Goal: Task Accomplishment & Management: Manage account settings

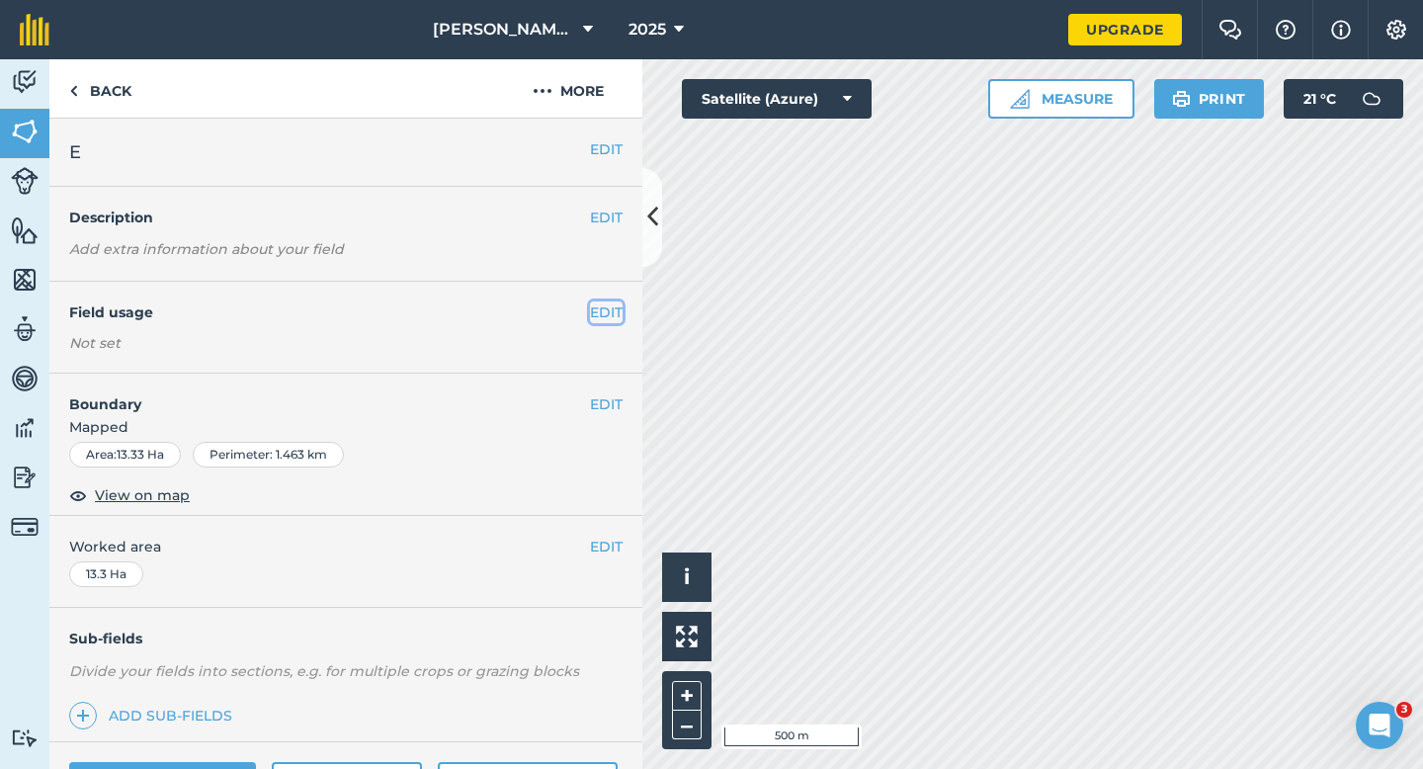
click at [601, 312] on button "EDIT" at bounding box center [606, 312] width 33 height 22
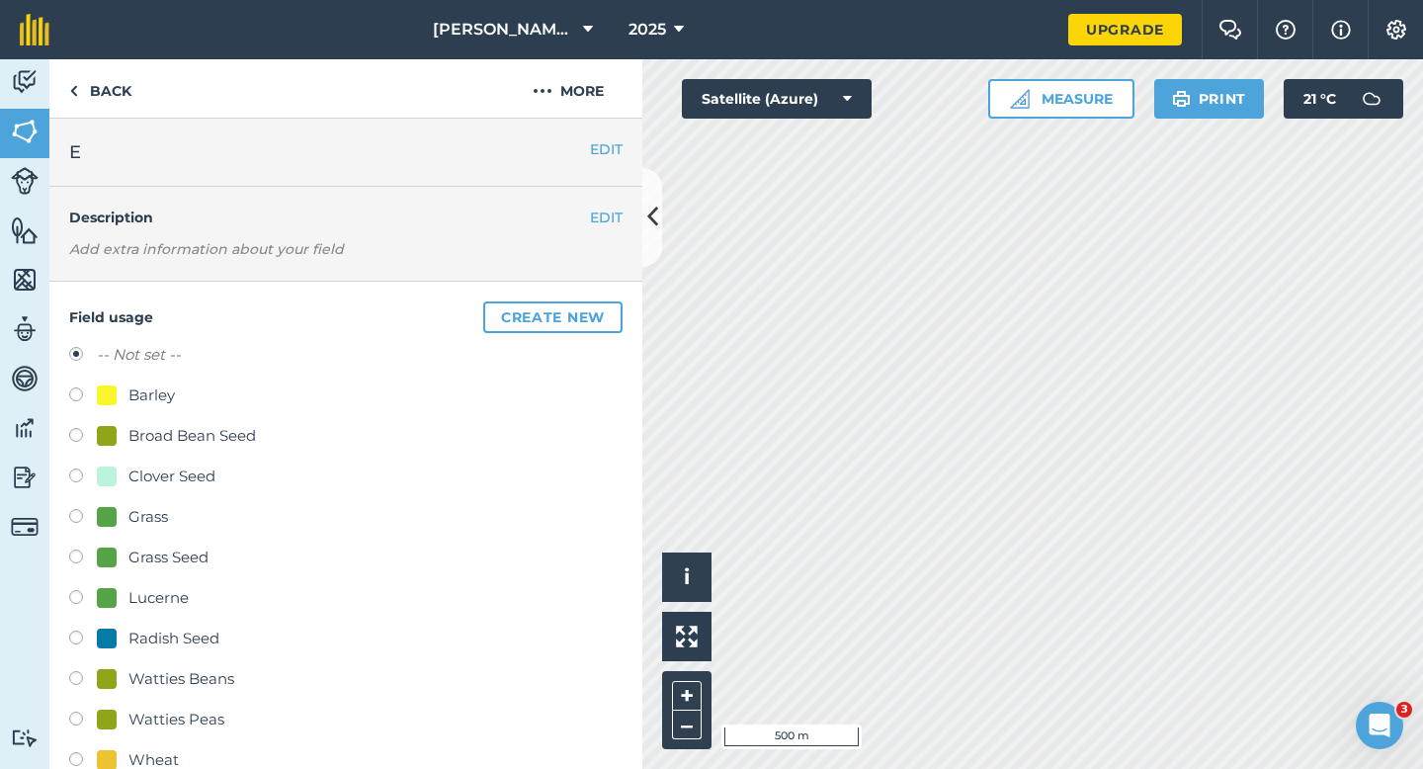
click at [135, 710] on div "Watties Peas" at bounding box center [176, 719] width 96 height 24
radio input "true"
radio input "false"
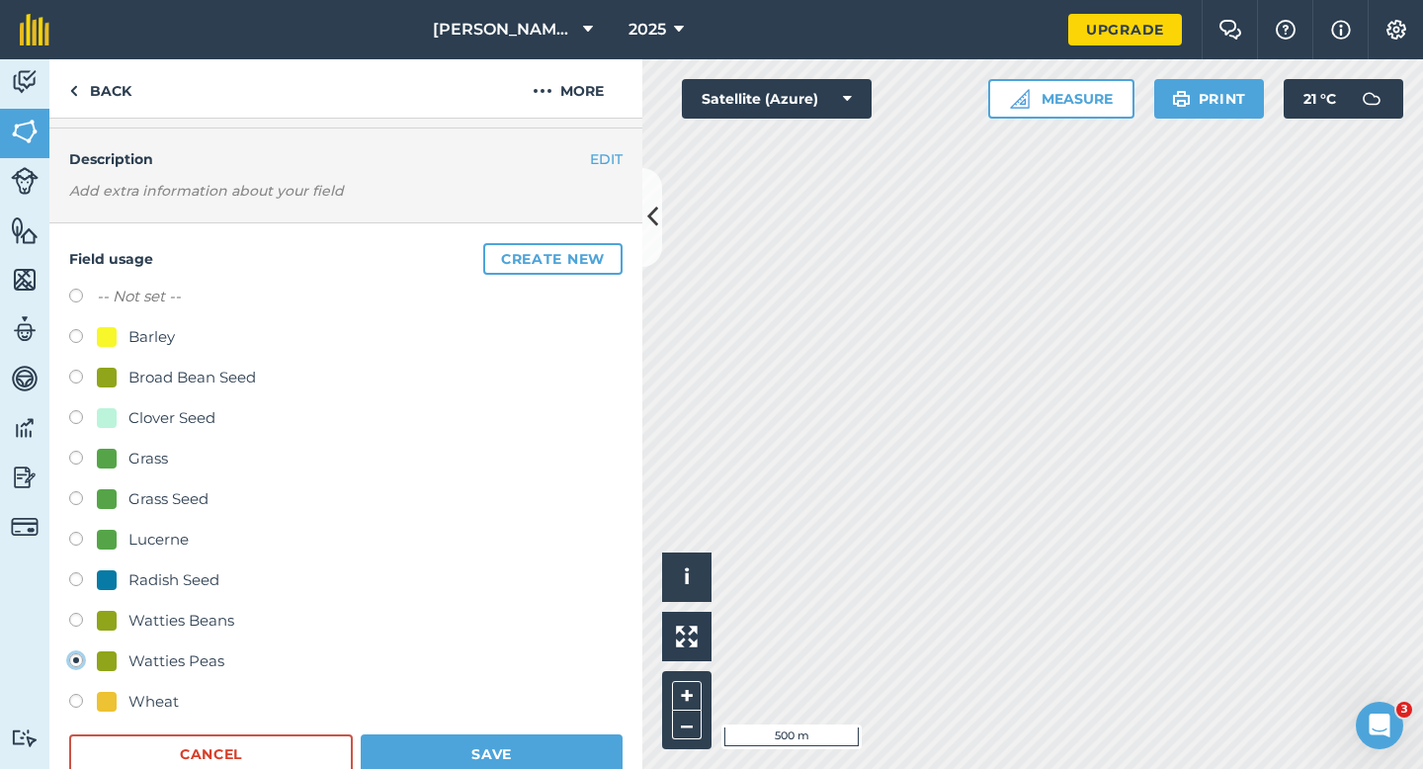
scroll to position [70, 0]
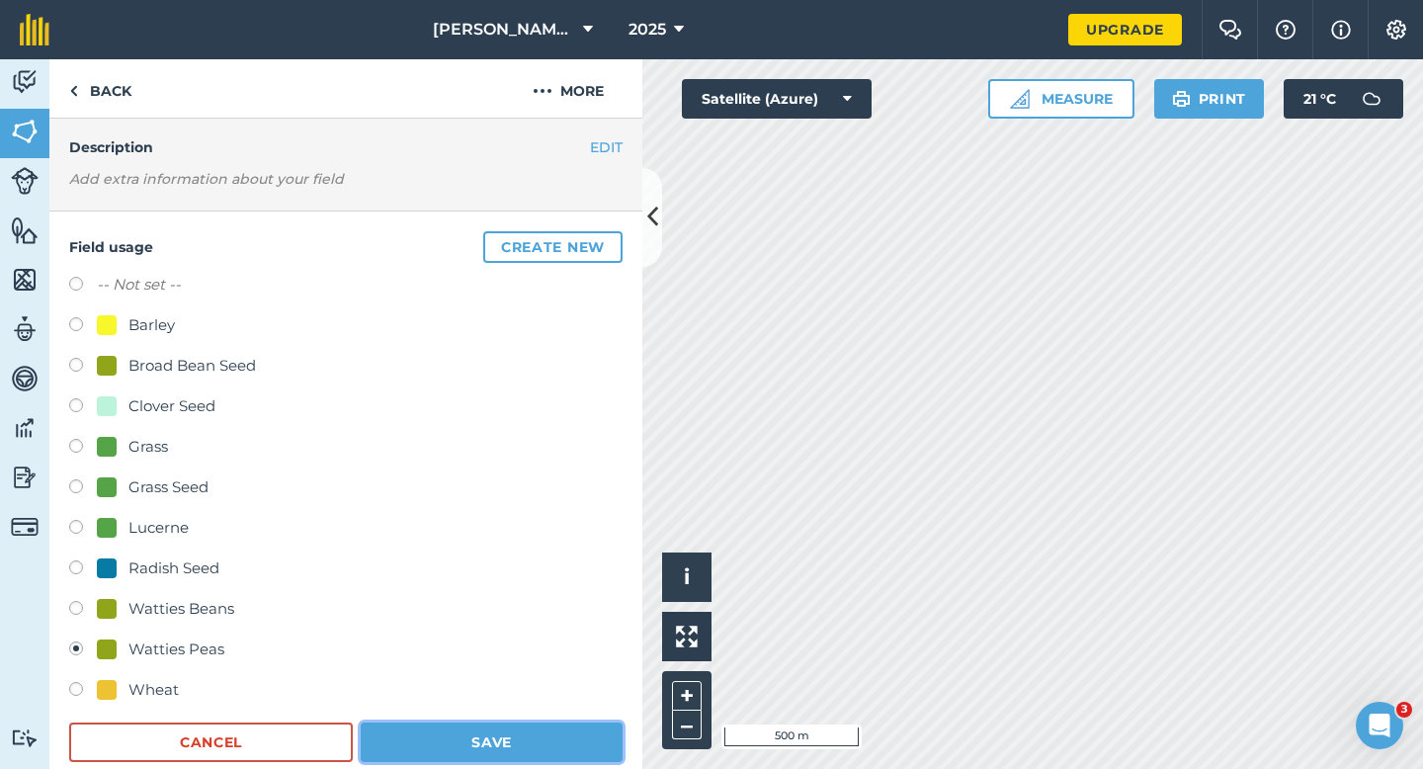
click at [486, 729] on button "Save" at bounding box center [492, 742] width 262 height 40
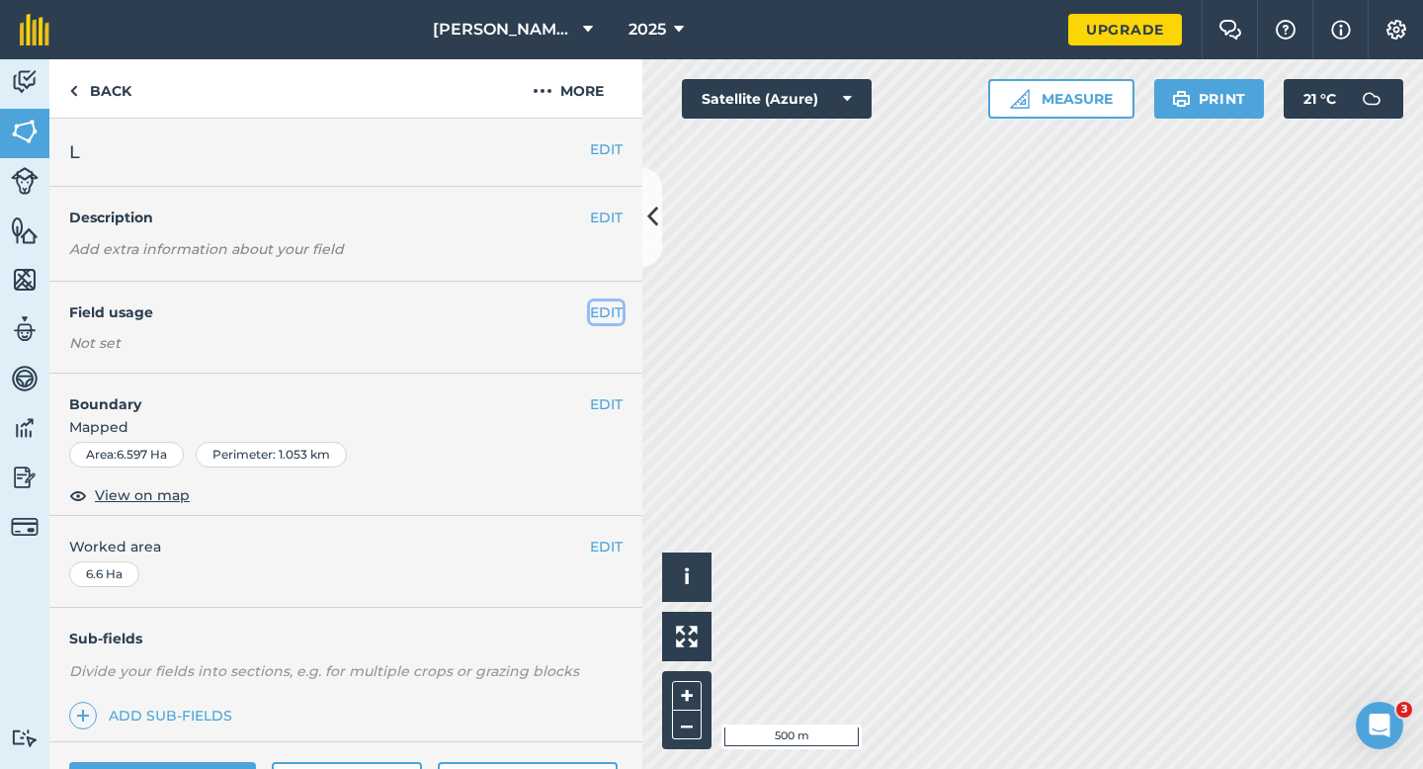
click at [616, 308] on button "EDIT" at bounding box center [606, 312] width 33 height 22
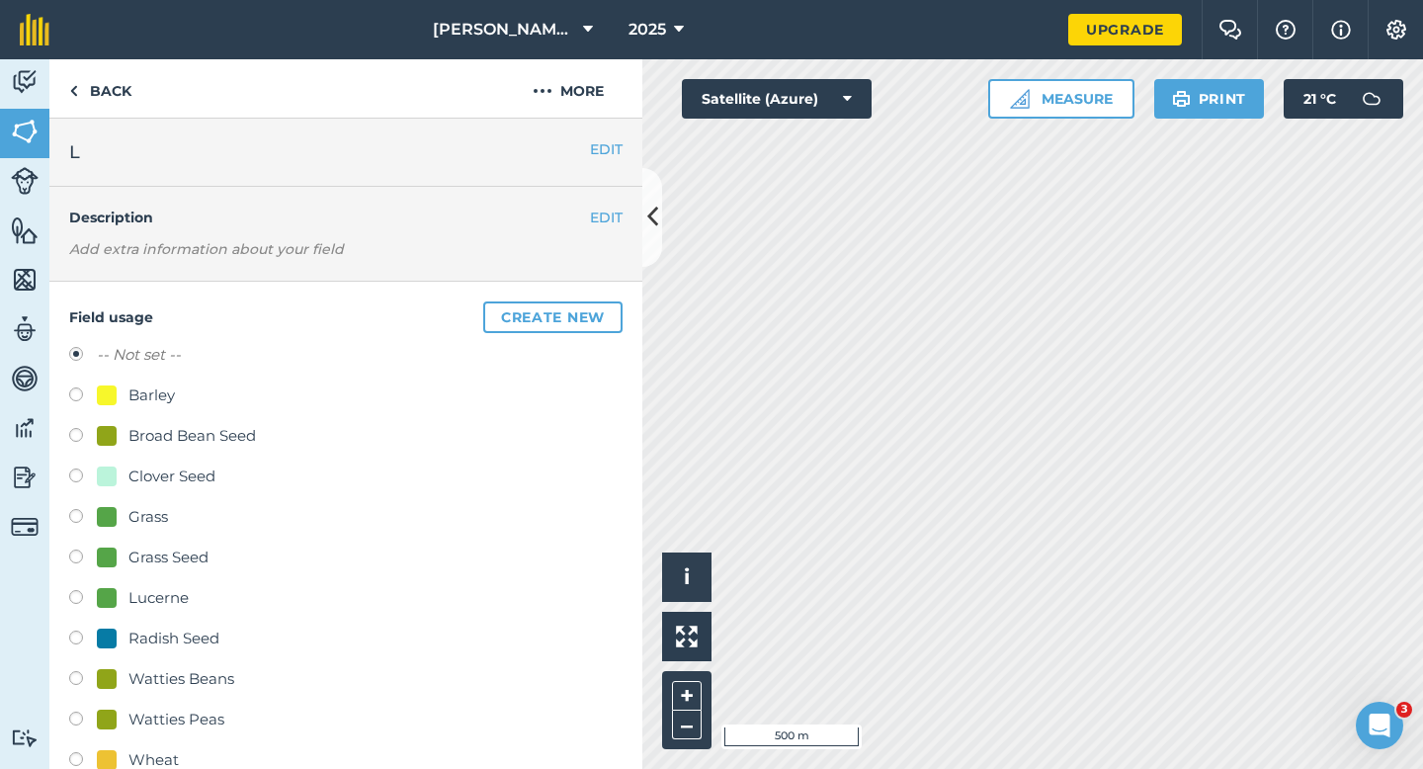
click at [130, 719] on div "Watties Peas" at bounding box center [176, 719] width 96 height 24
radio input "true"
radio input "false"
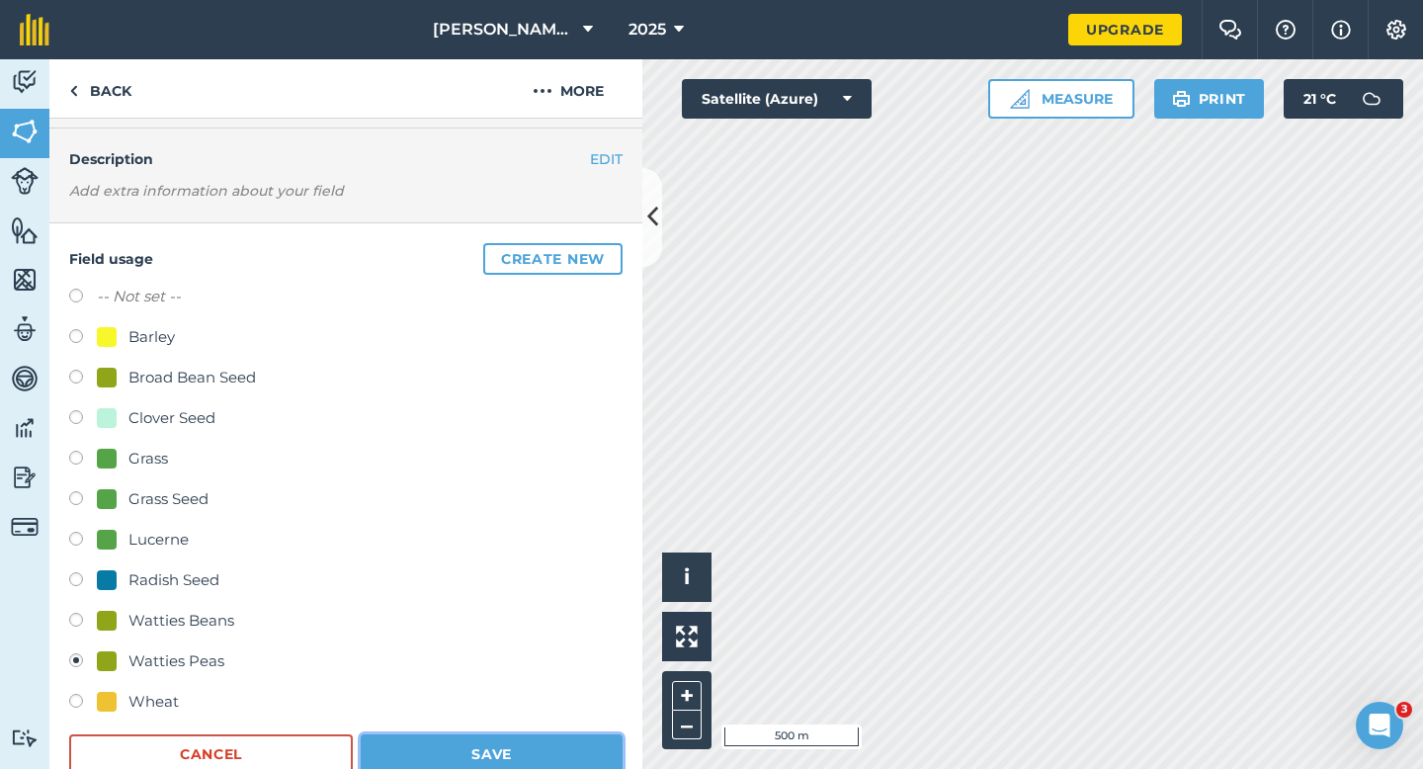
click at [475, 762] on button "Save" at bounding box center [492, 754] width 262 height 40
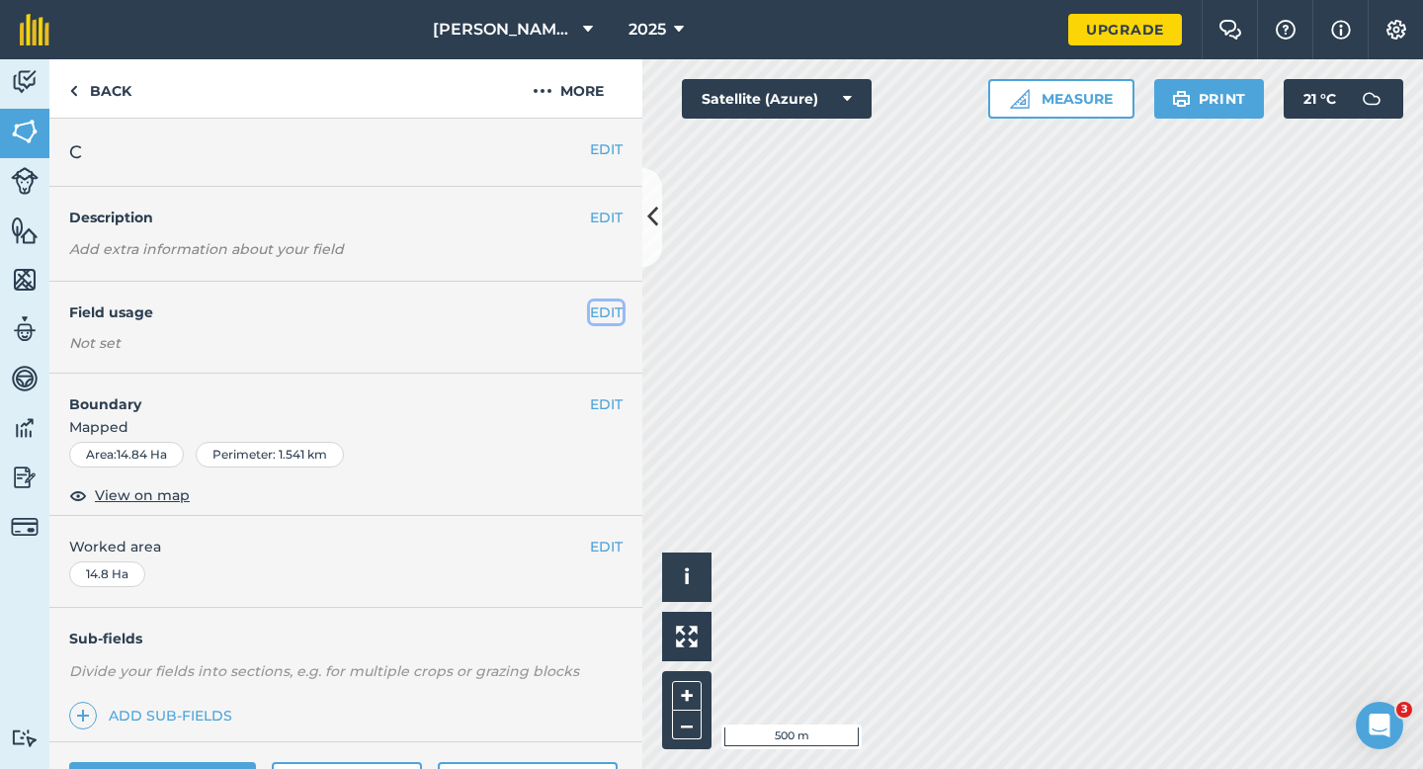
click at [613, 301] on button "EDIT" at bounding box center [606, 312] width 33 height 22
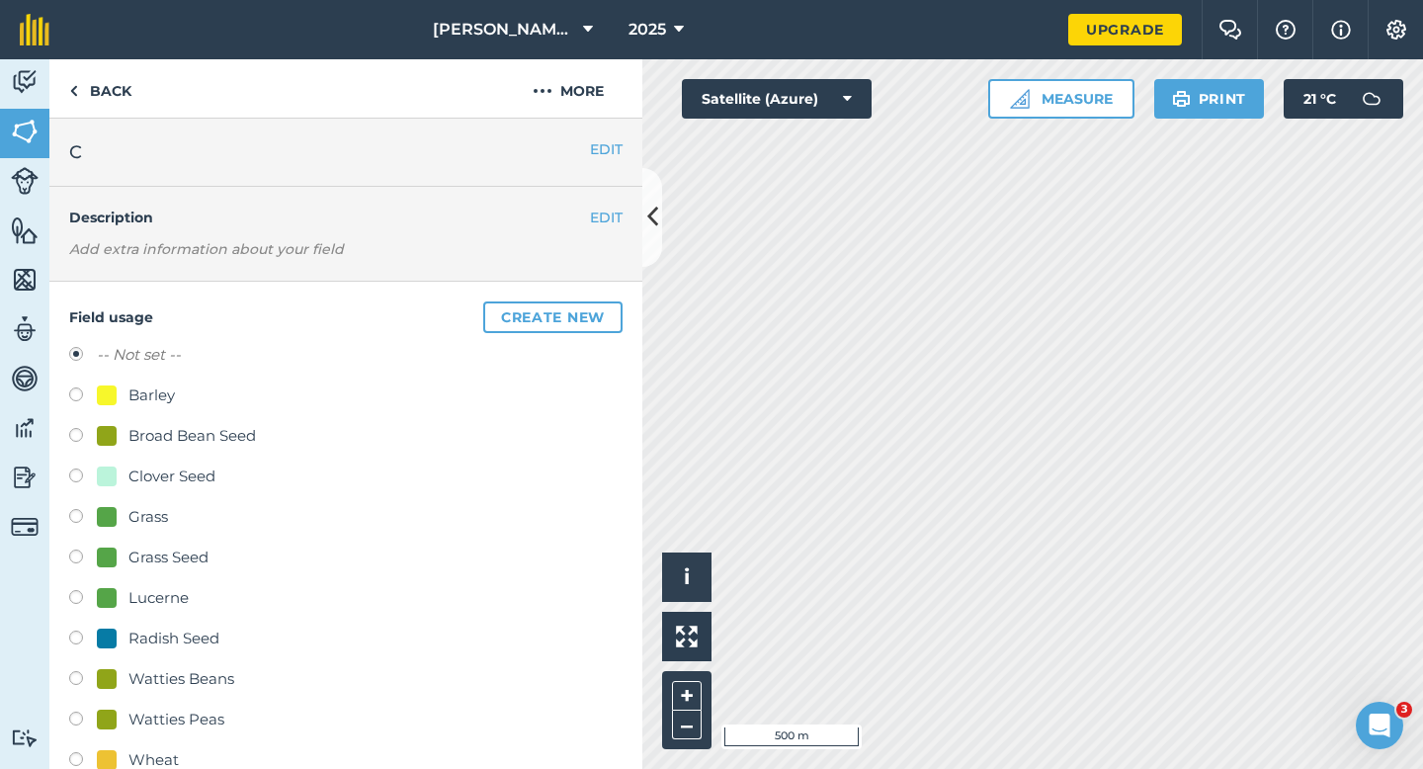
click at [128, 574] on div "-- Not set -- Barley Broad Bean Seed Clover Seed Grass Grass Seed Lucerne Radis…" at bounding box center [345, 560] width 553 height 434
click at [128, 549] on div "Grass Seed" at bounding box center [168, 557] width 80 height 24
radio input "true"
radio input "false"
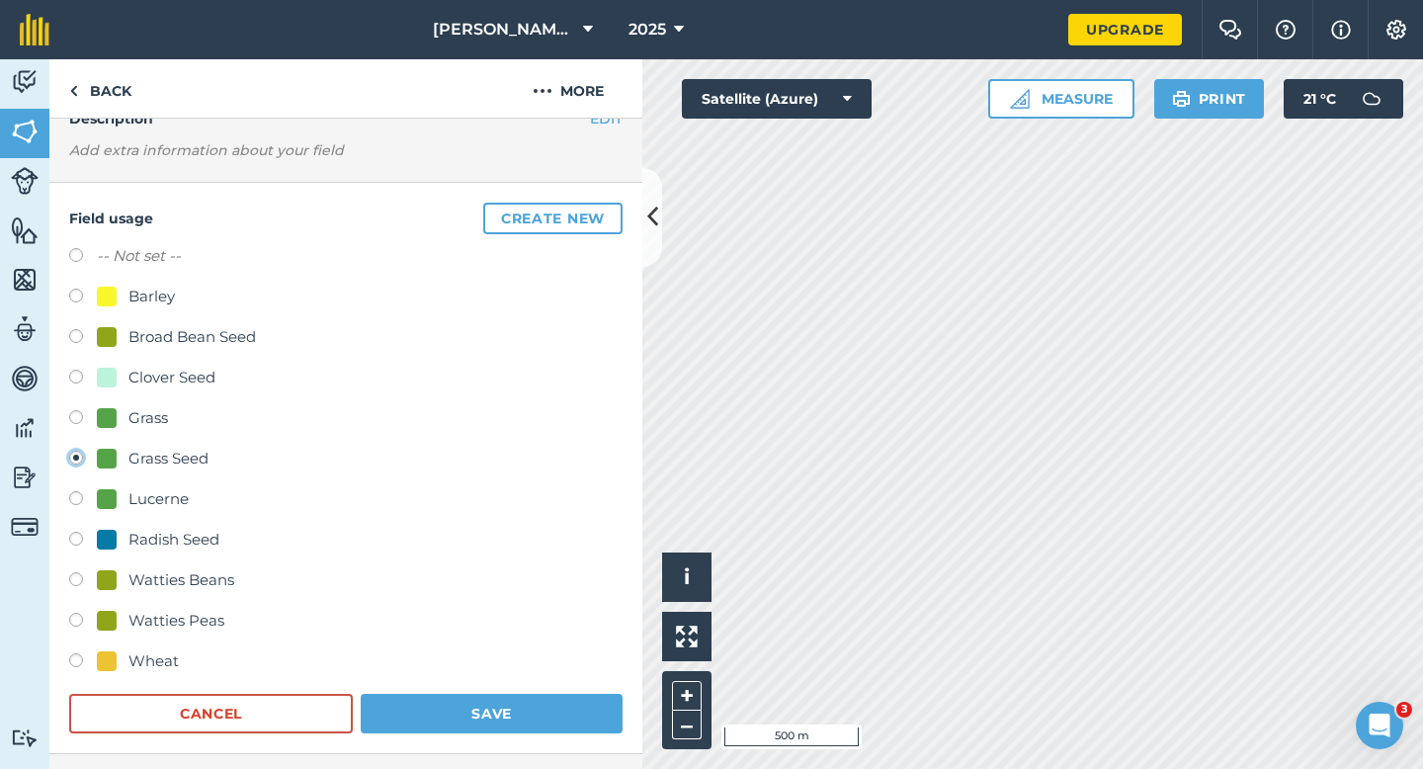
scroll to position [225, 0]
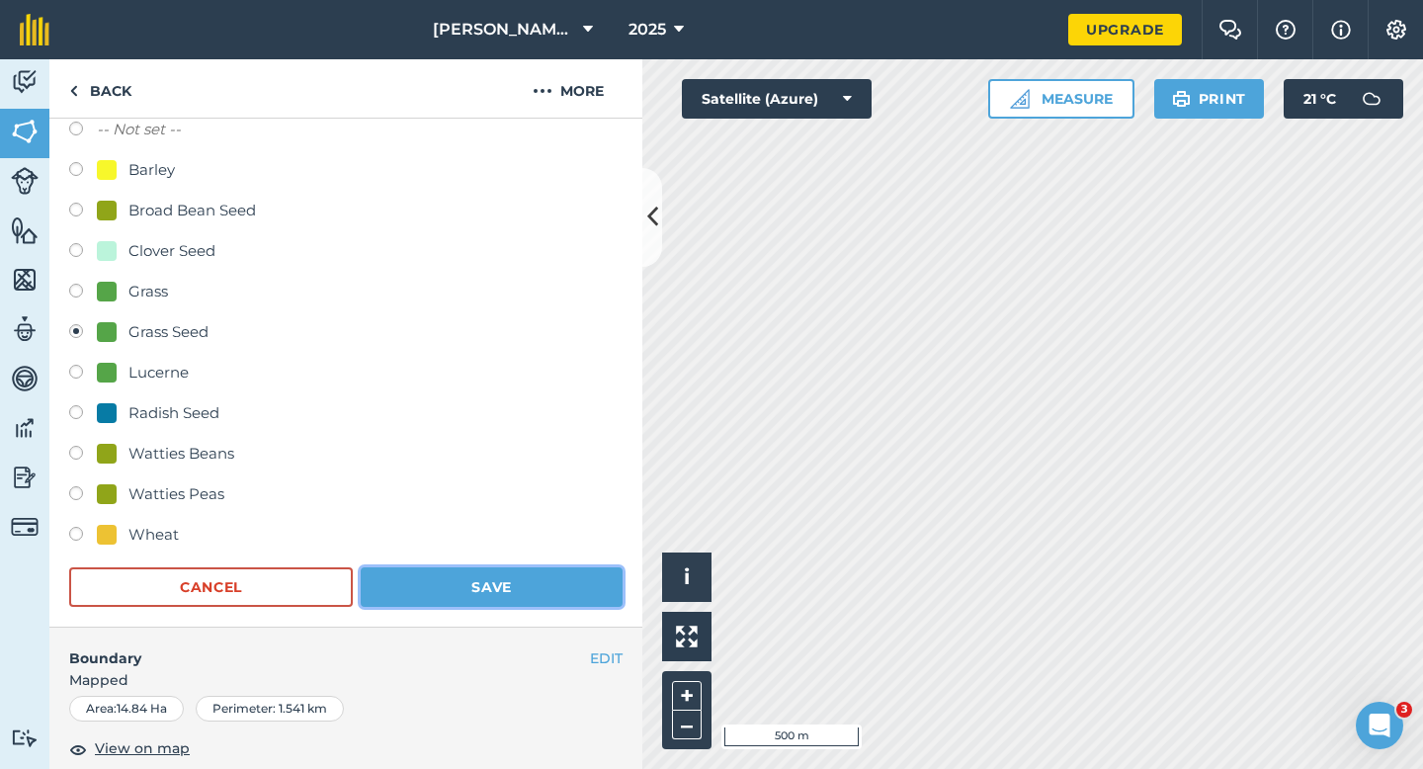
click at [505, 581] on button "Save" at bounding box center [492, 587] width 262 height 40
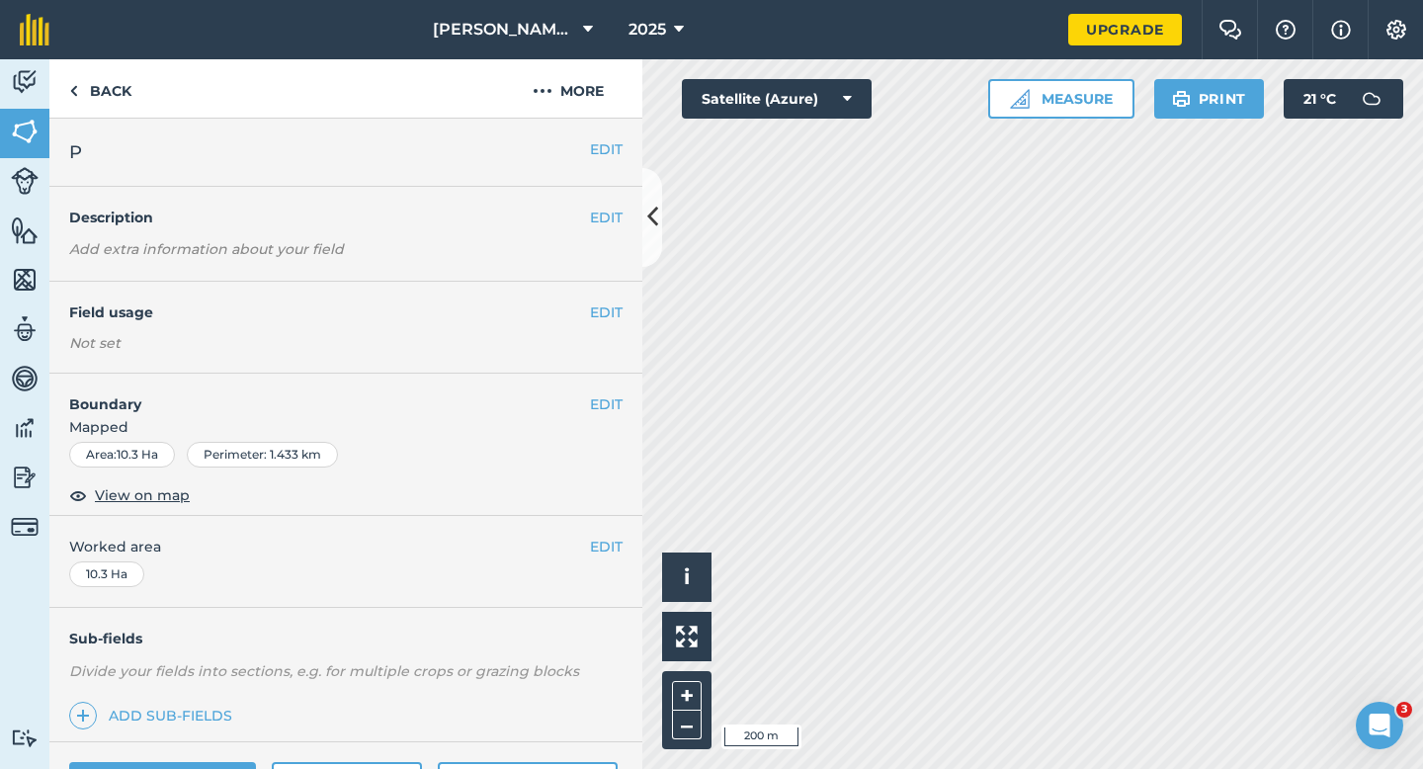
click at [579, 308] on h4 "Field usage" at bounding box center [329, 312] width 521 height 22
click at [592, 308] on button "EDIT" at bounding box center [606, 312] width 33 height 22
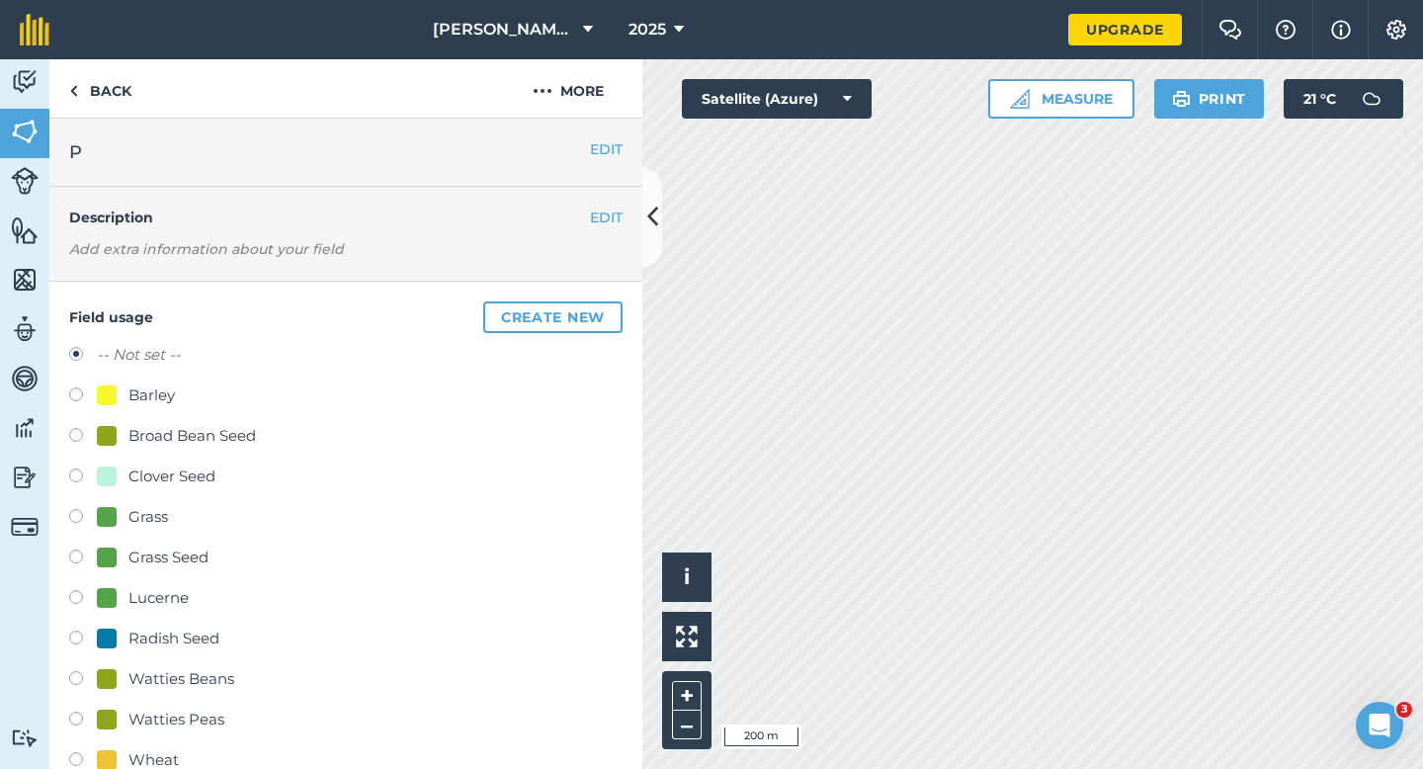
click at [219, 424] on div "Broad Bean Seed" at bounding box center [191, 436] width 127 height 24
radio input "true"
radio input "false"
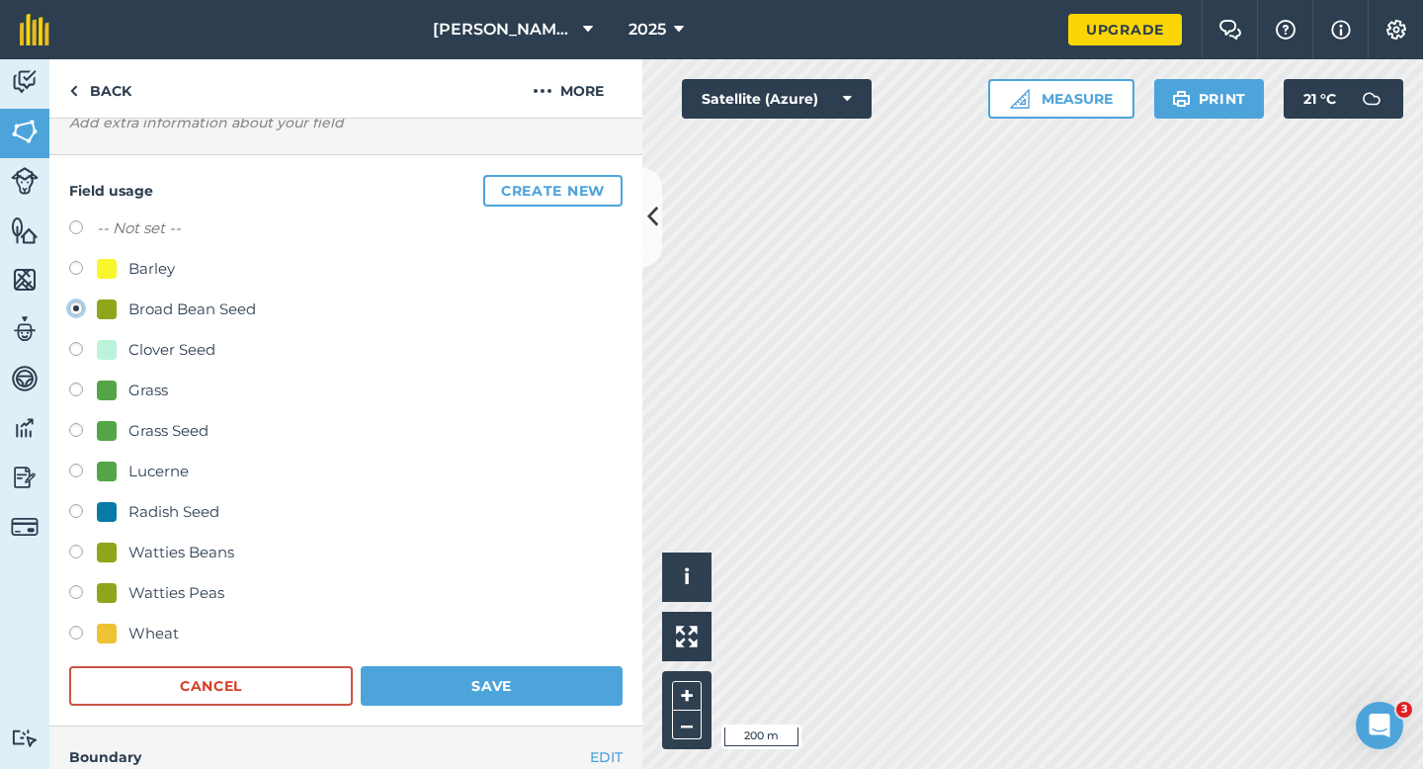
scroll to position [146, 0]
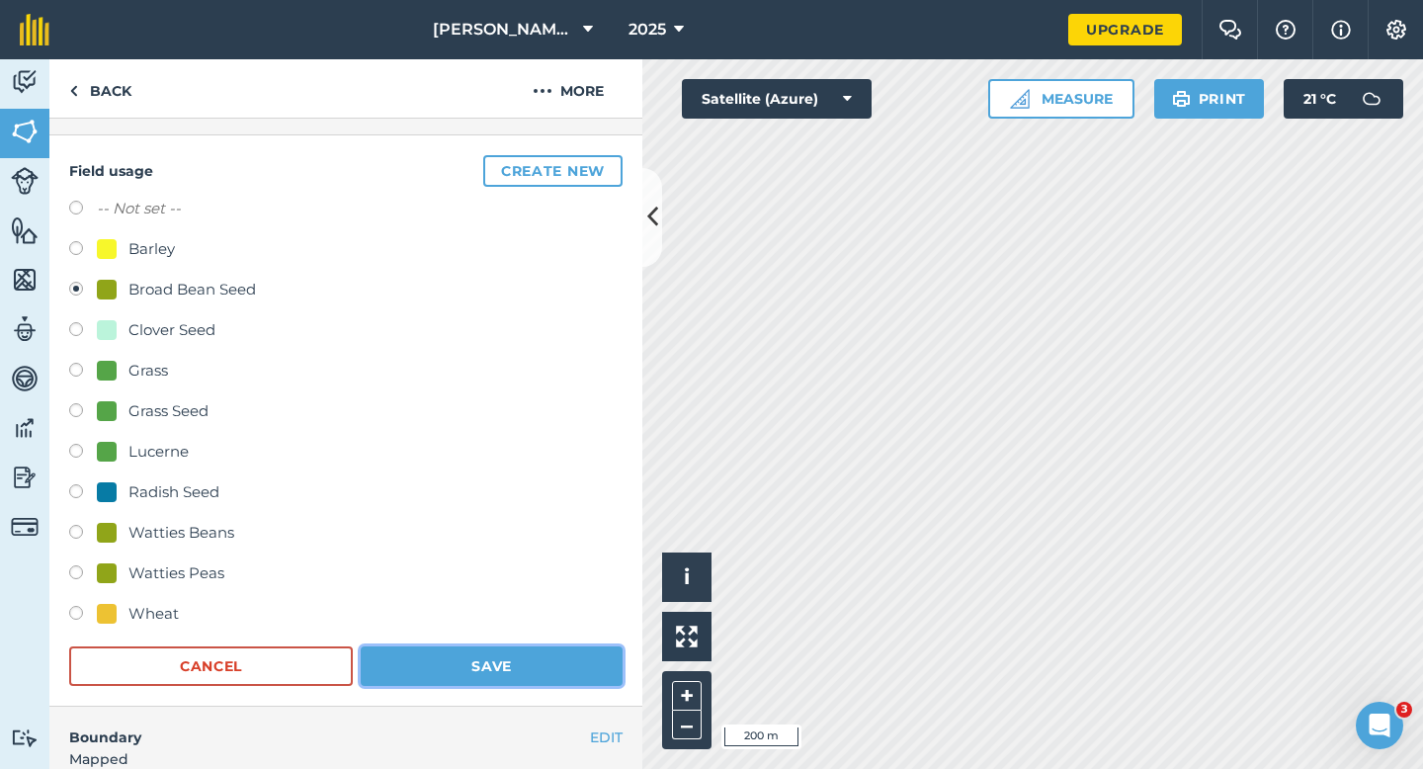
click at [447, 662] on button "Save" at bounding box center [492, 666] width 262 height 40
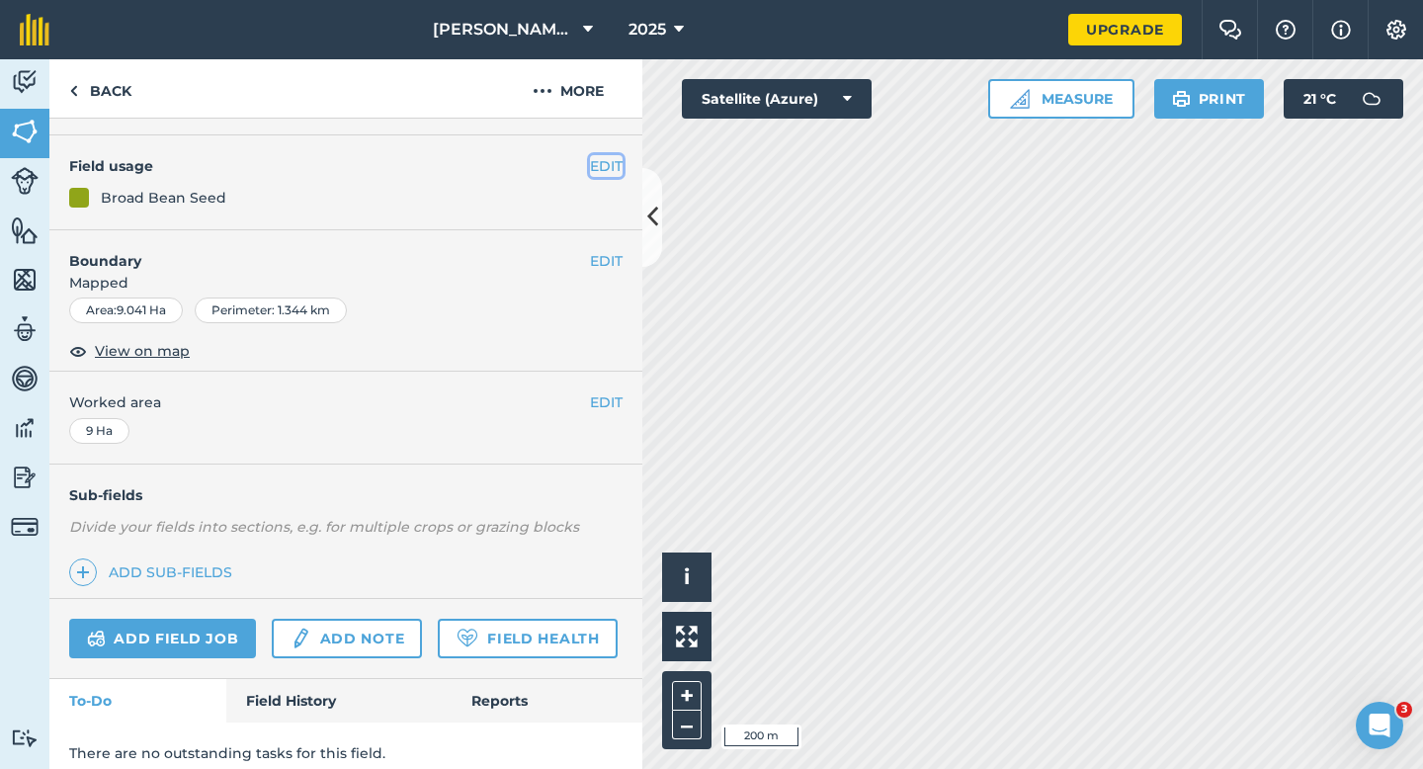
click at [615, 169] on button "EDIT" at bounding box center [606, 166] width 33 height 22
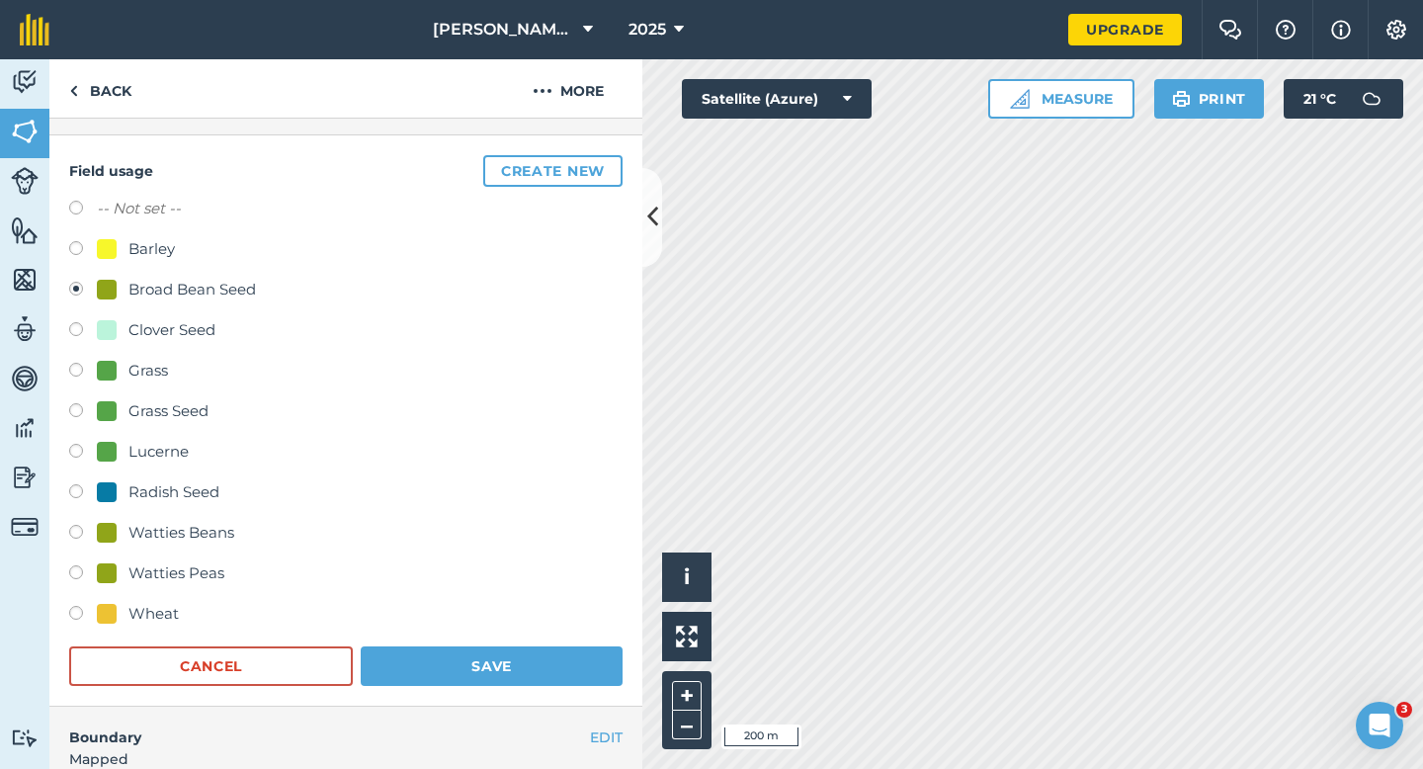
click at [166, 411] on div "Grass Seed" at bounding box center [168, 411] width 80 height 24
radio input "true"
radio input "false"
click at [445, 640] on form "-- Not set -- Barley Broad Bean Seed Clover Seed Grass Grass Seed Lucerne Radis…" at bounding box center [345, 441] width 553 height 489
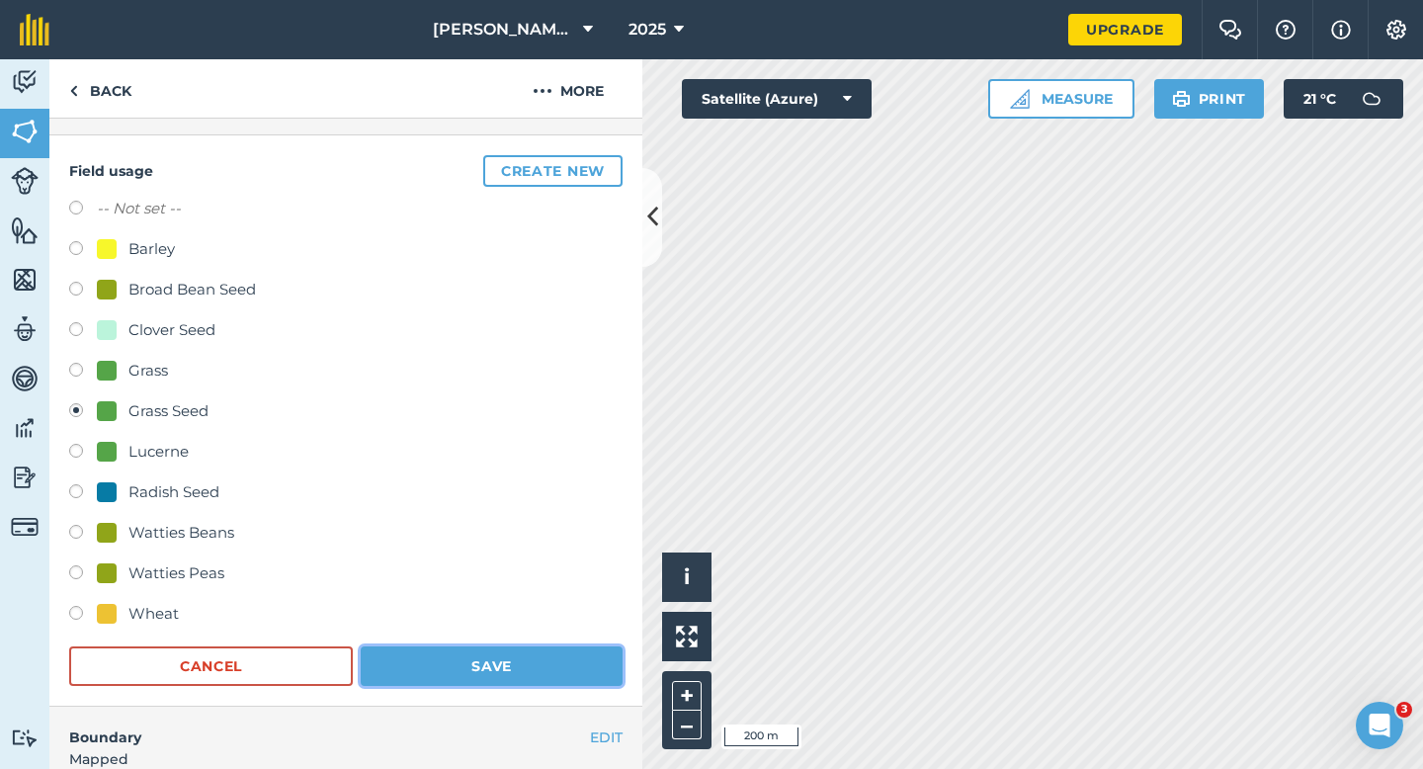
click at [445, 656] on button "Save" at bounding box center [492, 666] width 262 height 40
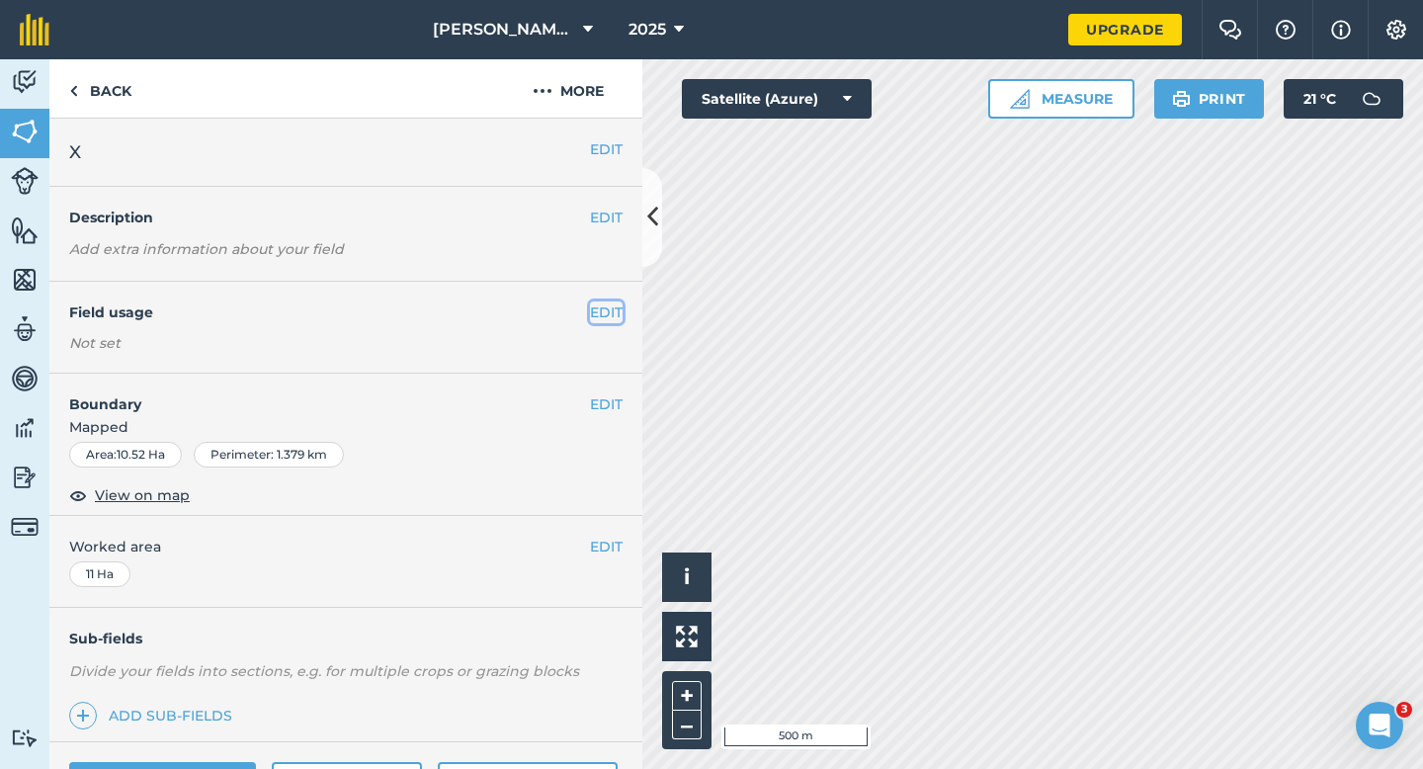
click at [606, 310] on button "EDIT" at bounding box center [606, 312] width 33 height 22
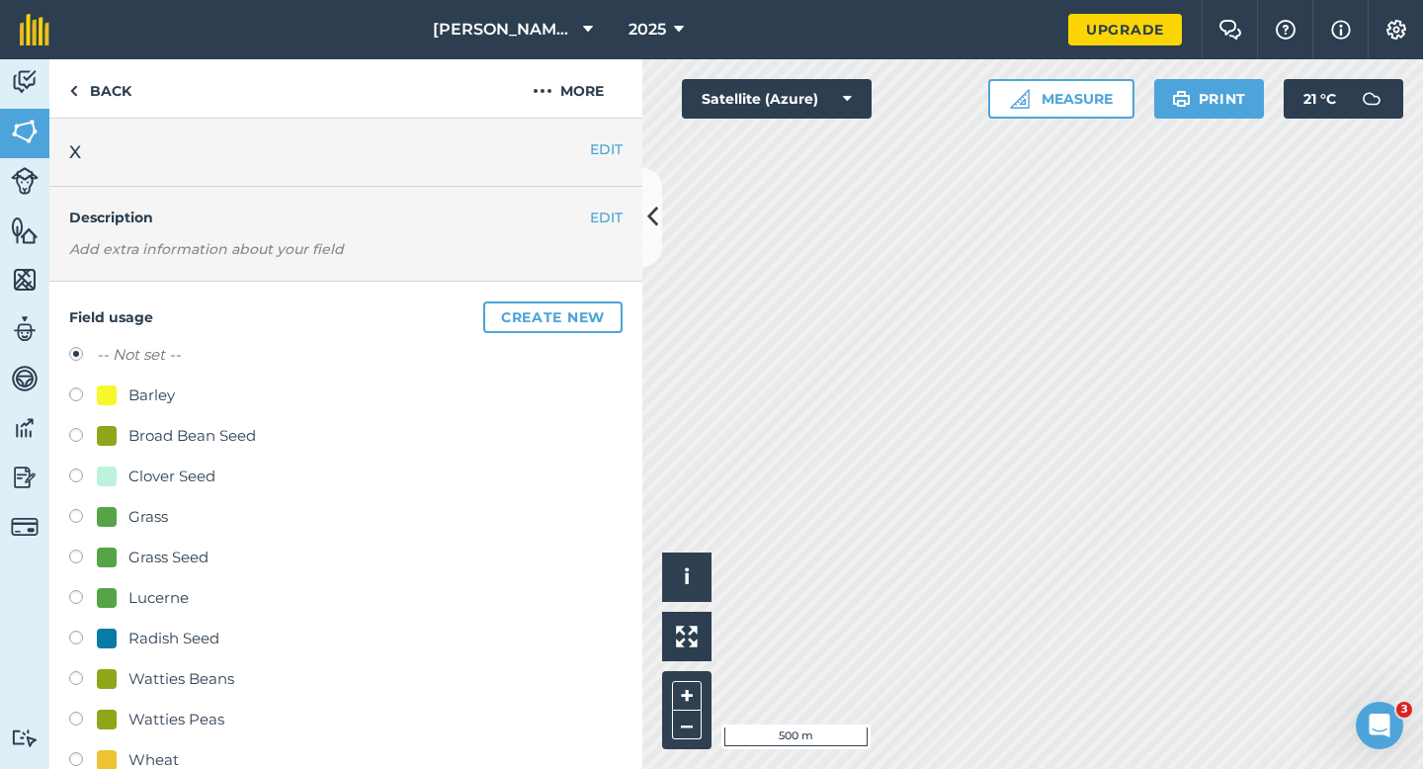
click at [147, 391] on div "Barley" at bounding box center [151, 395] width 46 height 24
radio input "true"
radio input "false"
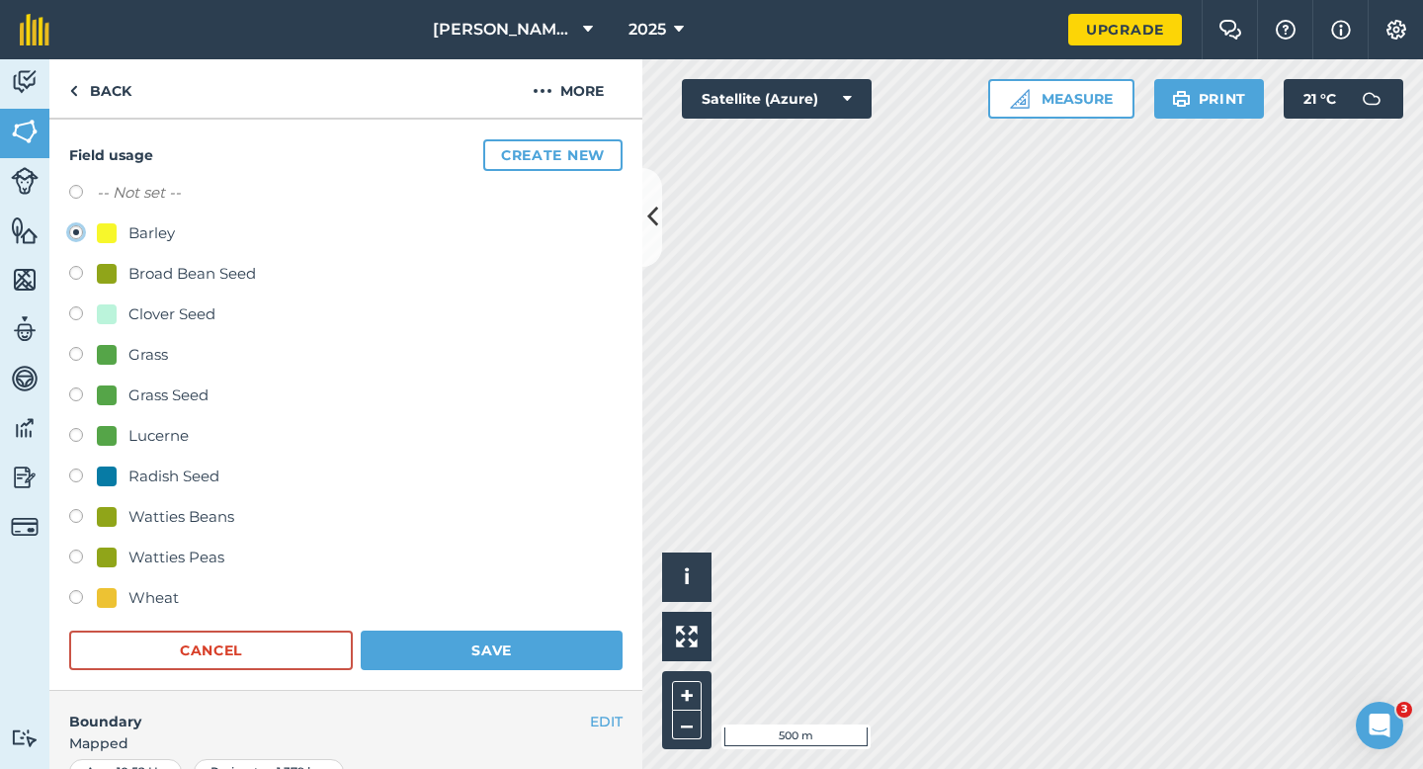
scroll to position [325, 0]
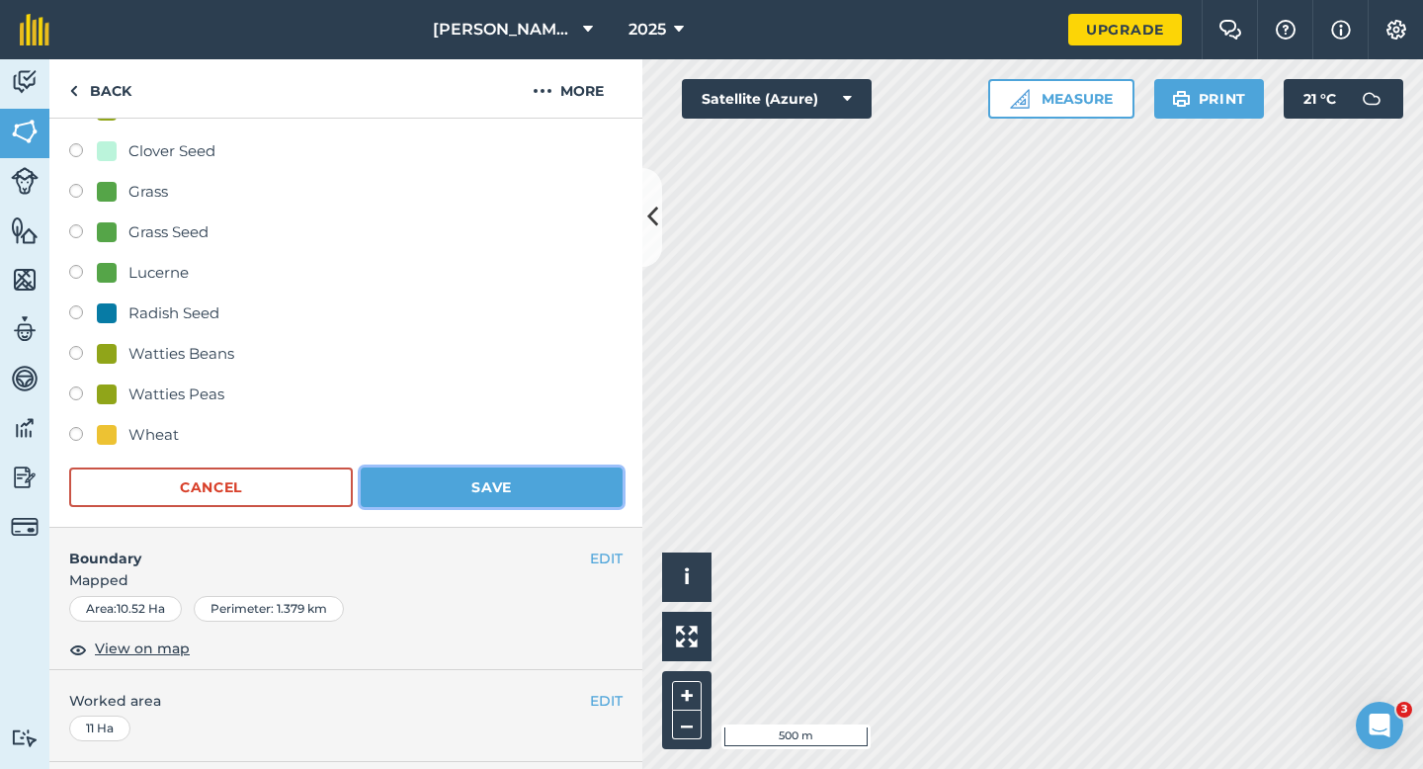
click at [518, 470] on button "Save" at bounding box center [492, 487] width 262 height 40
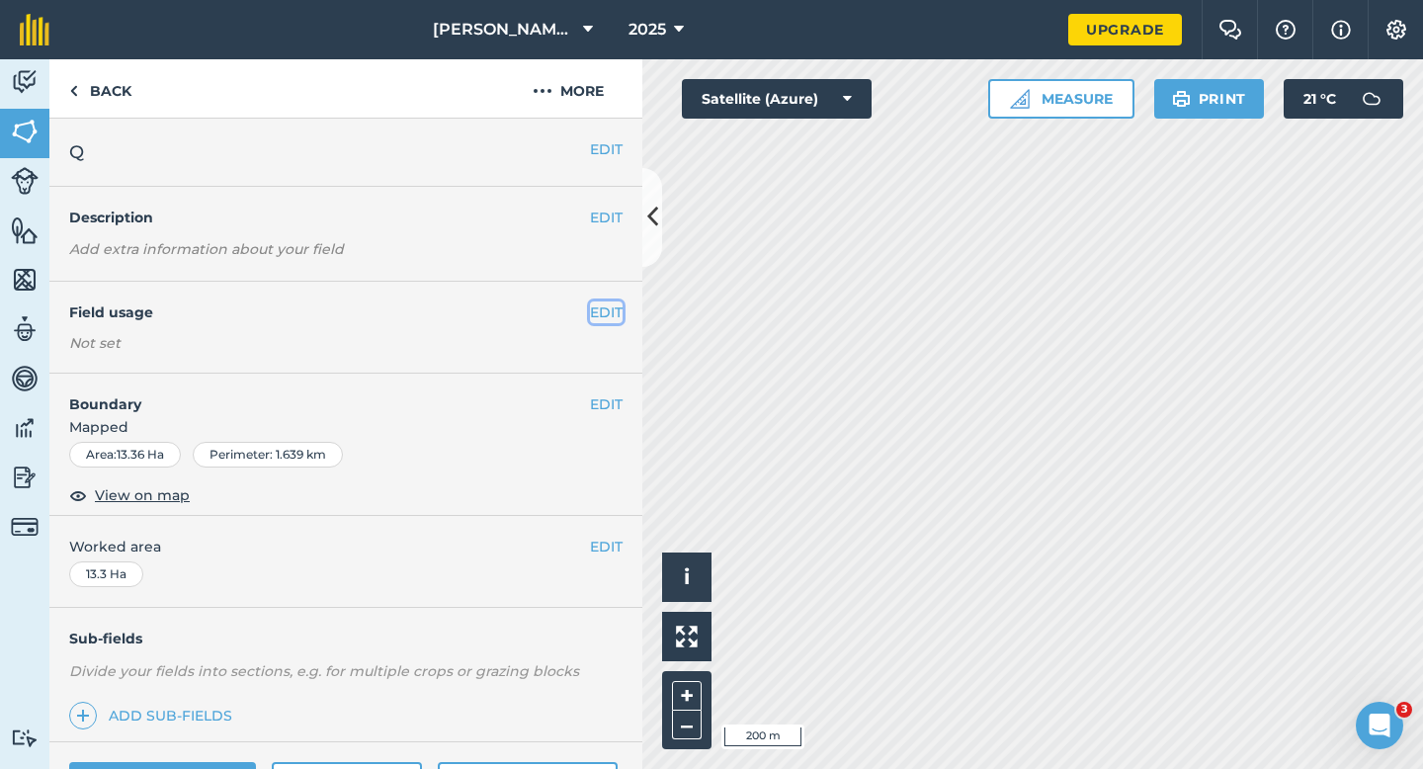
click at [612, 311] on button "EDIT" at bounding box center [606, 312] width 33 height 22
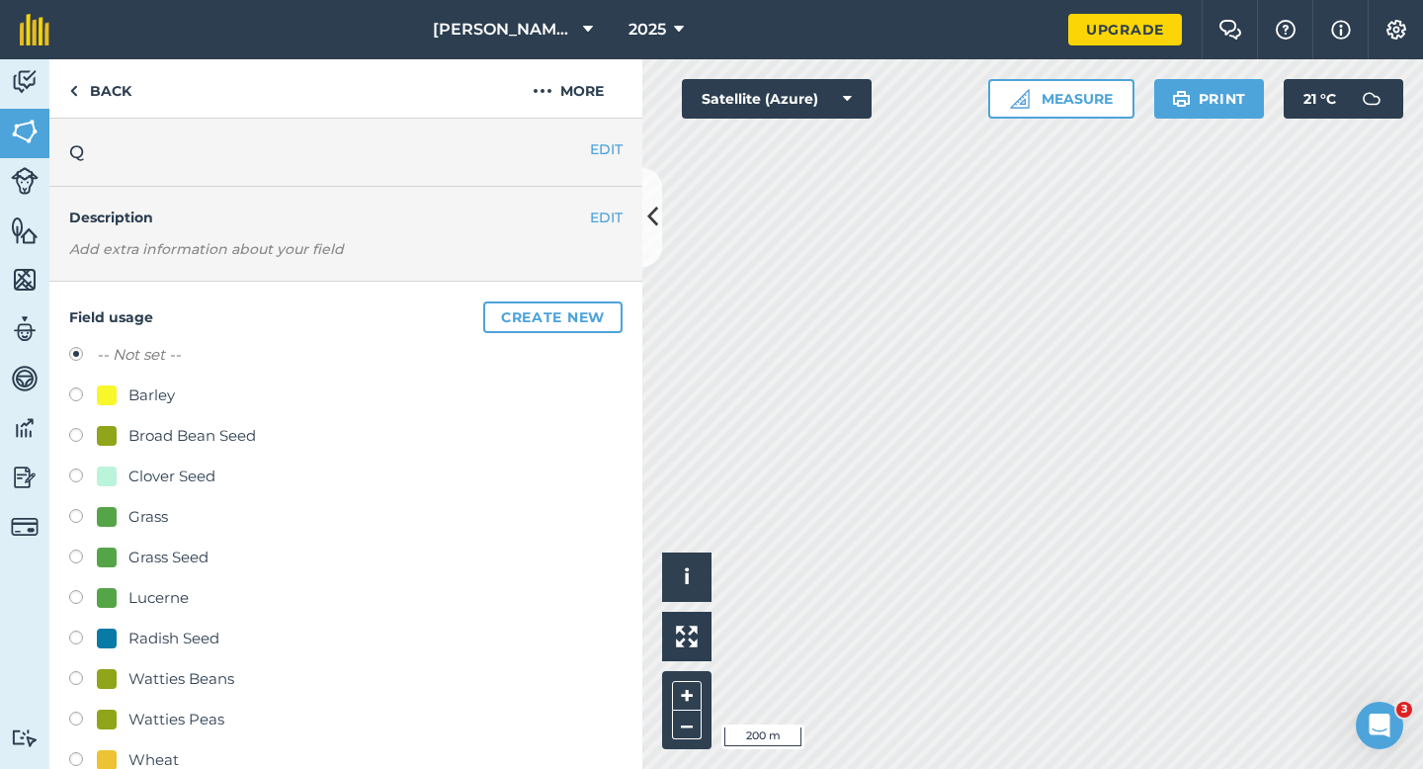
click at [160, 551] on div "Grass Seed" at bounding box center [168, 557] width 80 height 24
radio input "true"
radio input "false"
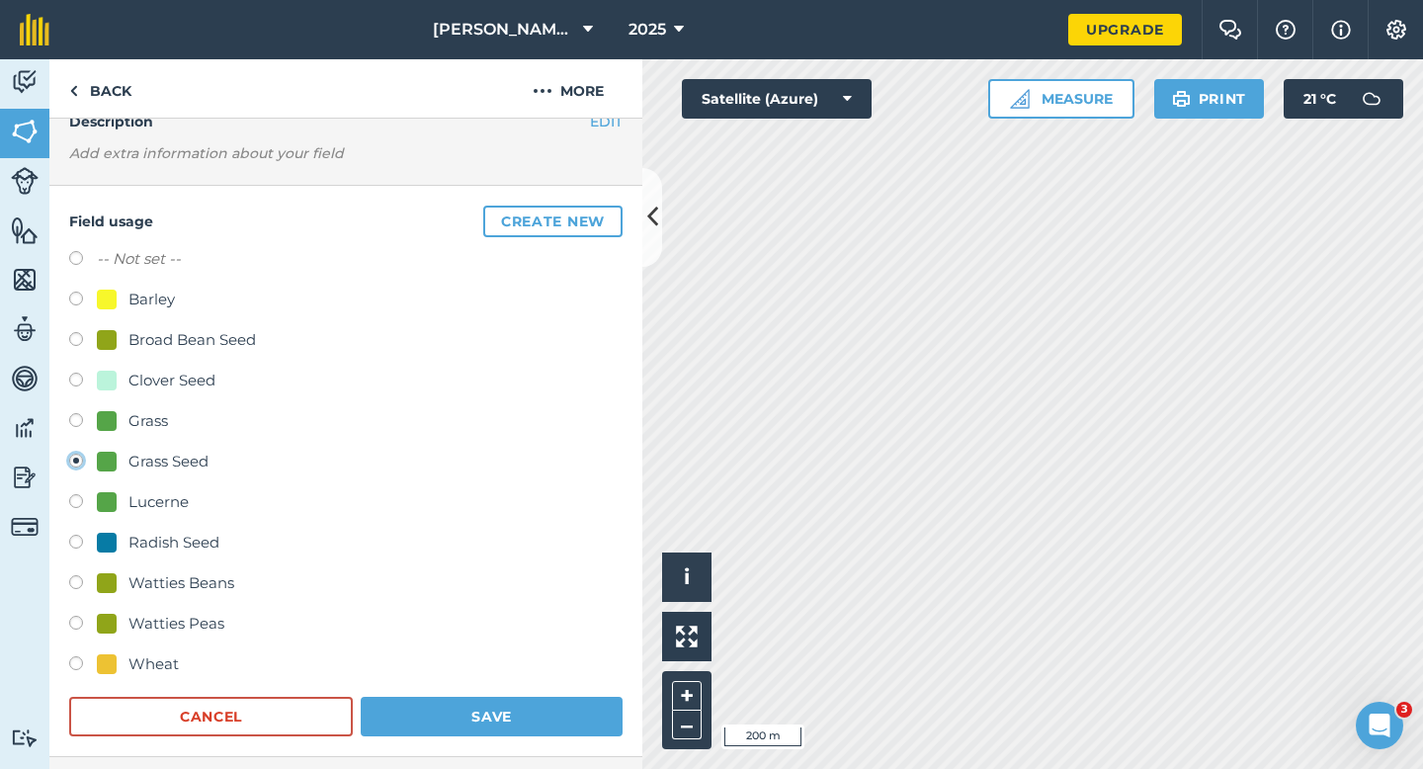
scroll to position [178, 0]
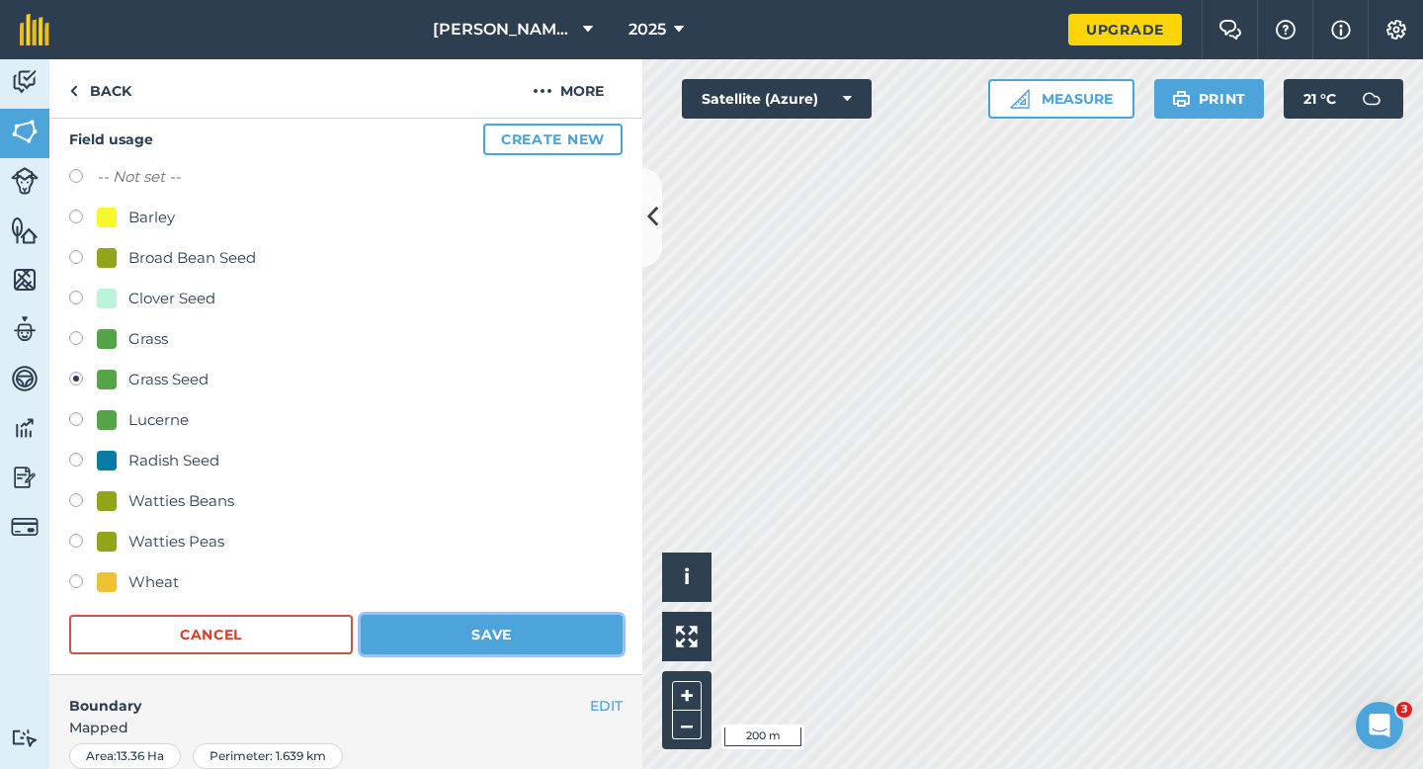
click at [416, 621] on button "Save" at bounding box center [492, 635] width 262 height 40
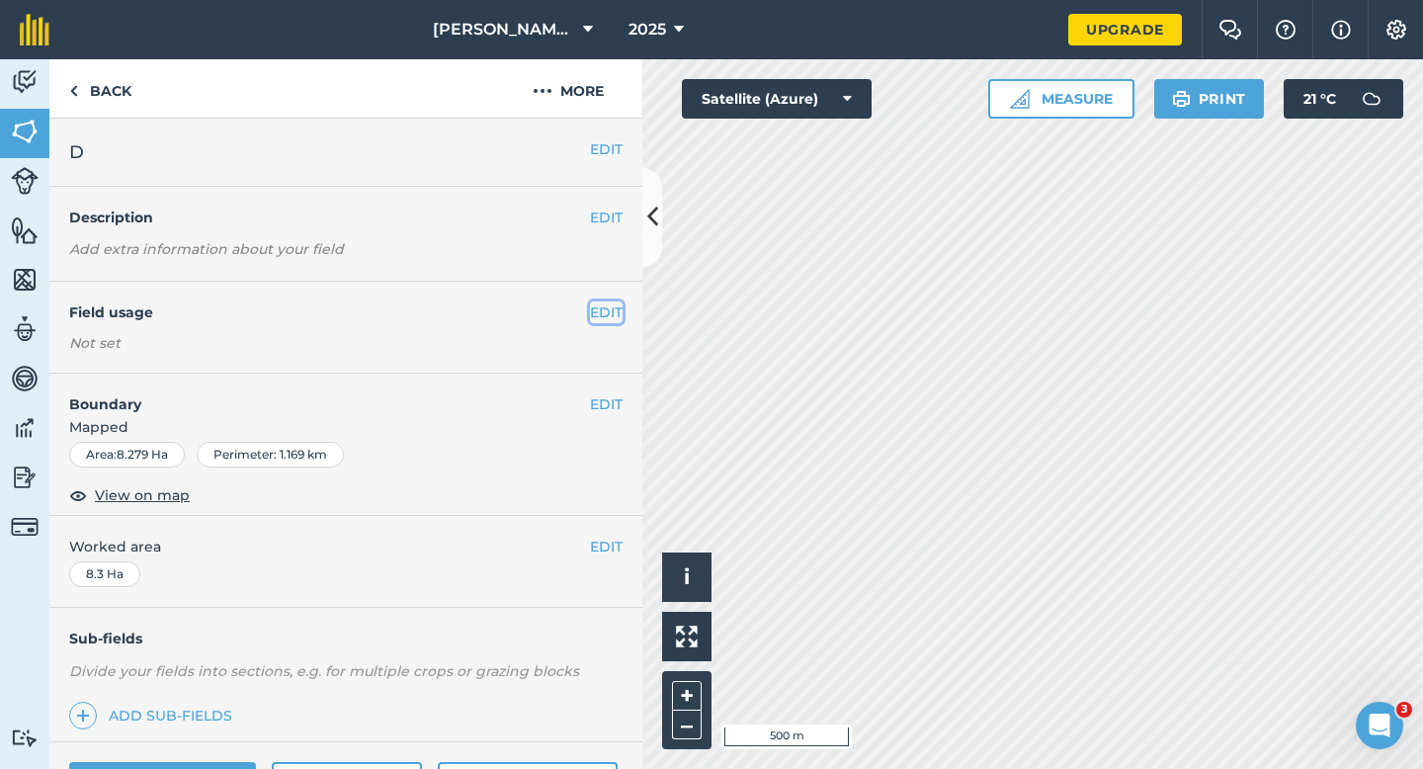
click at [594, 301] on button "EDIT" at bounding box center [606, 312] width 33 height 22
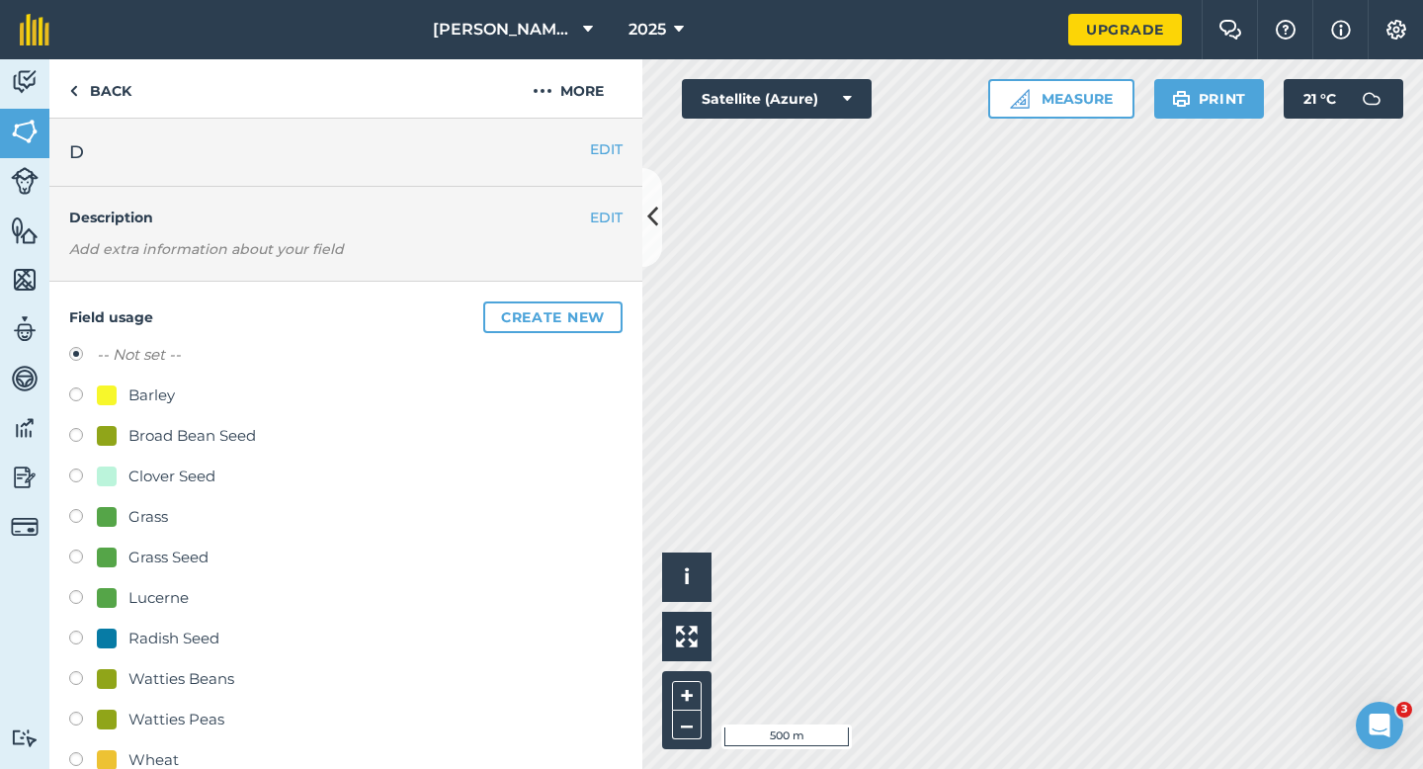
click at [104, 399] on div at bounding box center [107, 395] width 20 height 20
radio input "true"
radio input "false"
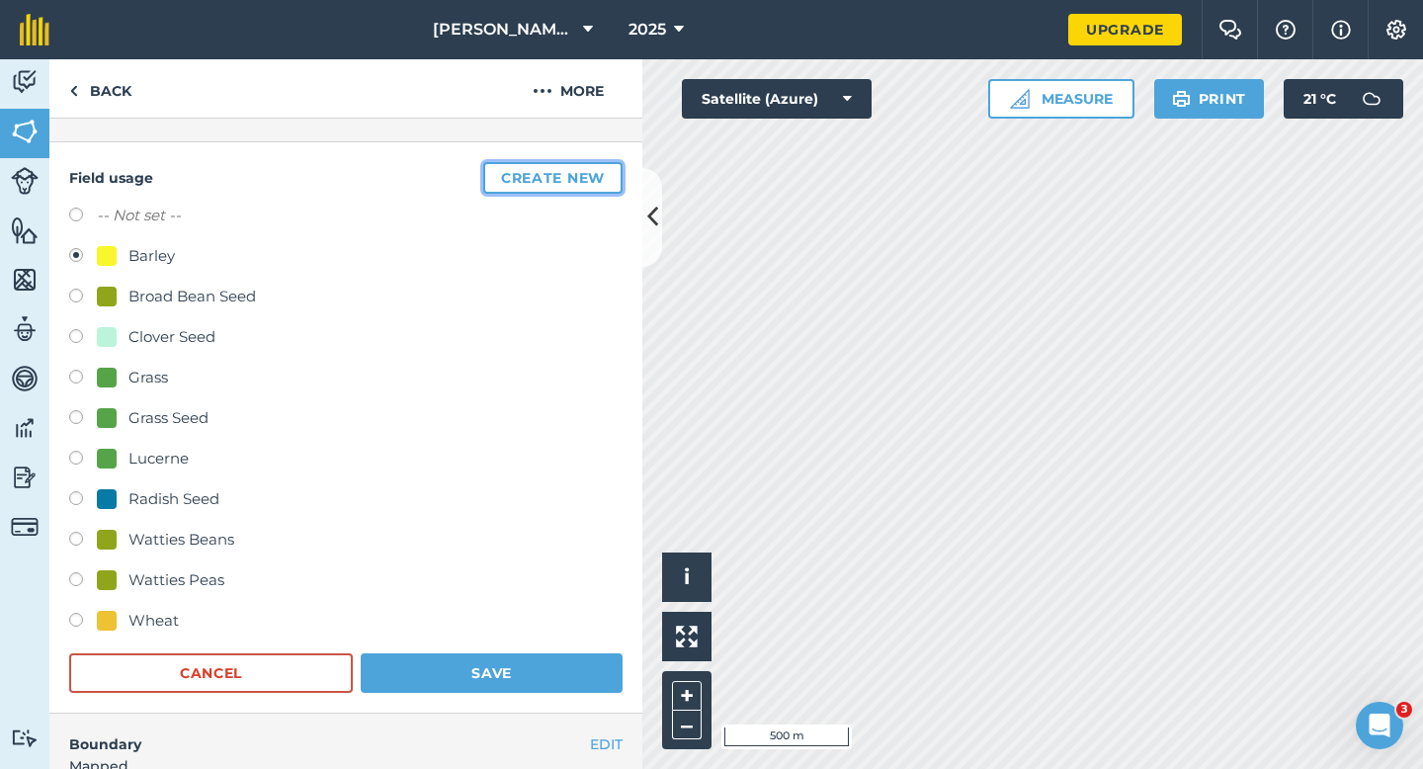
click at [576, 172] on button "Create new" at bounding box center [552, 178] width 139 height 32
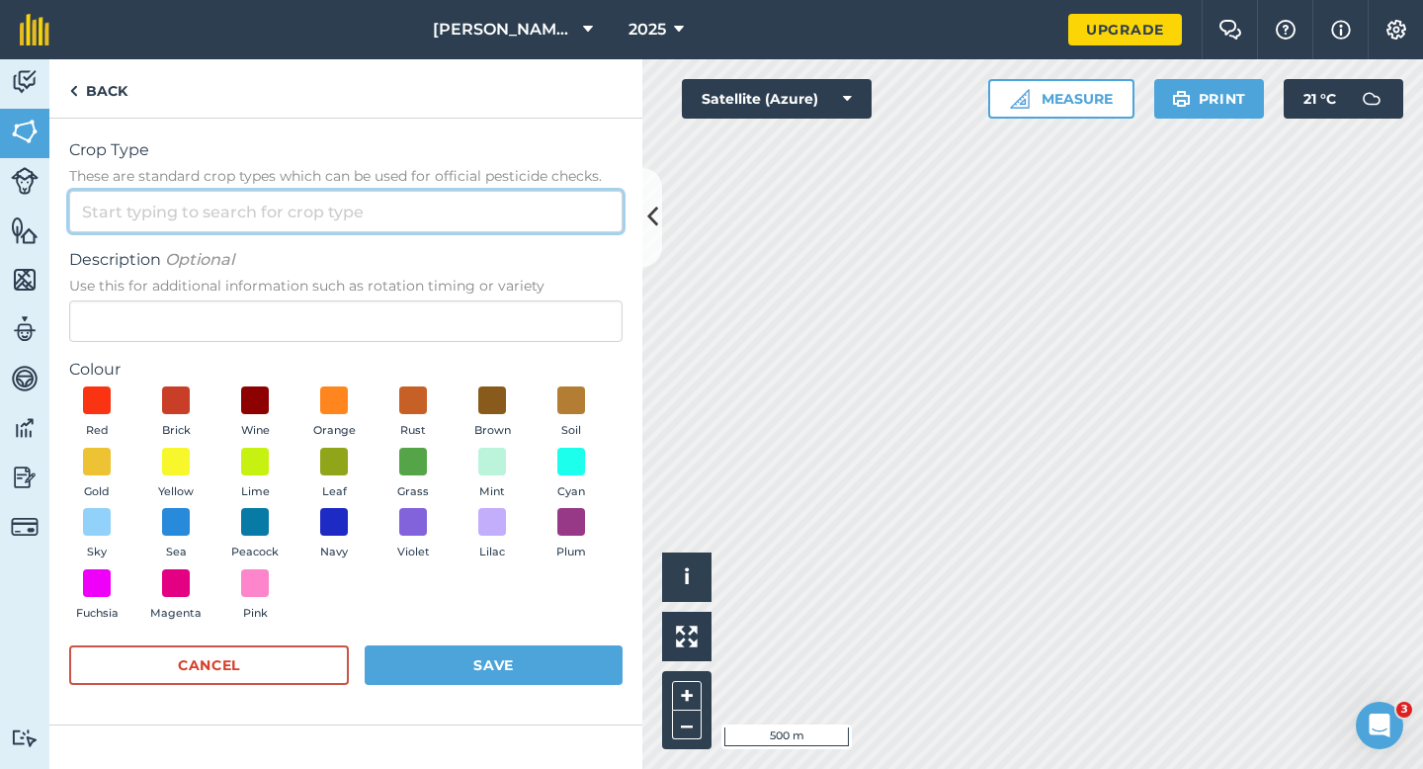
click at [537, 200] on input "Crop Type These are standard crop types which can be used for official pesticid…" at bounding box center [345, 212] width 553 height 42
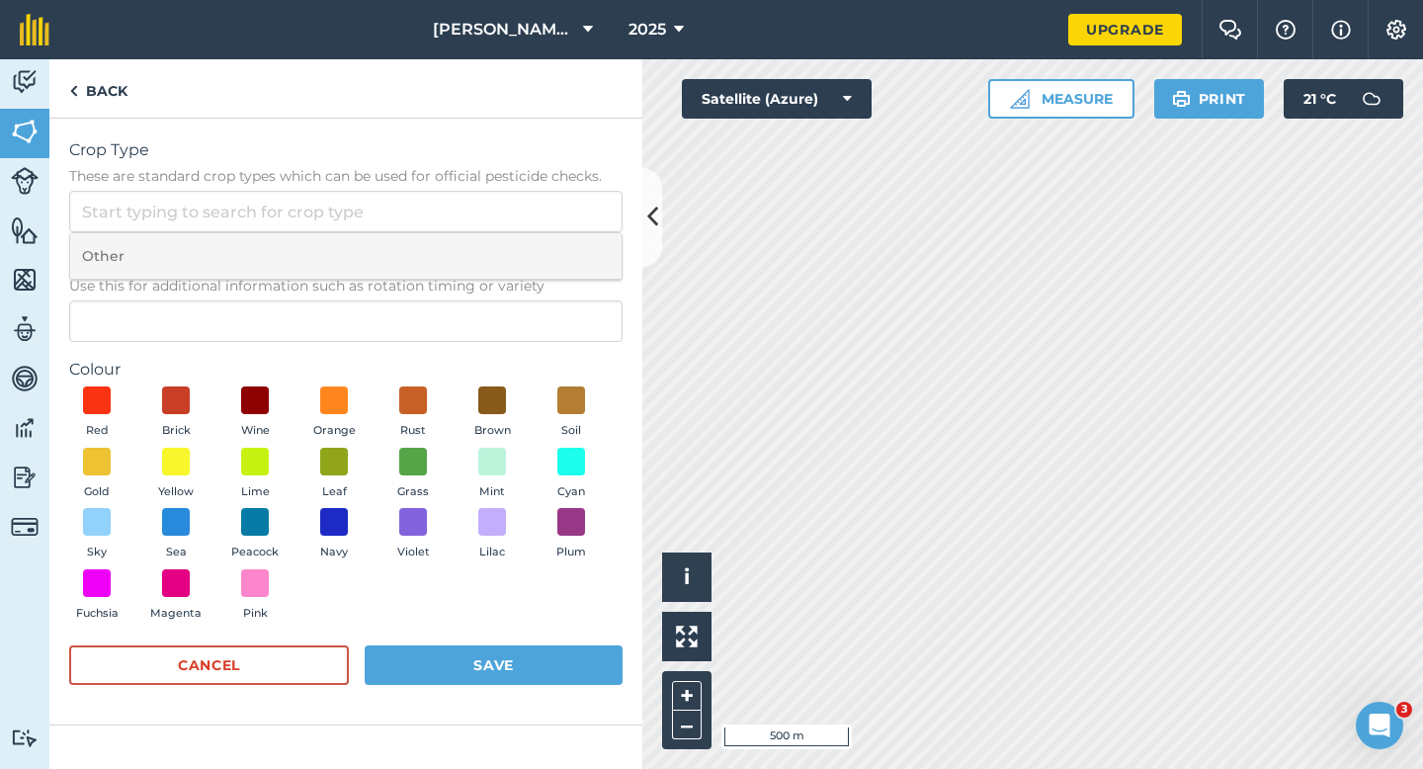
click at [537, 254] on li "Other" at bounding box center [345, 256] width 551 height 46
type input "Other"
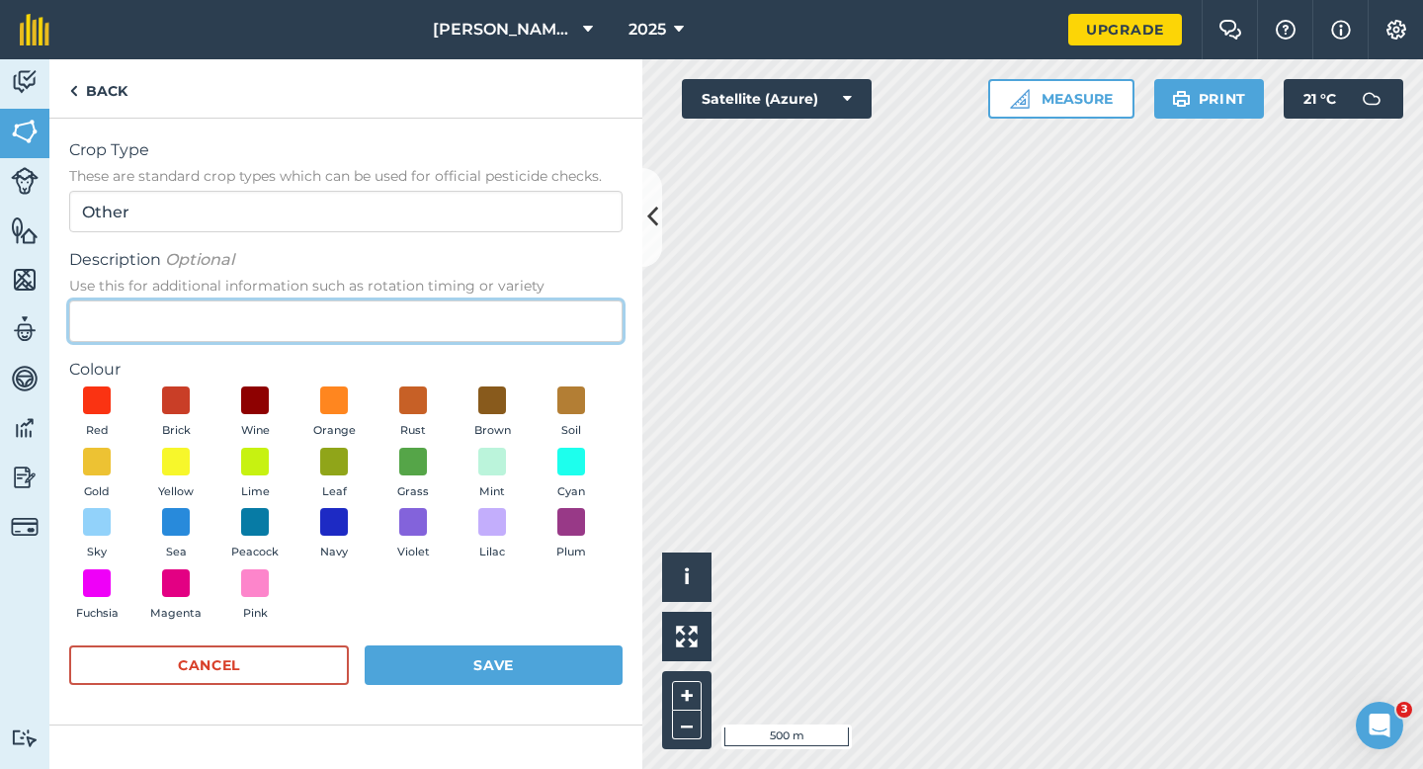
click at [537, 317] on input "Description Optional Use this for additional information such as rotation timin…" at bounding box center [345, 321] width 553 height 42
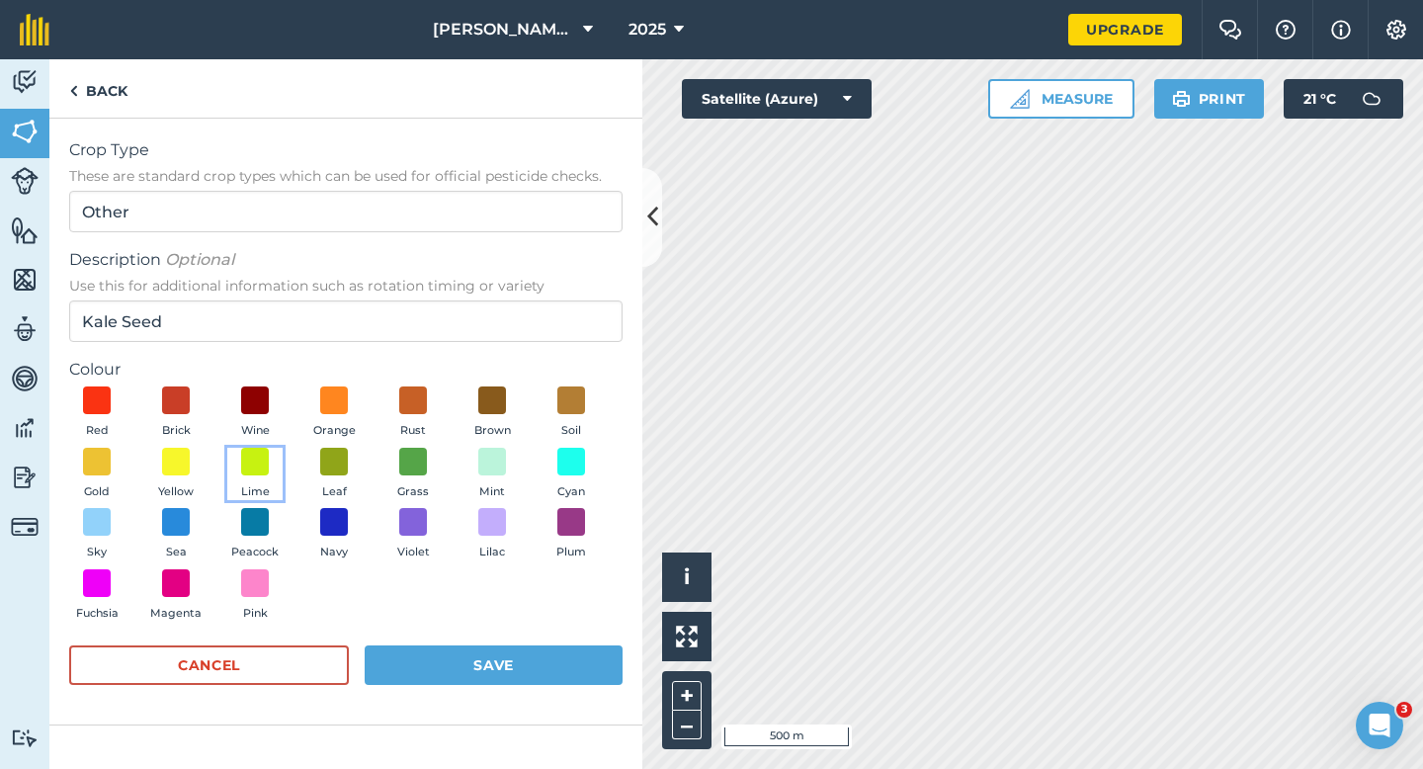
click at [273, 466] on button "Lime" at bounding box center [254, 474] width 55 height 53
click at [844, 179] on div "Activity Fields Livestock Features Maps Team Vehicles Data Reporting Billing Tu…" at bounding box center [711, 413] width 1423 height 709
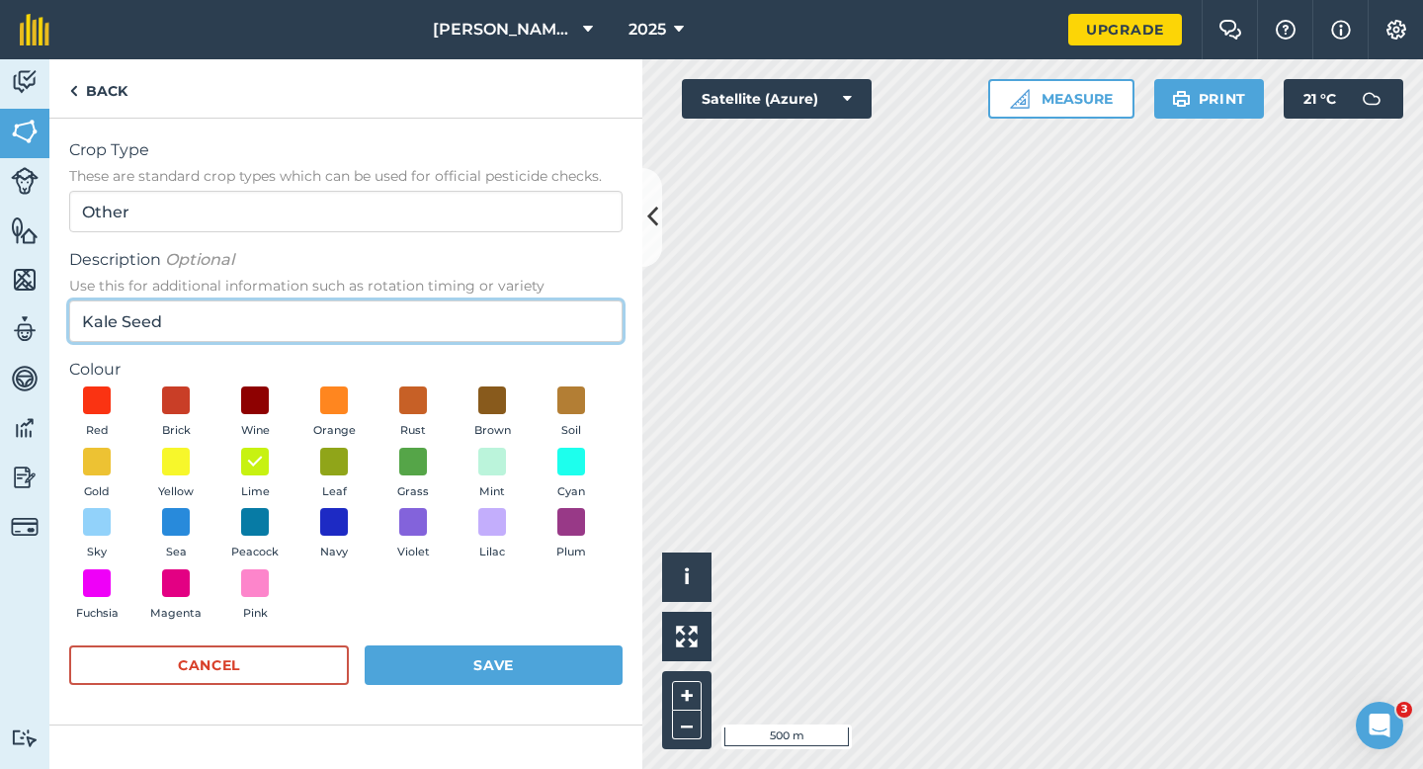
drag, startPoint x: 434, startPoint y: 306, endPoint x: 67, endPoint y: 316, distance: 366.7
click at [67, 317] on div "Crop Type These are standard crop types which can be used for official pesticid…" at bounding box center [345, 422] width 593 height 607
type input "Chard Seed"
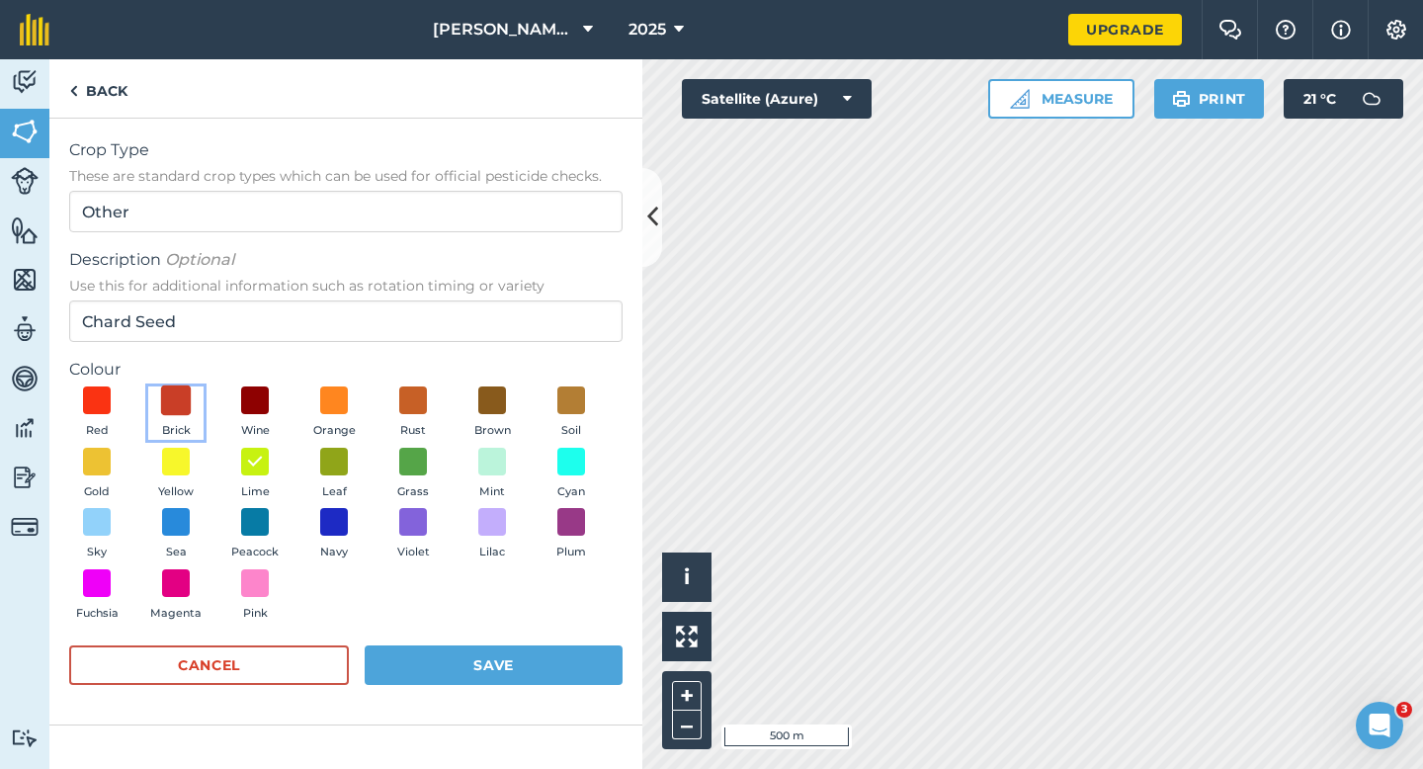
click at [162, 394] on span at bounding box center [176, 400] width 31 height 31
click at [438, 666] on button "Save" at bounding box center [494, 665] width 258 height 40
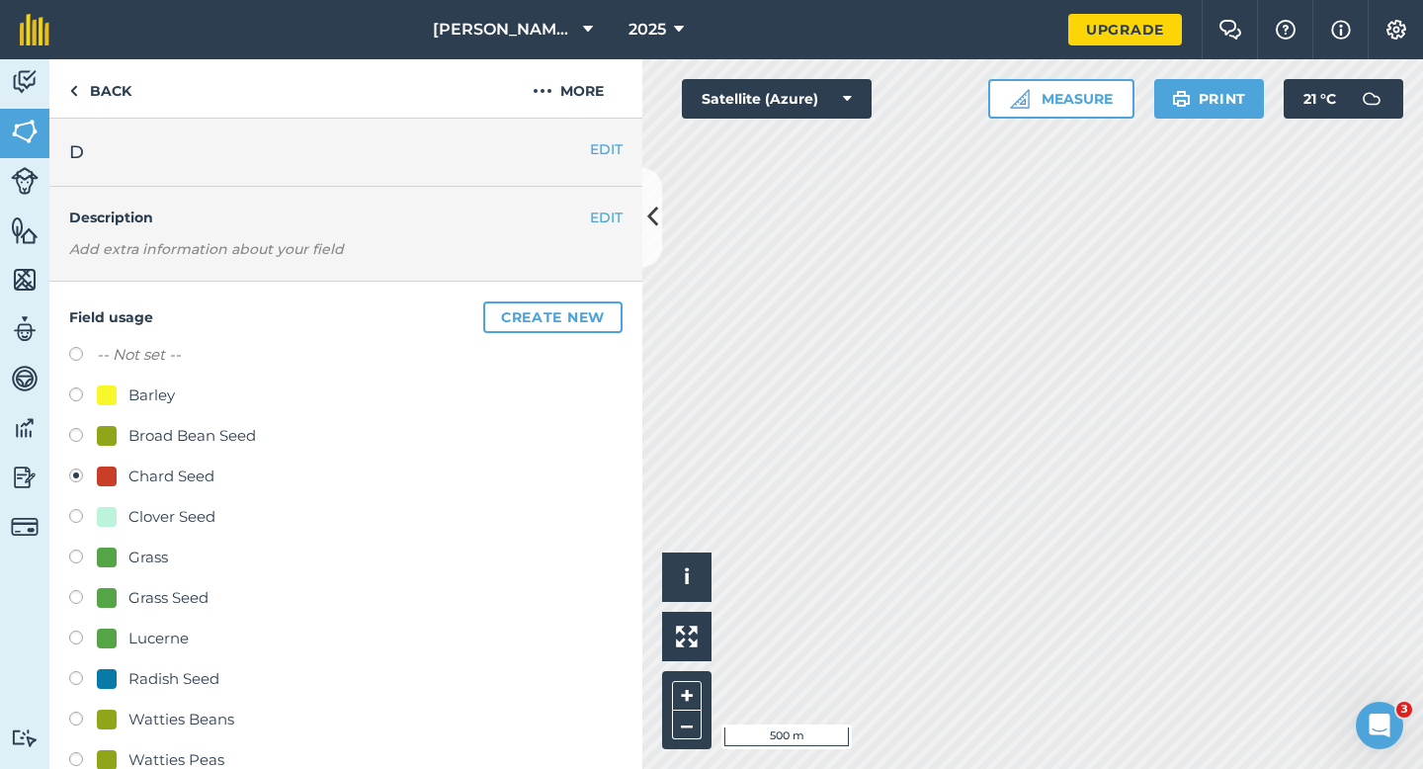
scroll to position [118, 0]
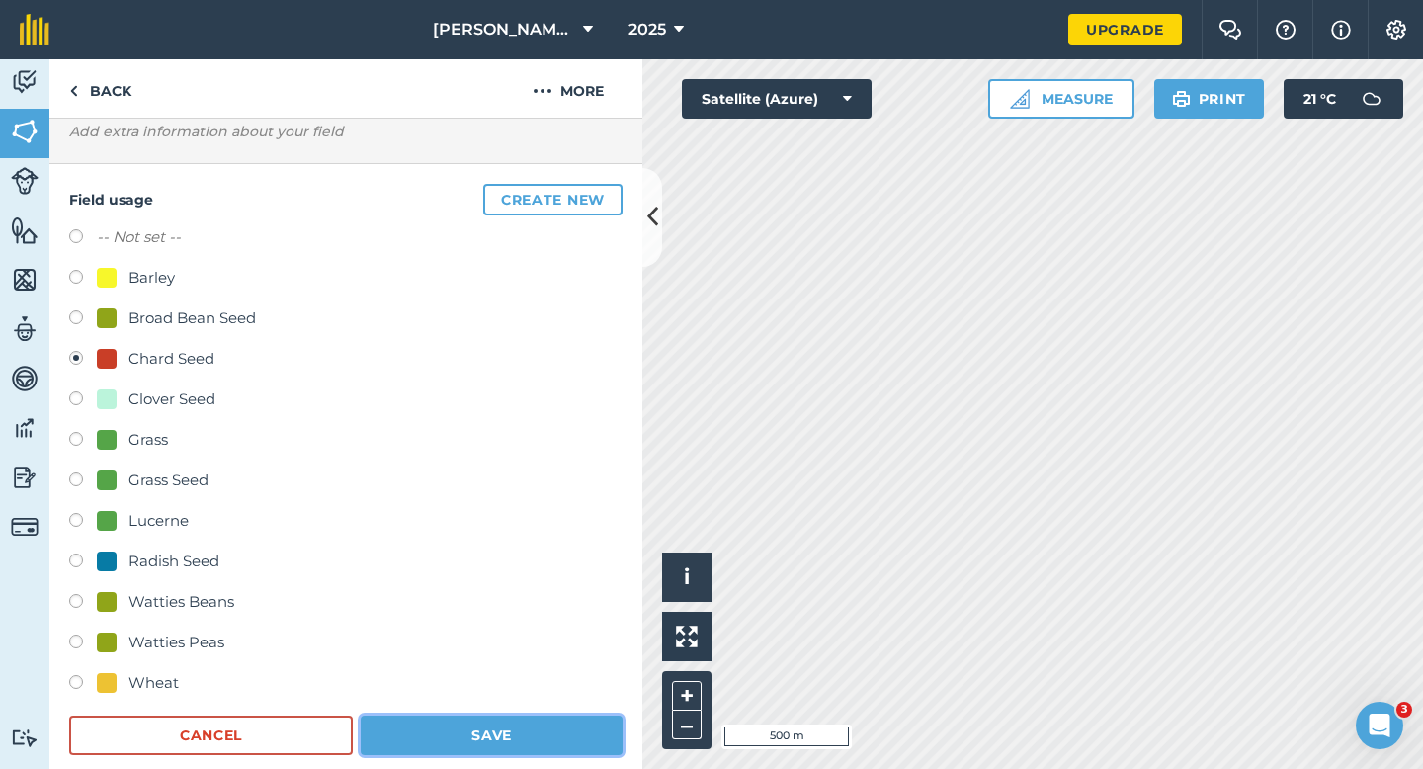
click at [513, 722] on button "Save" at bounding box center [492, 735] width 262 height 40
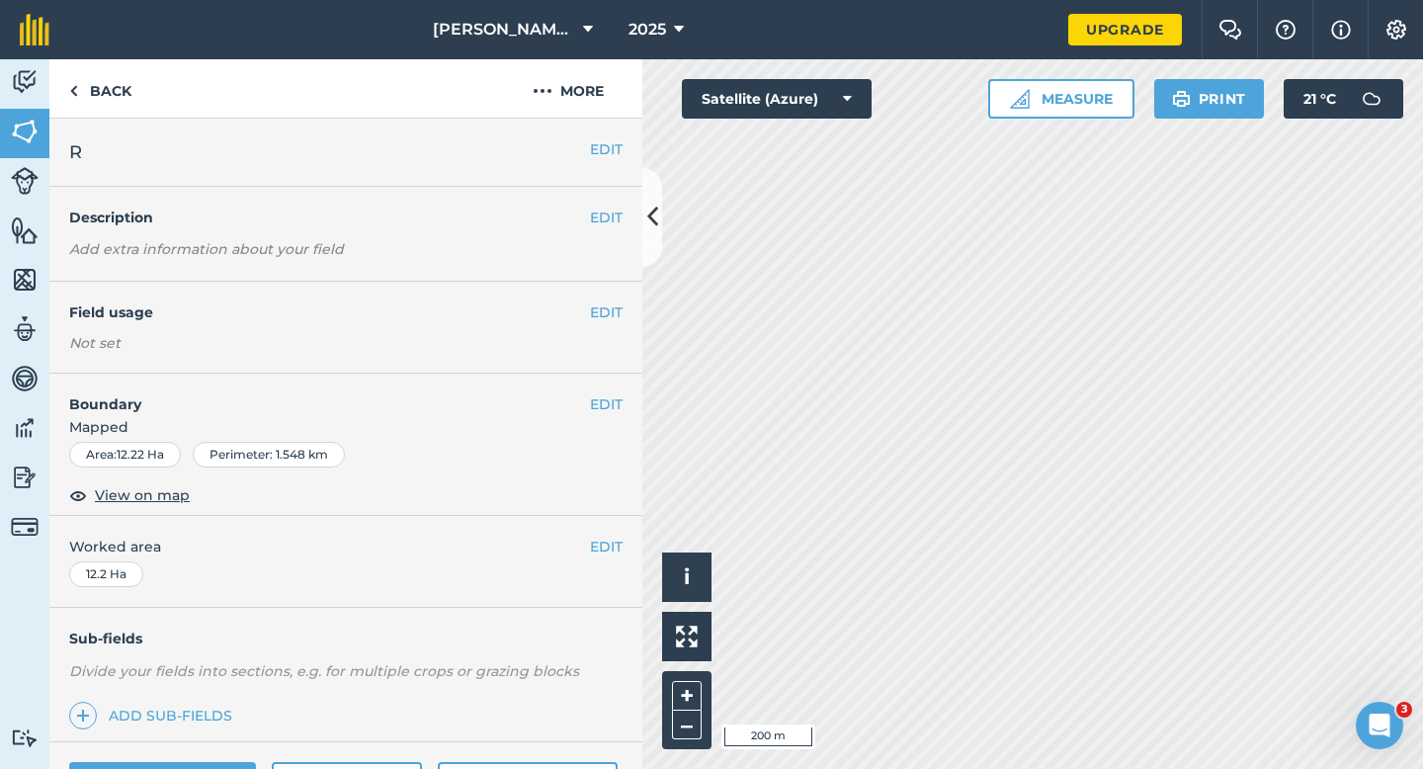
click at [614, 327] on div "EDIT Field usage Not set" at bounding box center [345, 328] width 593 height 92
click at [618, 320] on button "EDIT" at bounding box center [606, 312] width 33 height 22
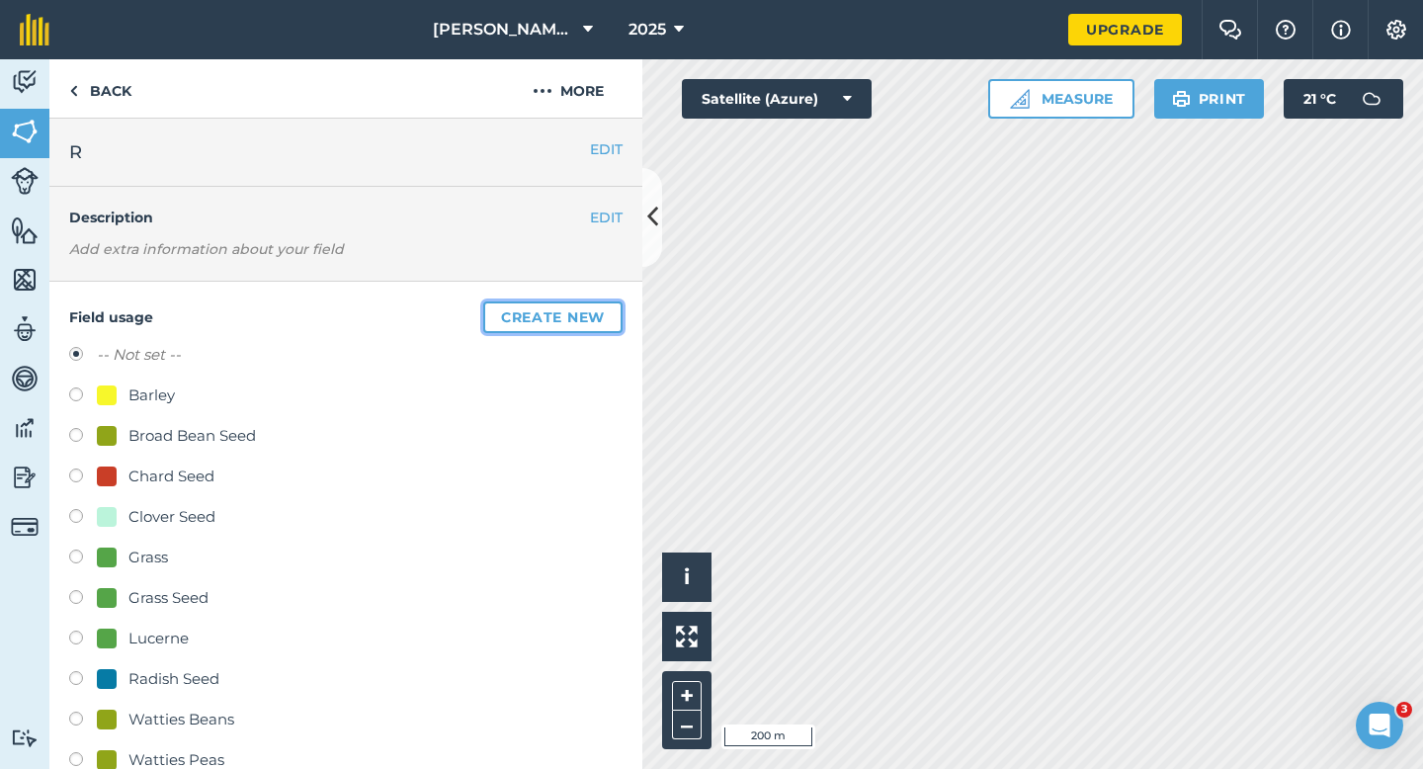
click at [597, 301] on button "Create new" at bounding box center [552, 317] width 139 height 32
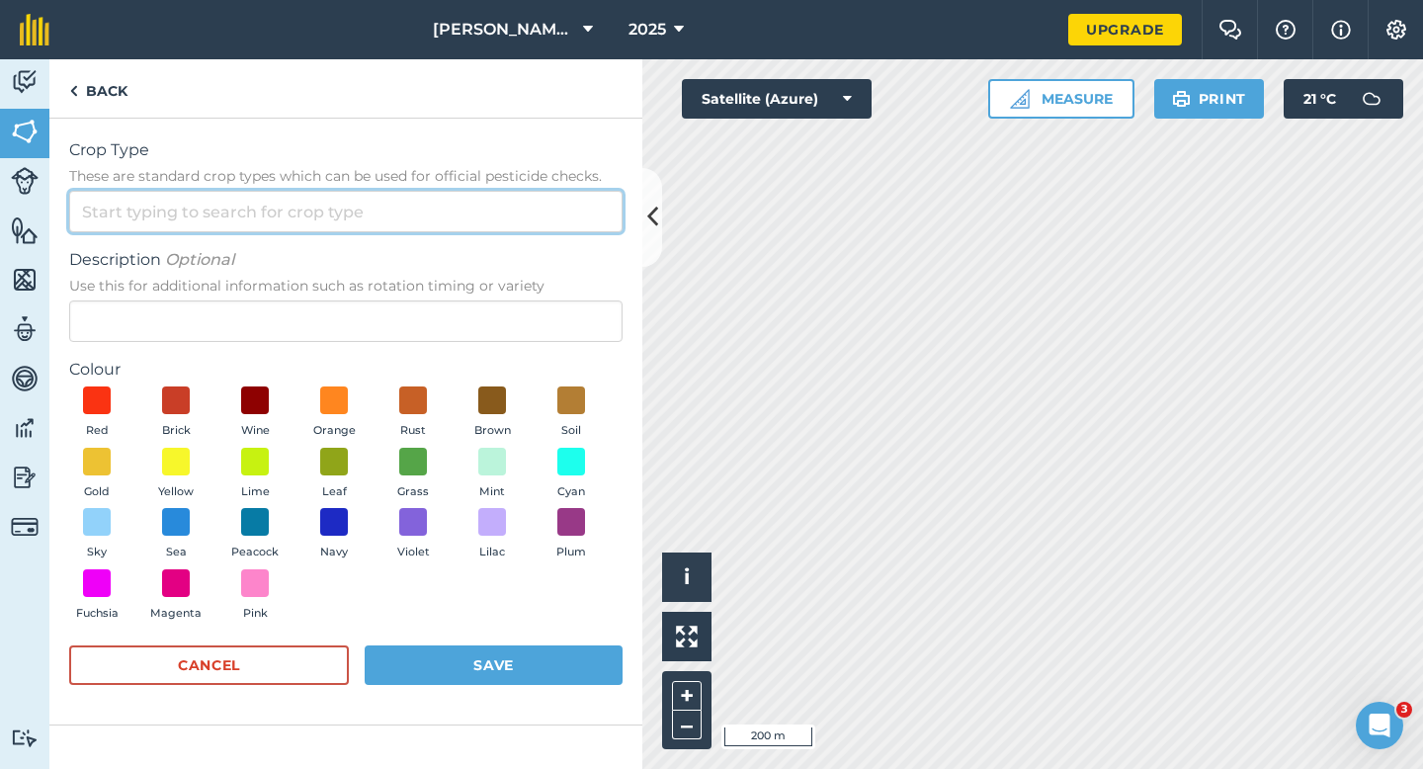
click at [531, 197] on input "Crop Type These are standard crop types which can be used for official pesticid…" at bounding box center [345, 212] width 553 height 42
click at [531, 220] on input "Crop Type These are standard crop types which can be used for official pesticid…" at bounding box center [345, 212] width 553 height 42
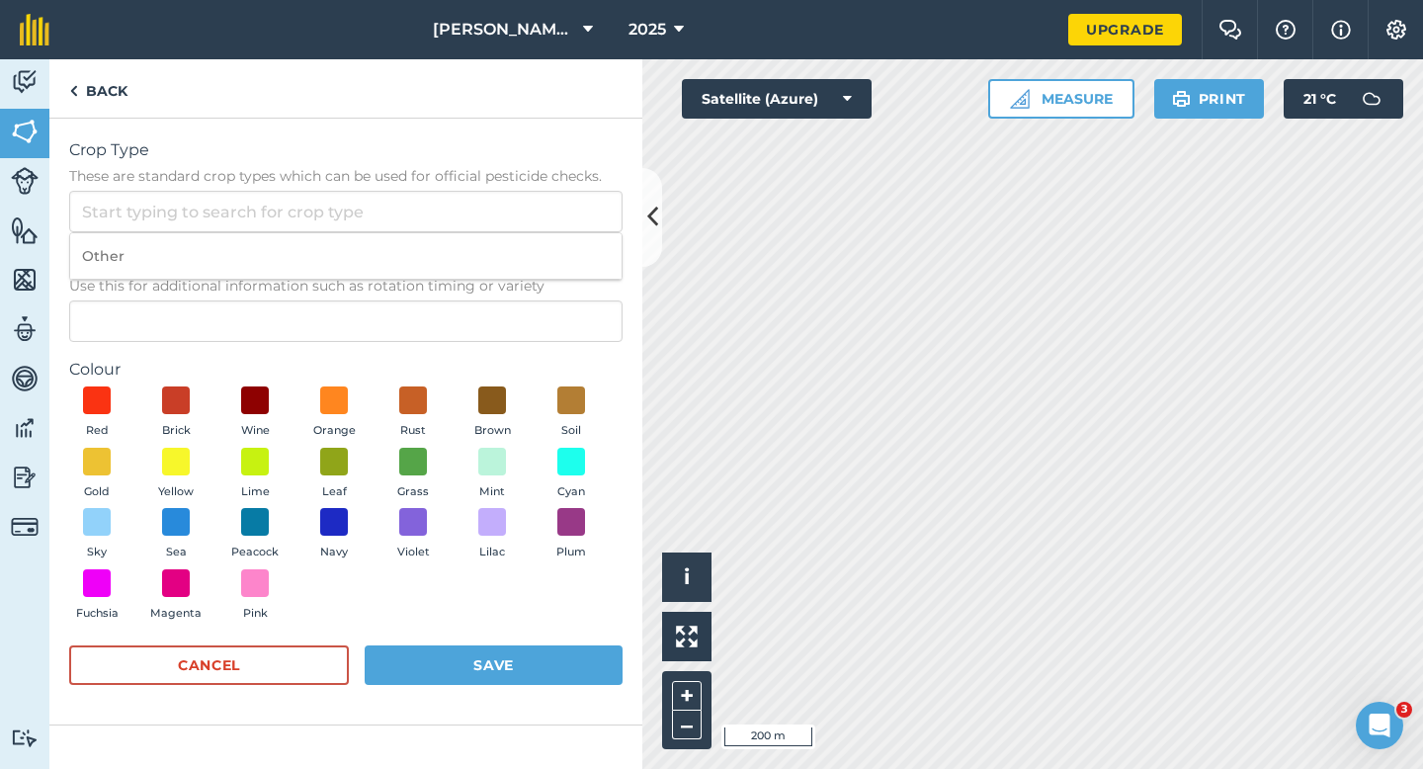
drag, startPoint x: 531, startPoint y: 245, endPoint x: 531, endPoint y: 270, distance: 24.7
click at [531, 249] on li "Other" at bounding box center [345, 256] width 551 height 46
type input "Other"
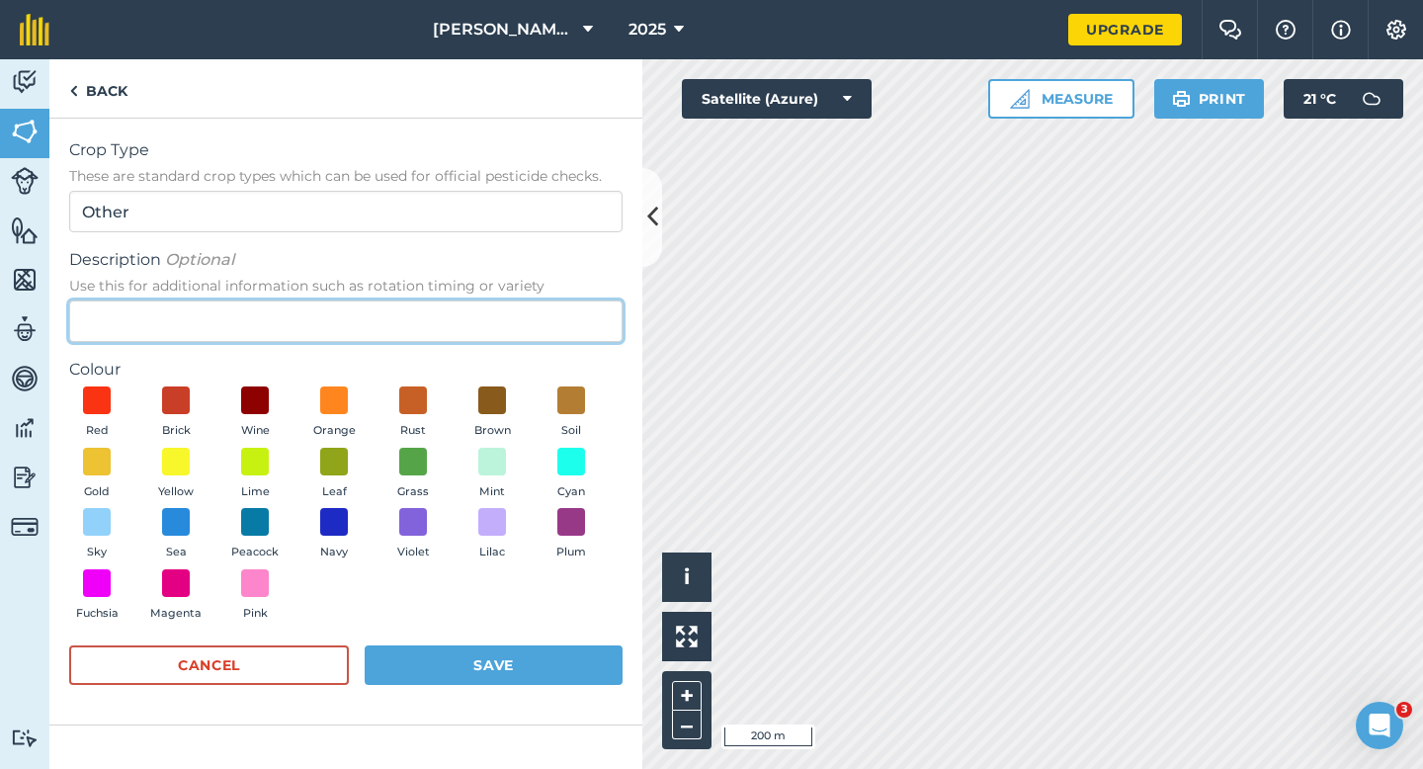
click at [531, 306] on input "Description Optional Use this for additional information such as rotation timin…" at bounding box center [345, 321] width 553 height 42
type input "Kale Seed"
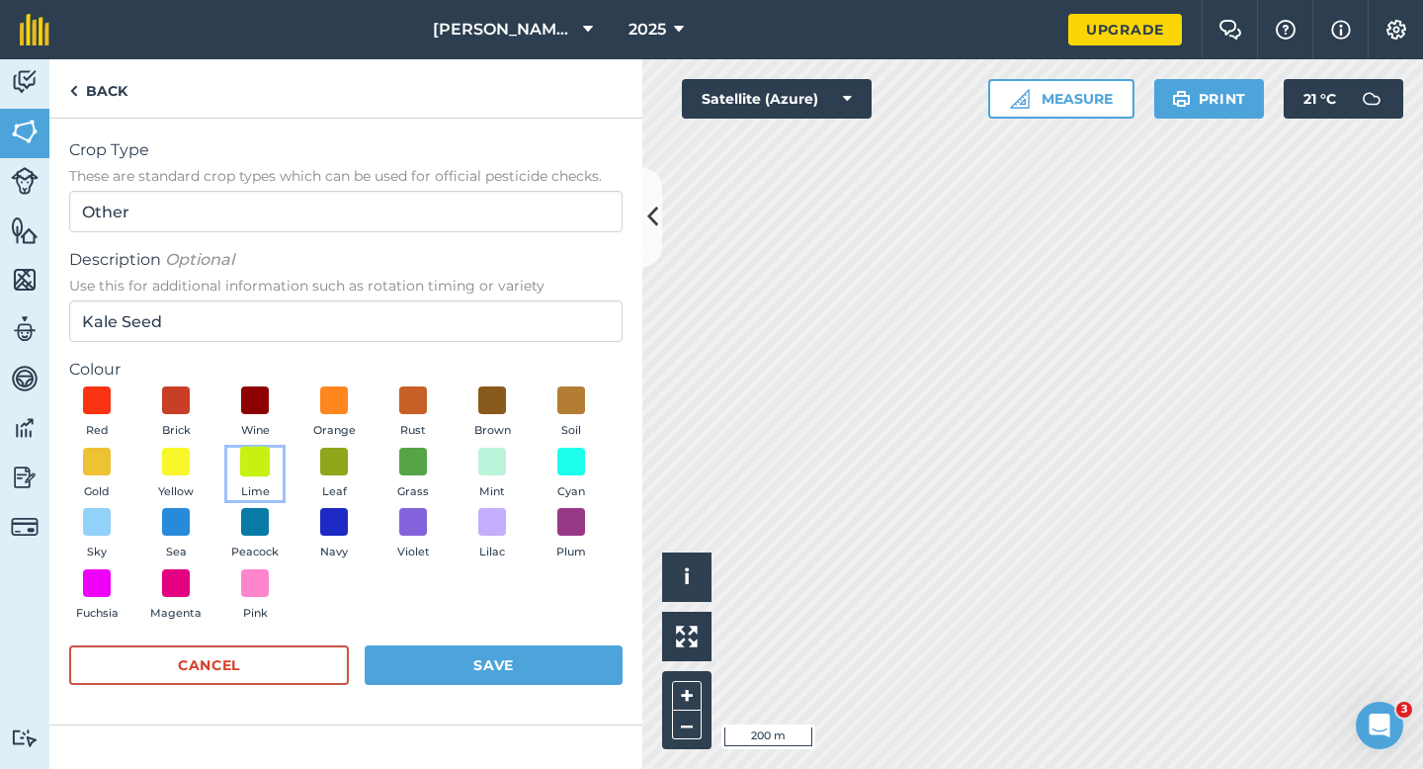
click at [252, 459] on span at bounding box center [255, 461] width 31 height 31
click at [451, 677] on button "Save" at bounding box center [494, 665] width 258 height 40
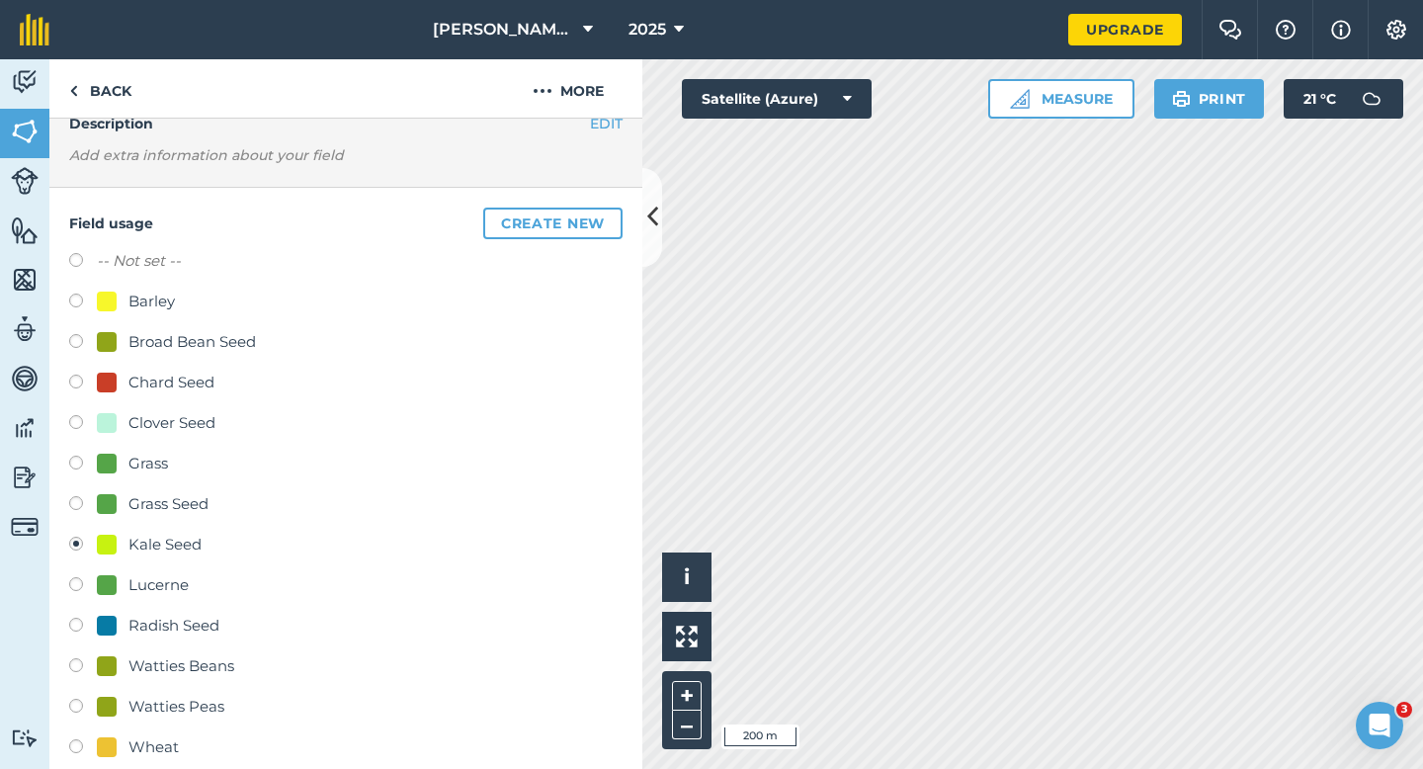
scroll to position [141, 0]
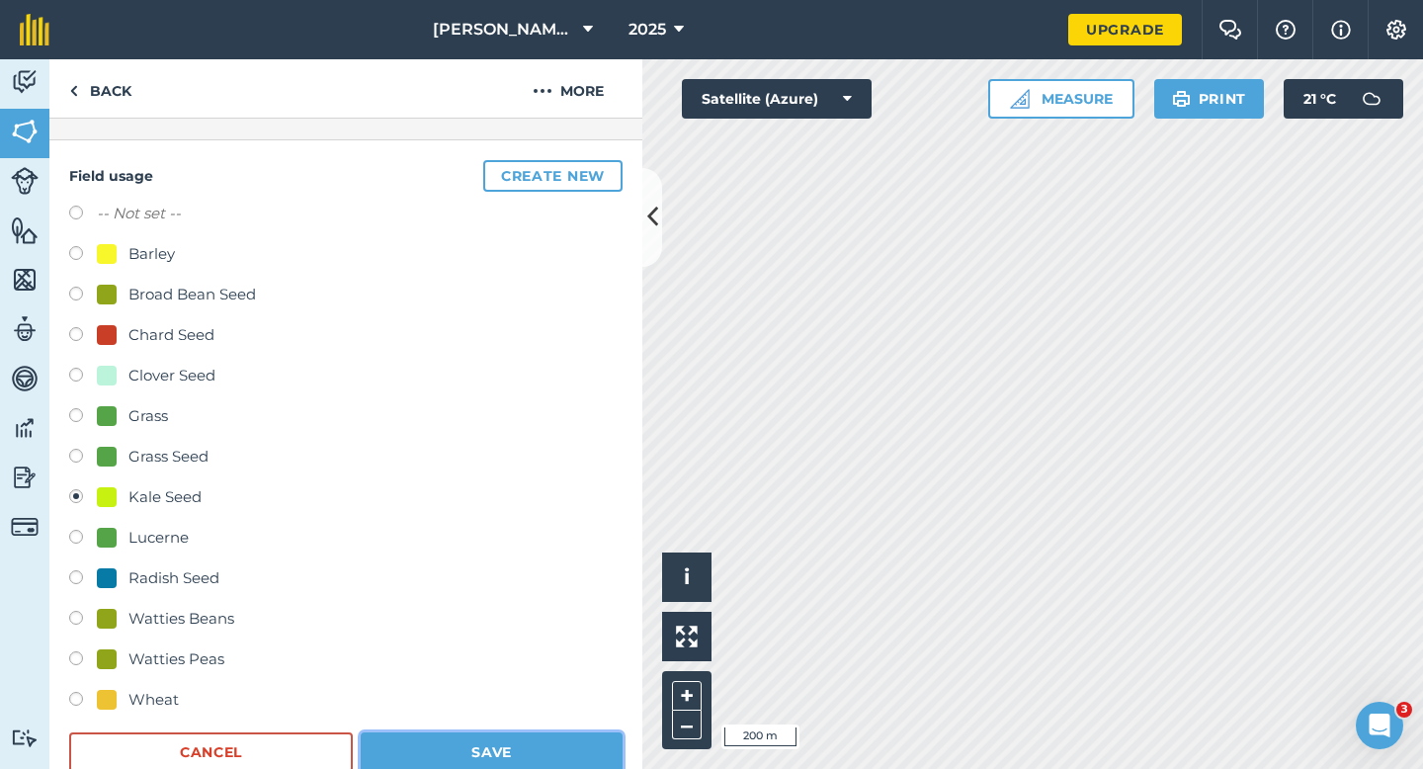
click at [556, 732] on button "Save" at bounding box center [492, 752] width 262 height 40
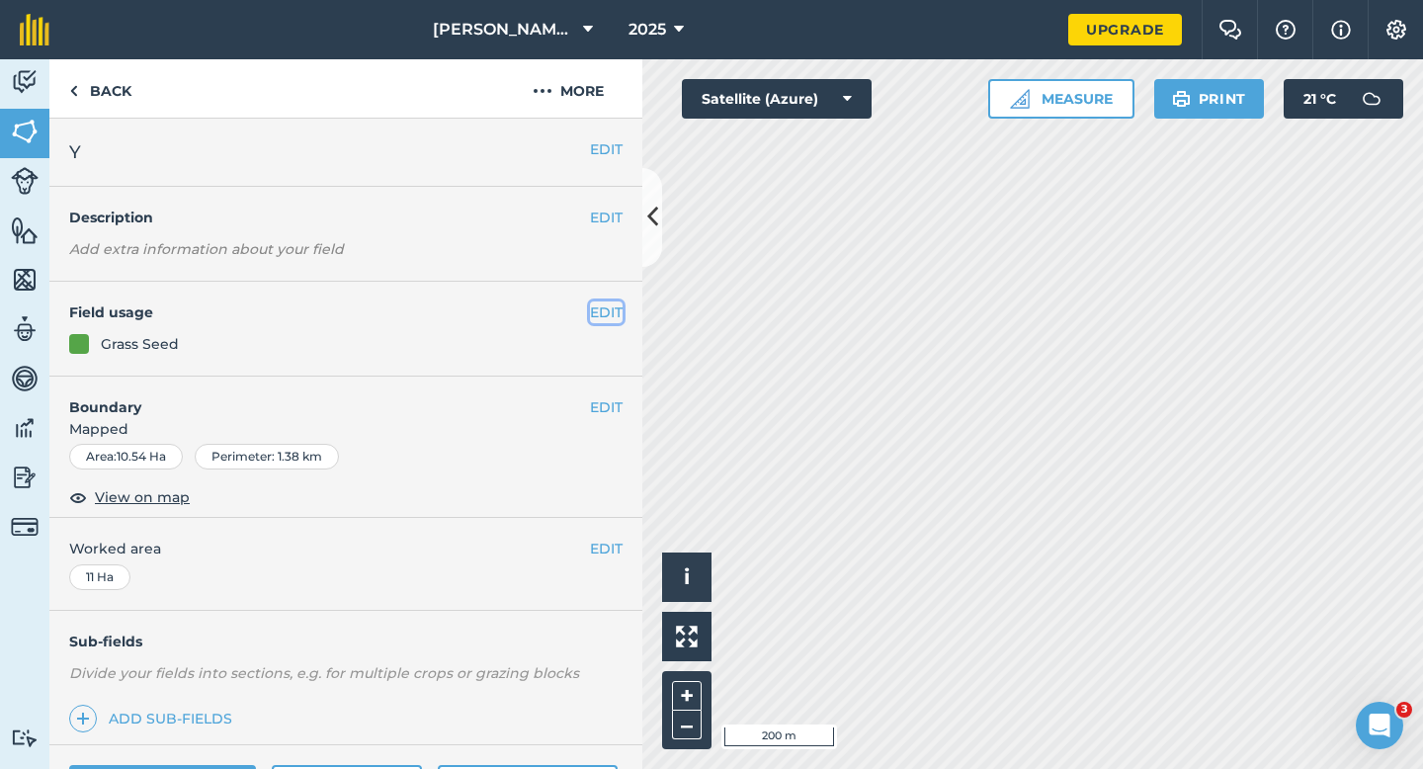
click at [609, 321] on button "EDIT" at bounding box center [606, 312] width 33 height 22
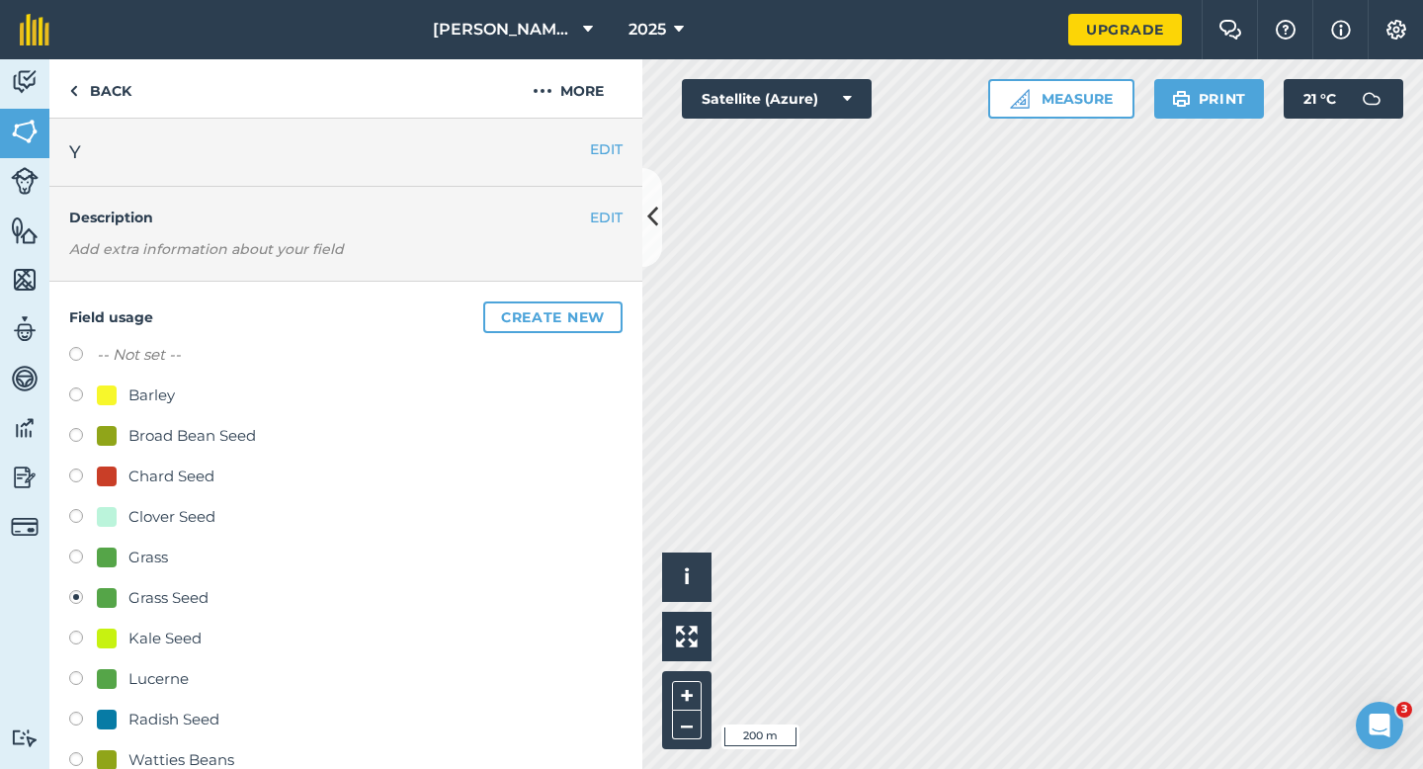
scroll to position [718, 0]
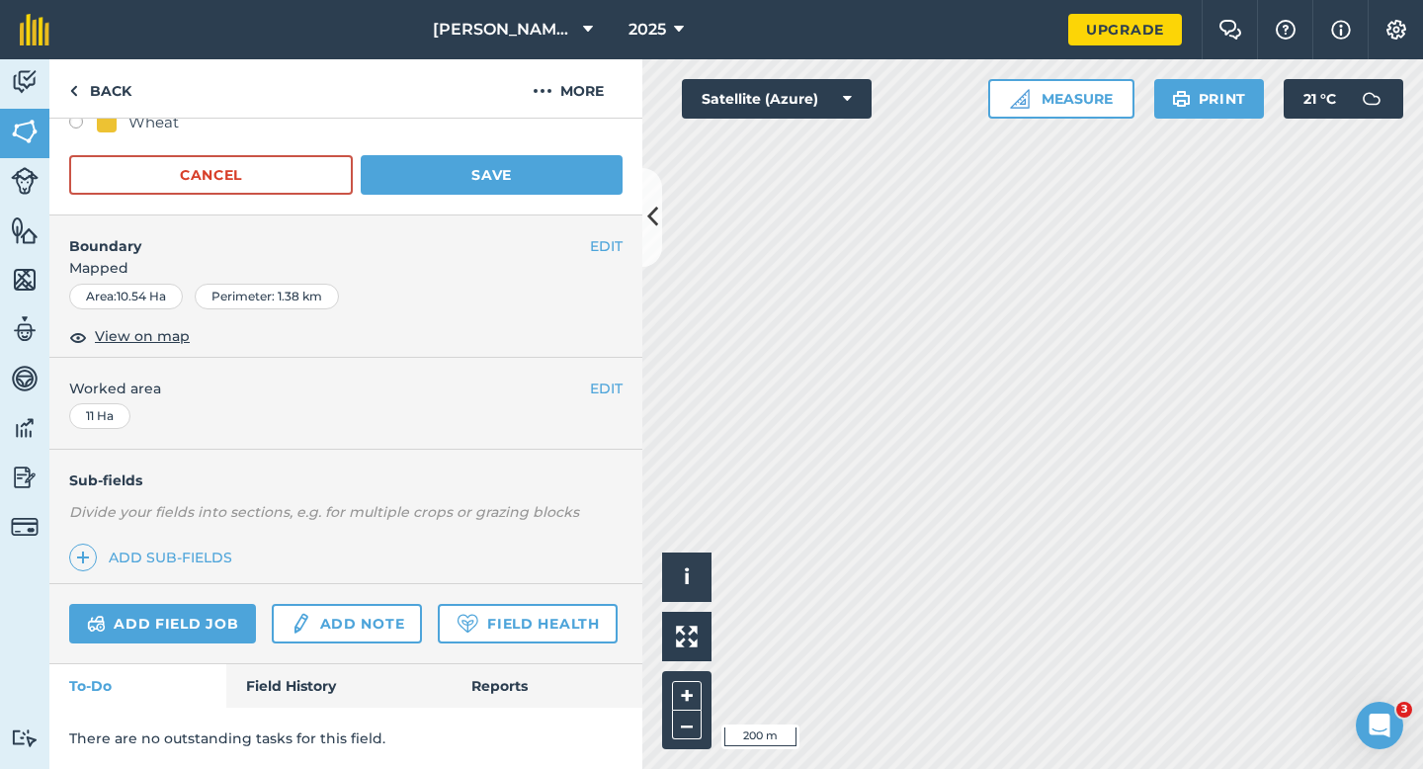
click at [131, 128] on div "Wheat" at bounding box center [153, 123] width 50 height 24
radio input "true"
radio input "false"
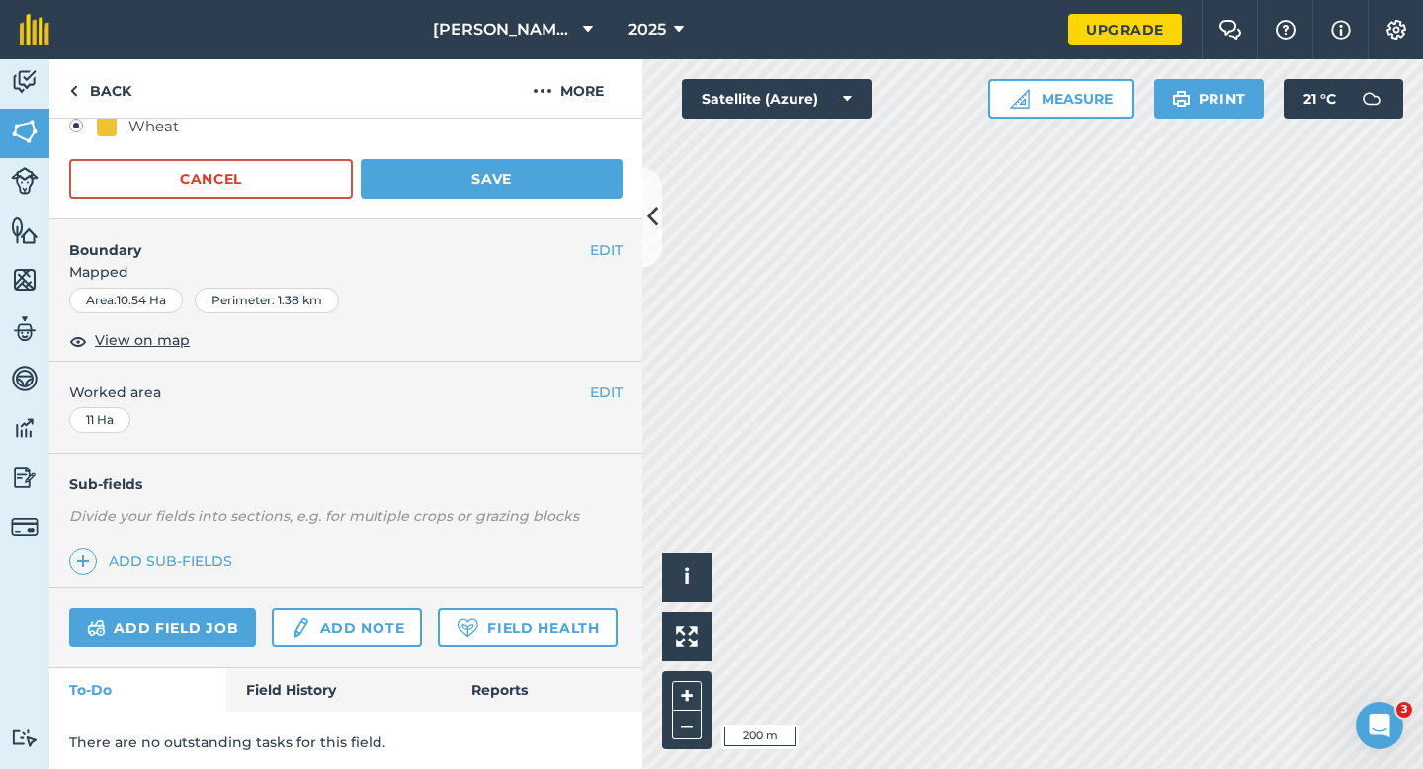
click at [414, 192] on button "Save" at bounding box center [492, 179] width 262 height 40
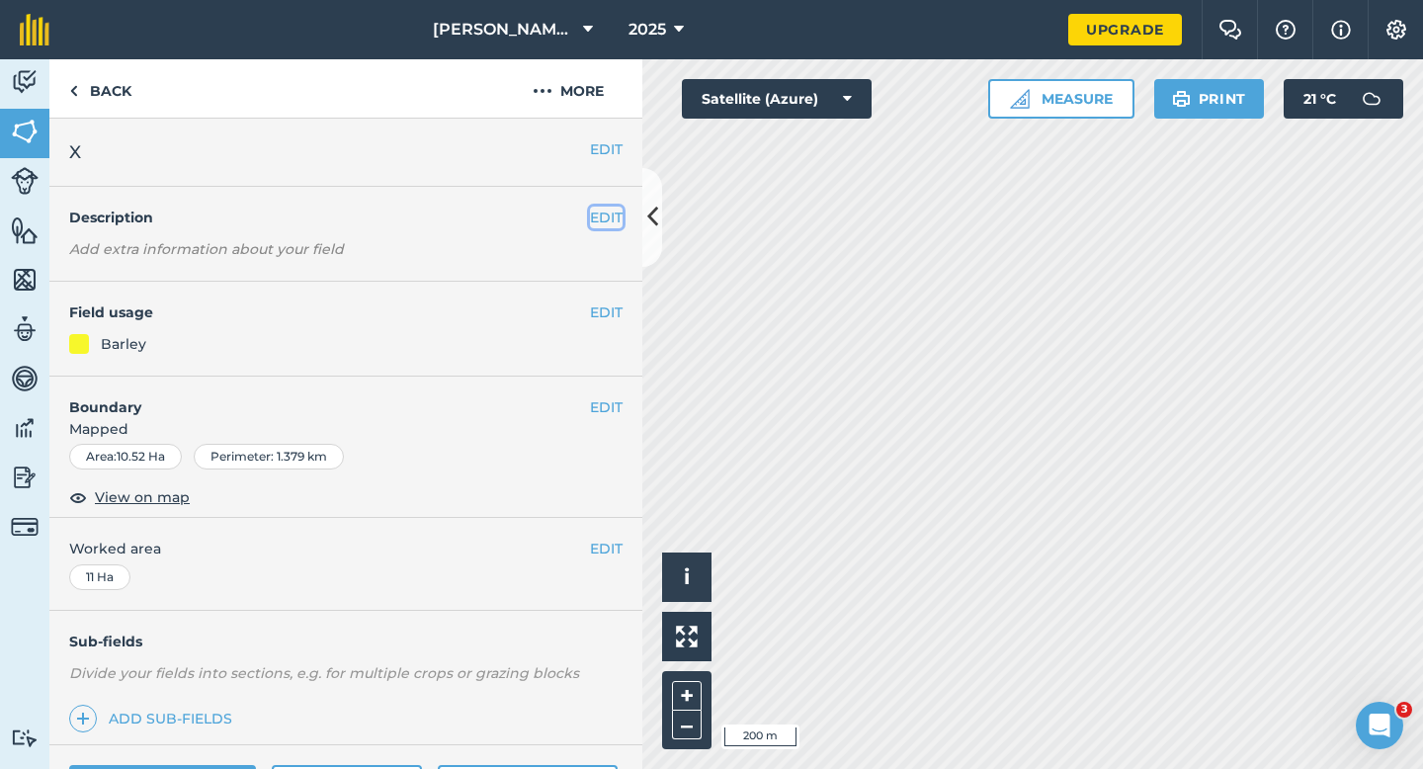
click at [613, 212] on button "EDIT" at bounding box center [606, 218] width 33 height 22
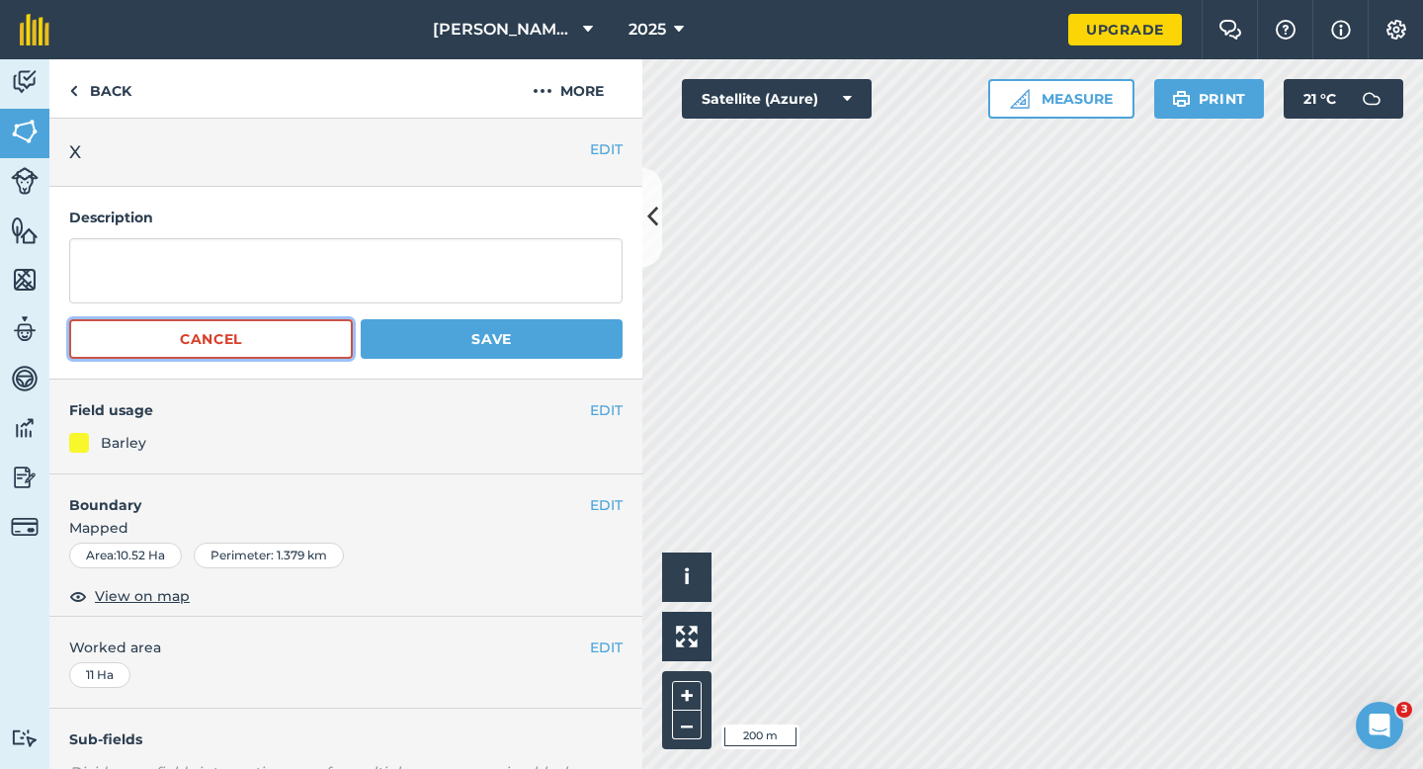
click at [143, 346] on button "Cancel" at bounding box center [211, 339] width 284 height 40
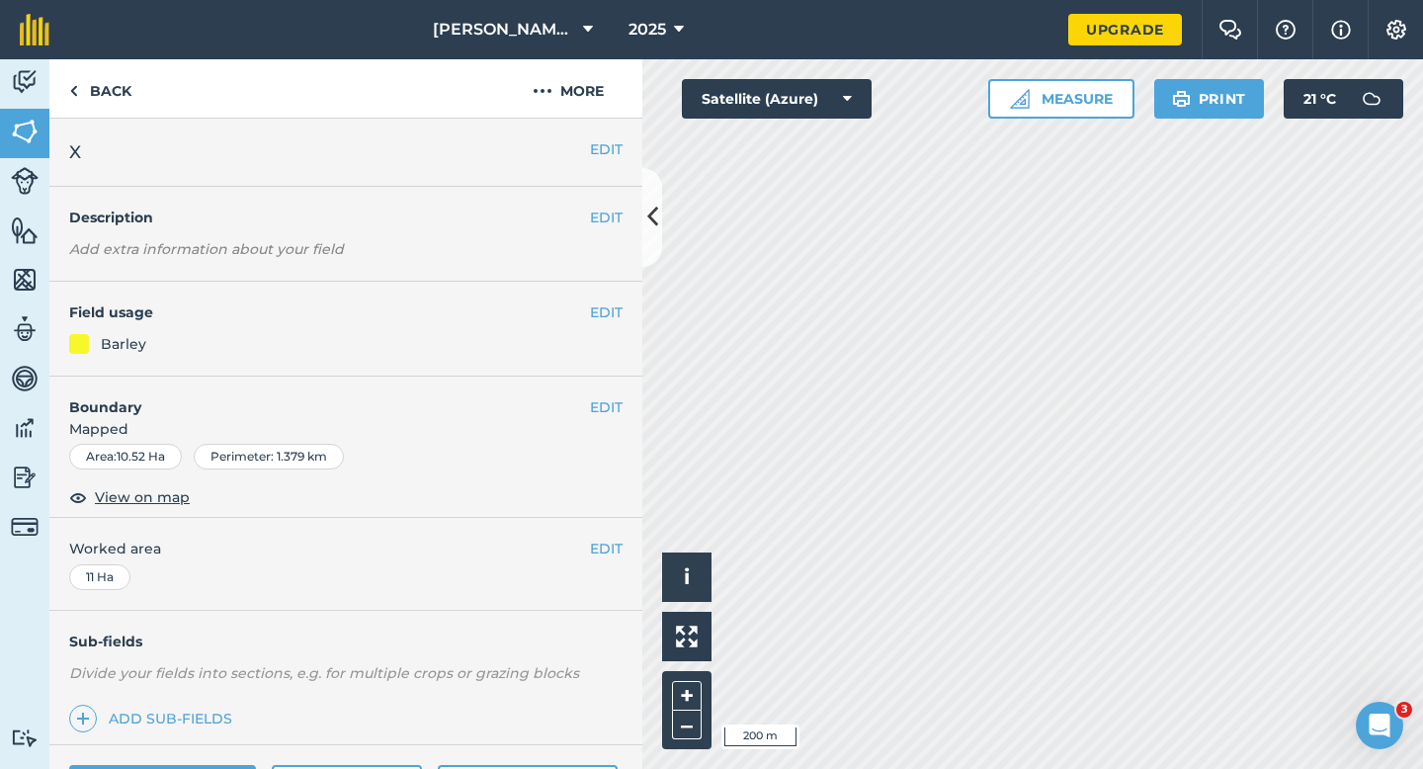
click at [602, 298] on div "EDIT Field usage Barley" at bounding box center [345, 329] width 593 height 95
click at [603, 311] on button "EDIT" at bounding box center [606, 312] width 33 height 22
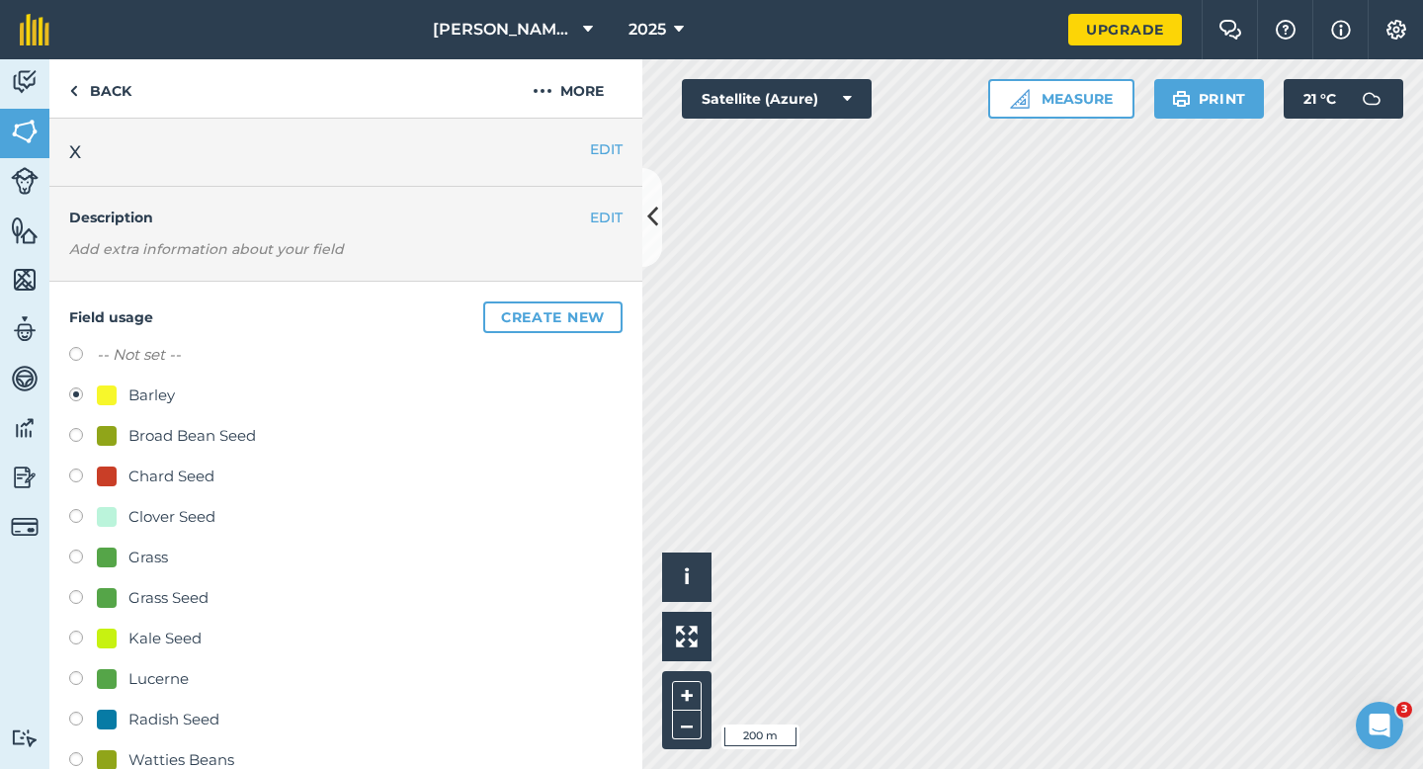
scroll to position [140, 0]
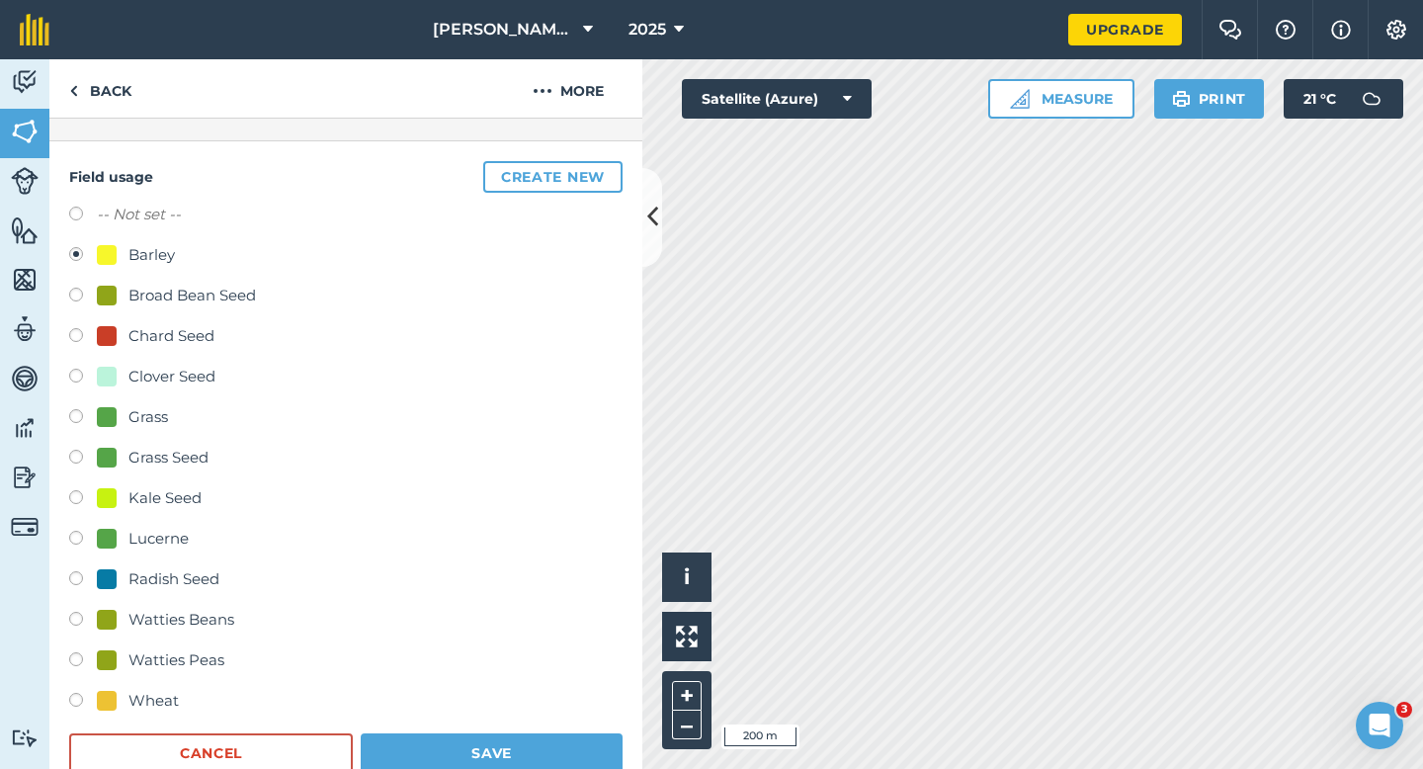
click at [111, 706] on div at bounding box center [107, 701] width 20 height 20
radio input "true"
radio input "false"
click at [438, 768] on button "Save" at bounding box center [492, 753] width 262 height 40
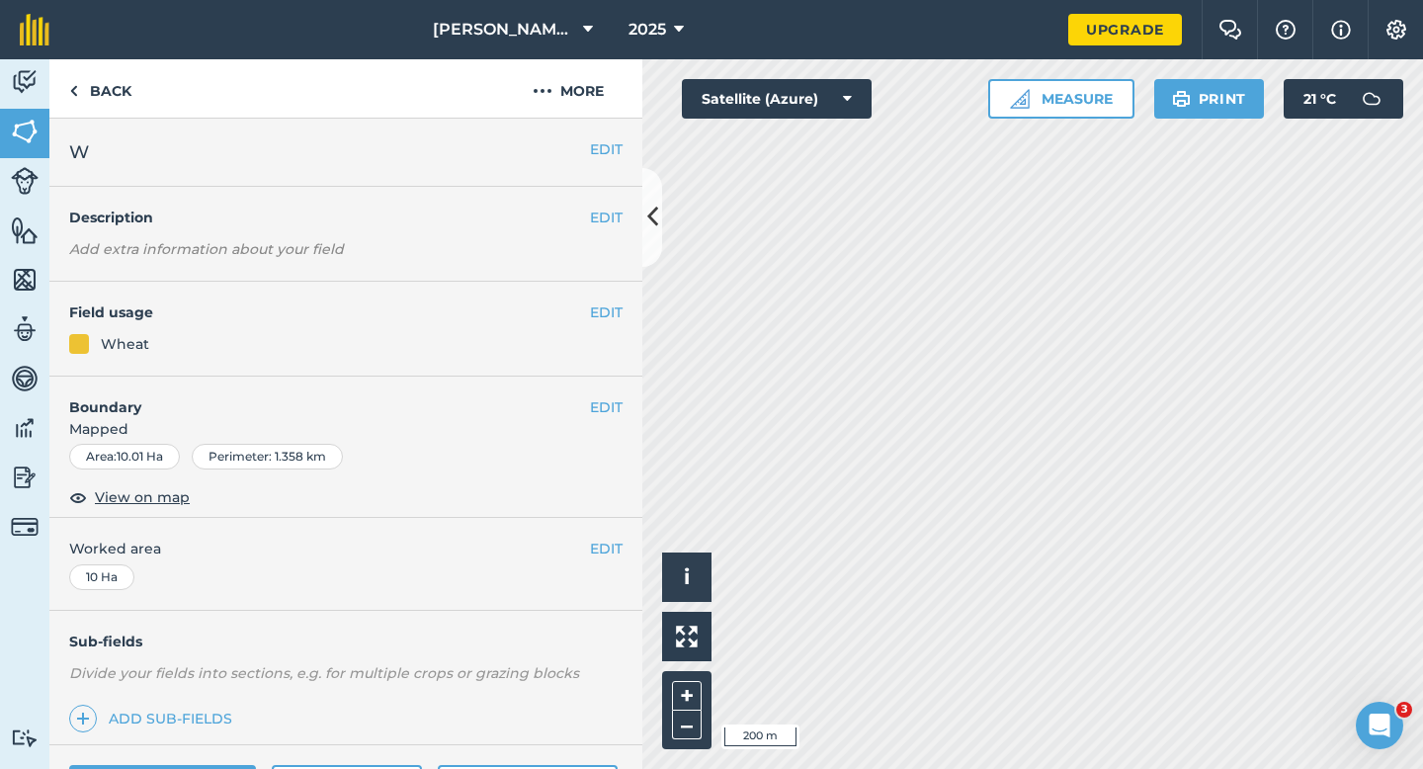
click at [607, 297] on div "EDIT Field usage Wheat" at bounding box center [345, 329] width 593 height 95
click at [607, 300] on div "EDIT Field usage Wheat" at bounding box center [345, 329] width 593 height 95
click at [616, 307] on button "EDIT" at bounding box center [606, 312] width 33 height 22
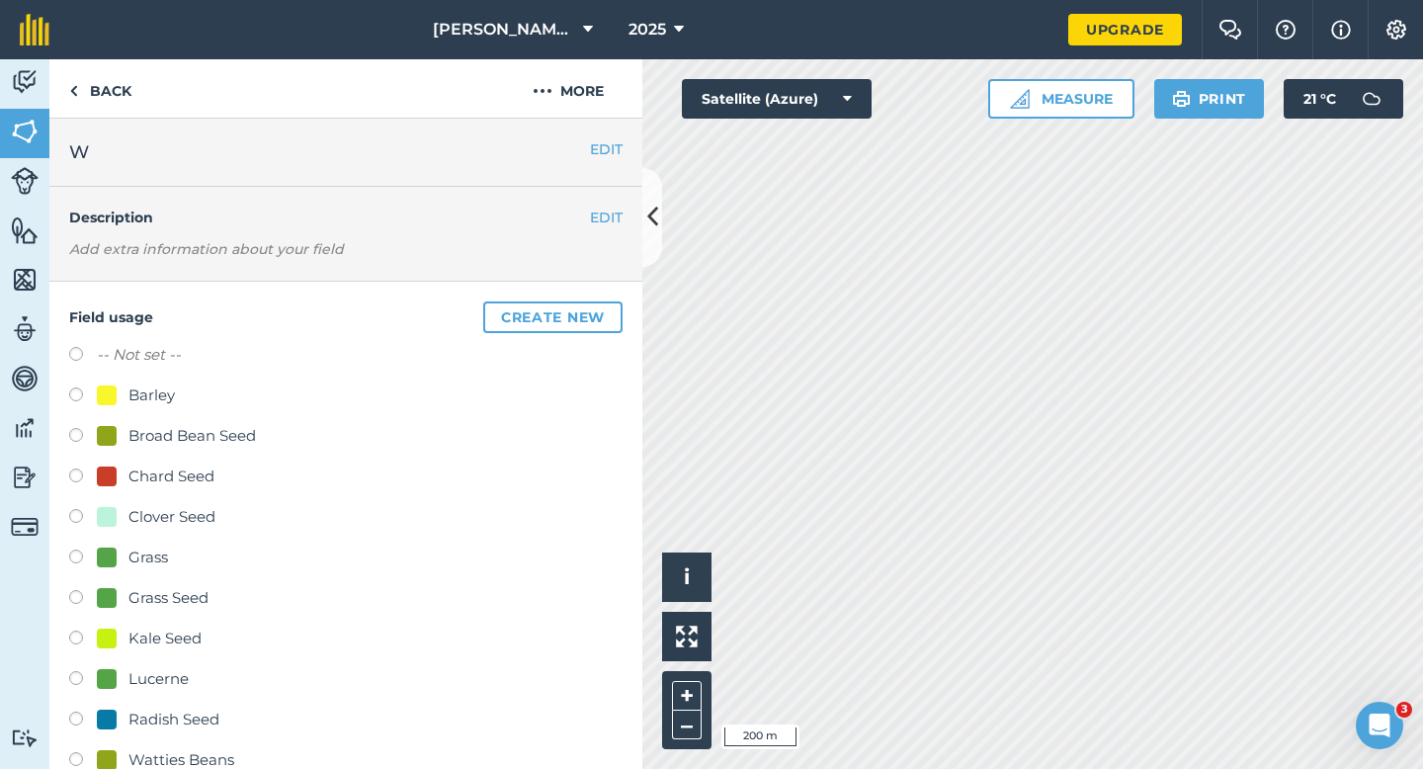
click at [131, 397] on div "Barley" at bounding box center [151, 395] width 46 height 24
radio input "true"
radio input "false"
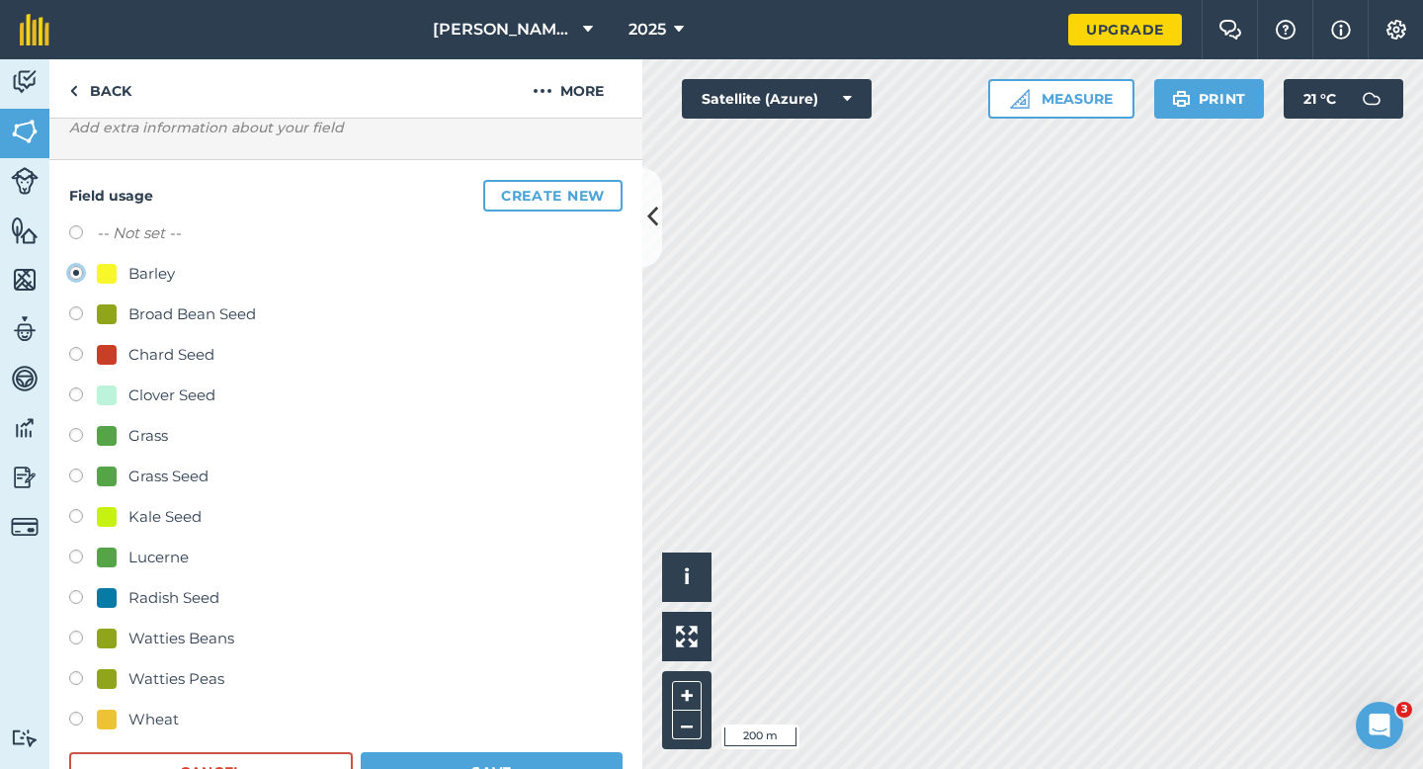
scroll to position [228, 0]
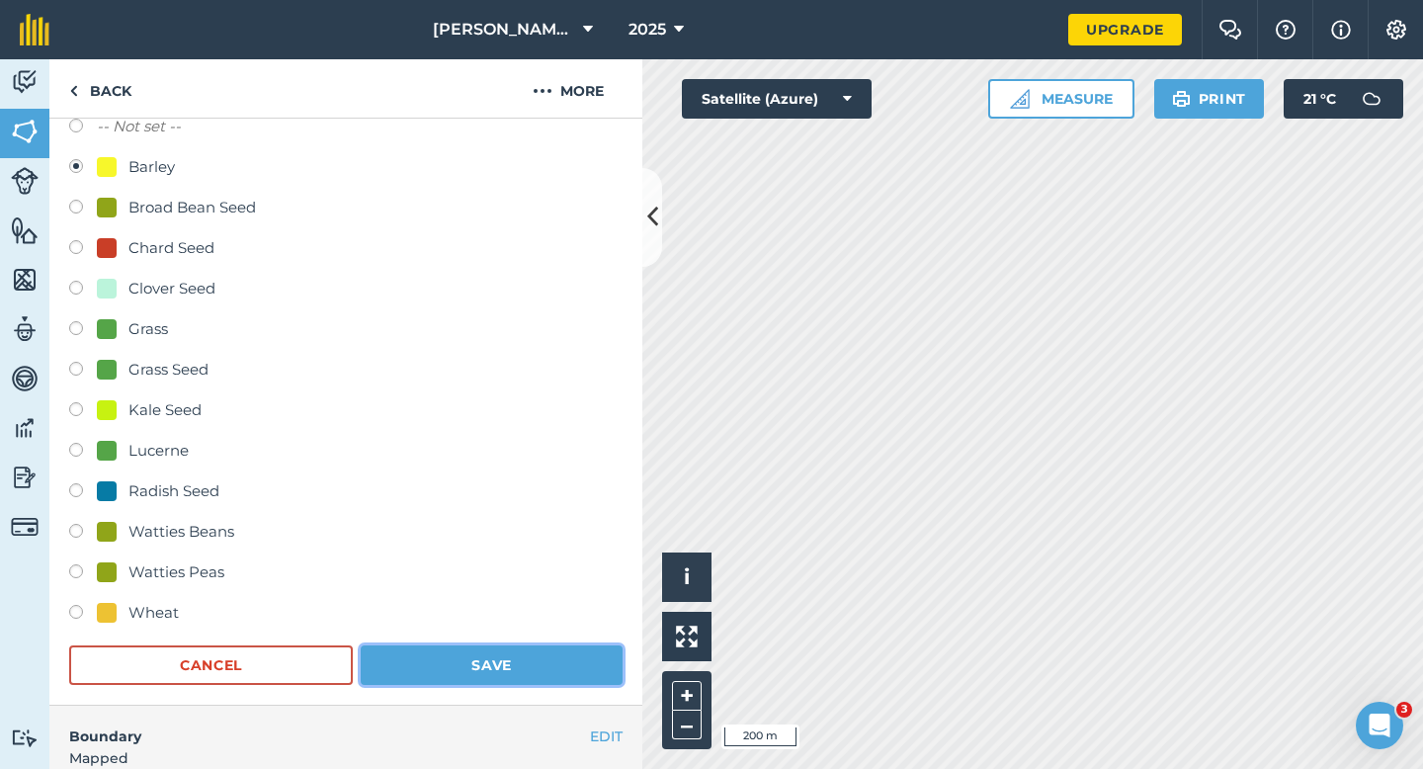
click at [449, 652] on button "Save" at bounding box center [492, 665] width 262 height 40
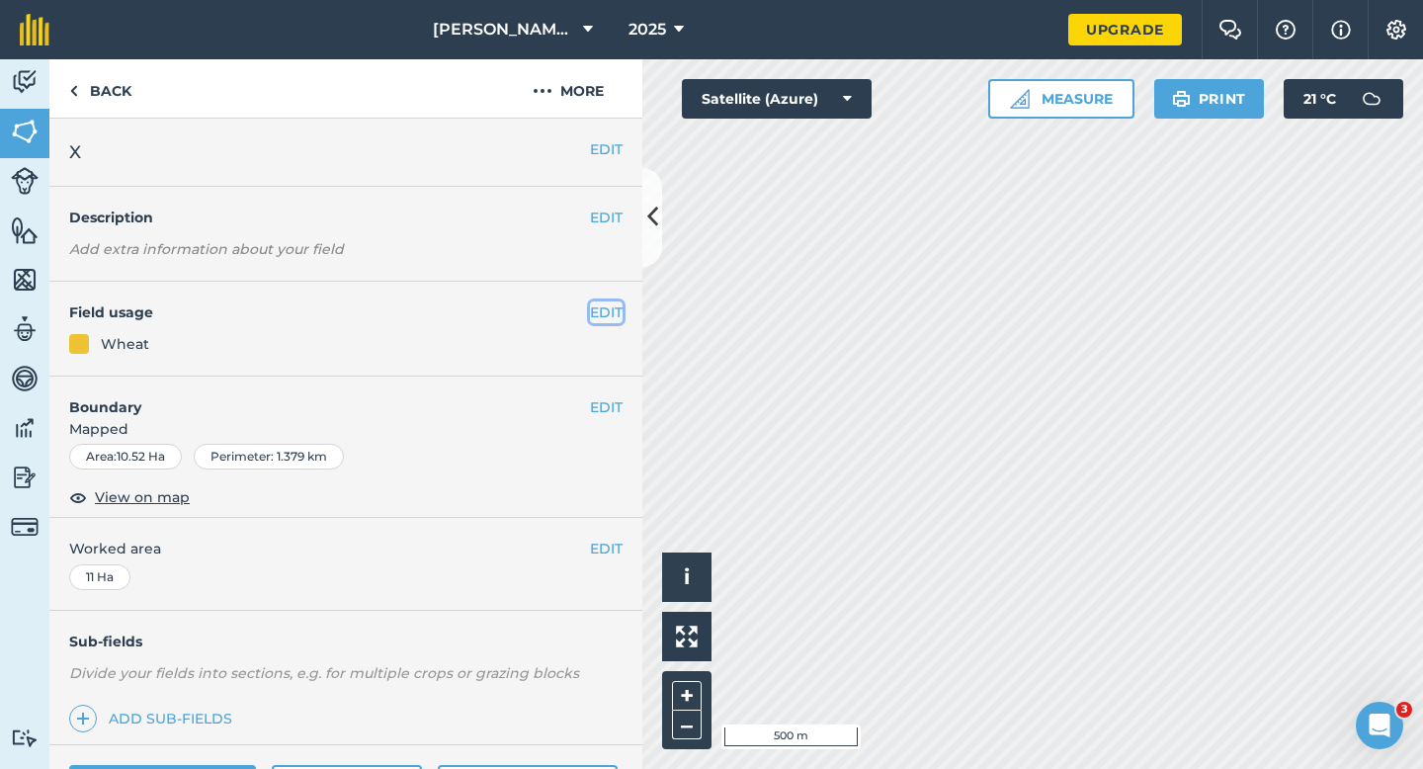
click at [602, 312] on button "EDIT" at bounding box center [606, 312] width 33 height 22
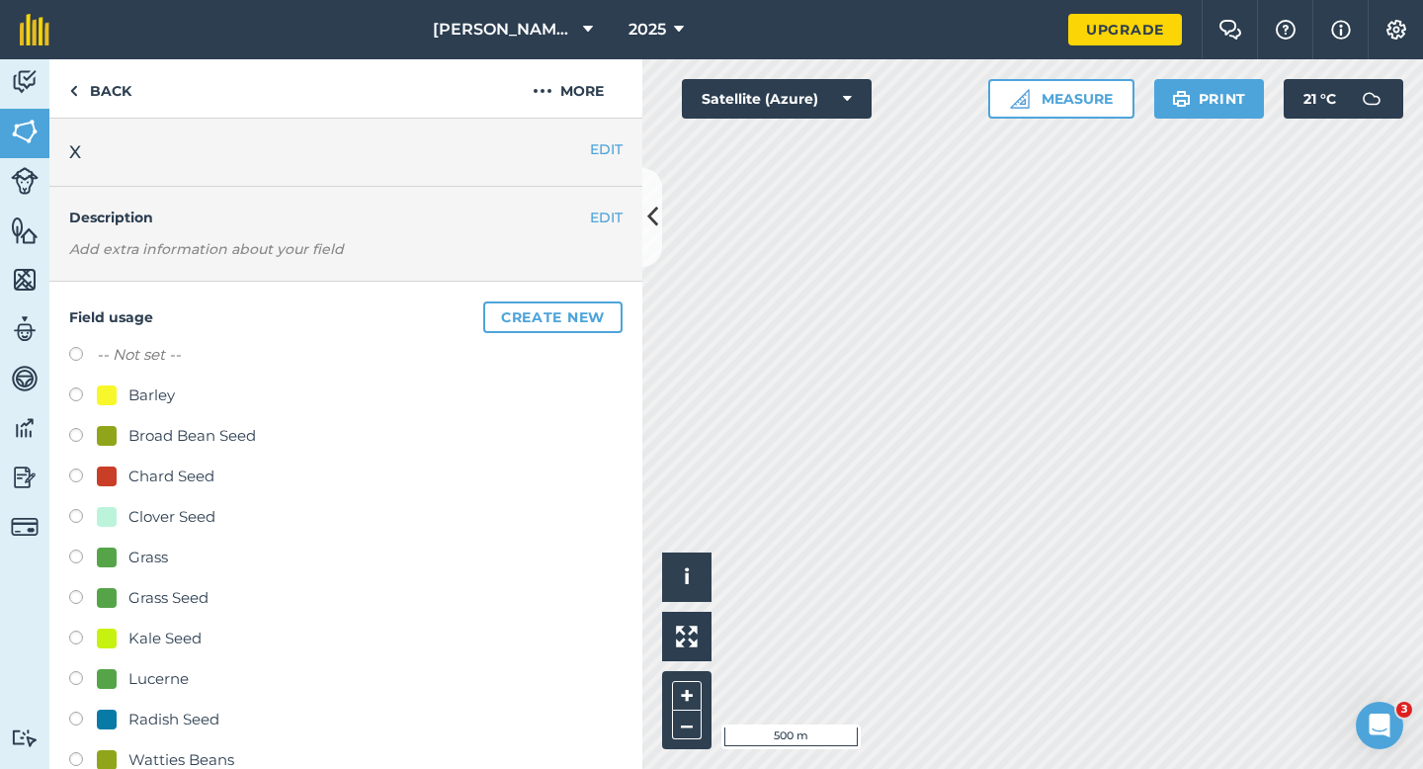
click at [154, 612] on div "Grass Seed" at bounding box center [345, 600] width 553 height 29
click at [154, 584] on div "-- Not set -- Barley Broad Bean Seed Chard Seed Clover Seed Grass Grass Seed Ka…" at bounding box center [345, 600] width 553 height 515
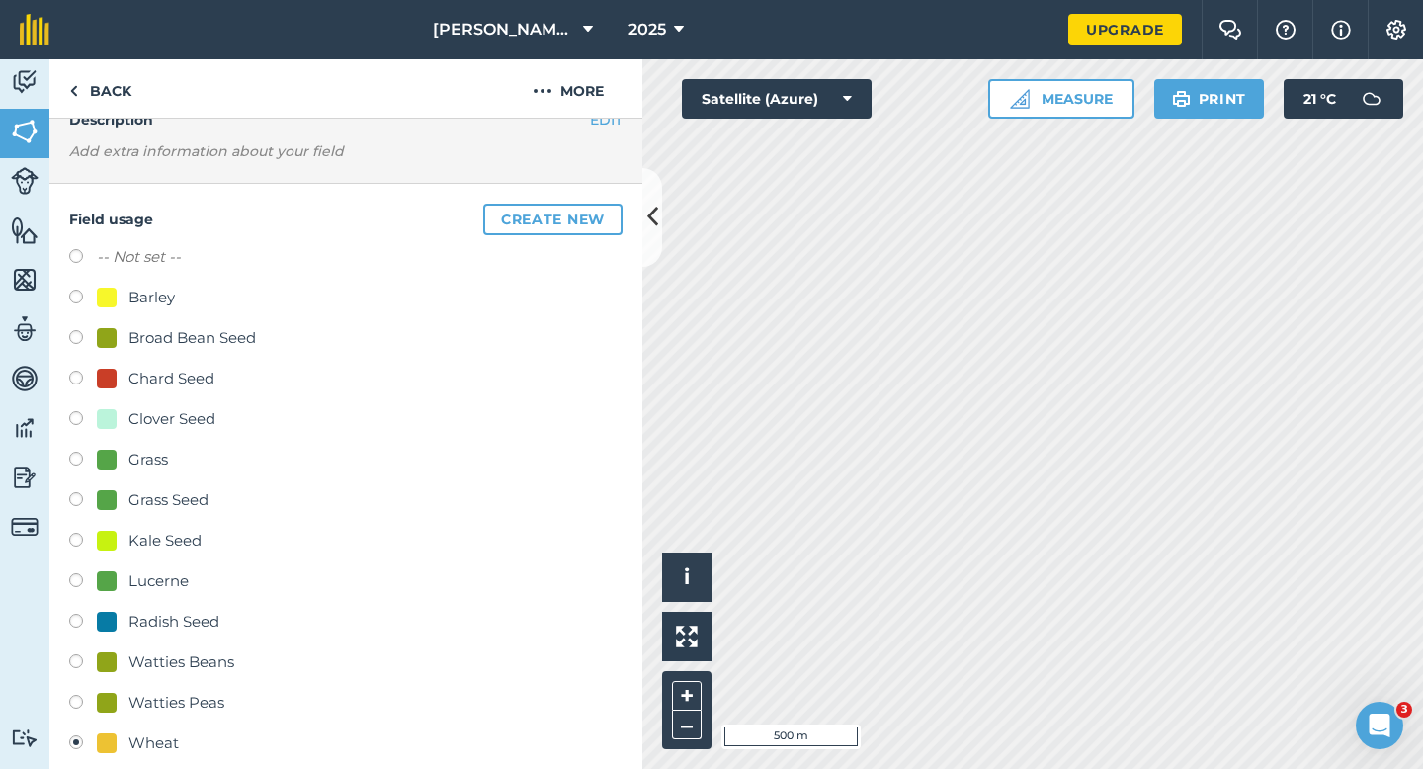
scroll to position [229, 0]
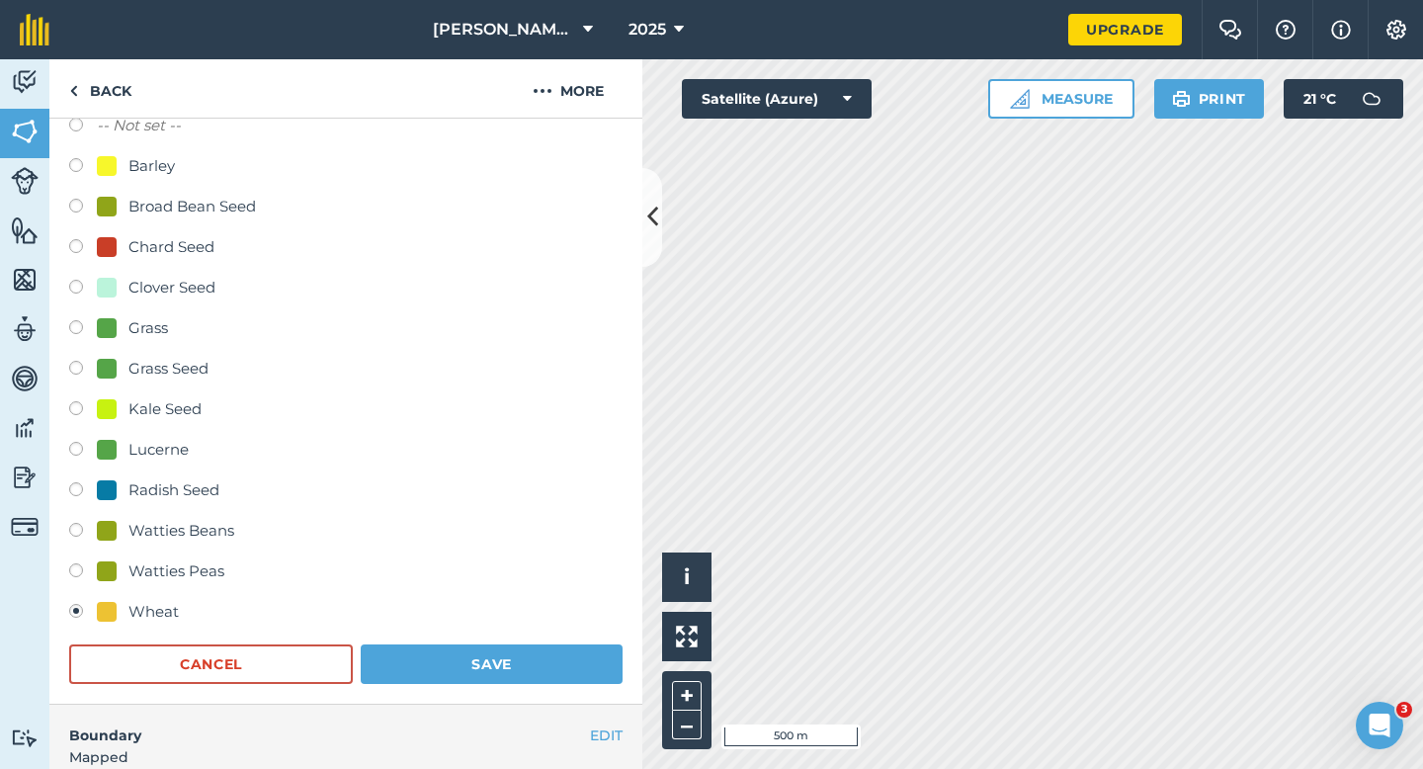
click at [169, 372] on div "Grass Seed" at bounding box center [168, 369] width 80 height 24
radio input "true"
radio input "false"
click at [441, 655] on button "Save" at bounding box center [492, 664] width 262 height 40
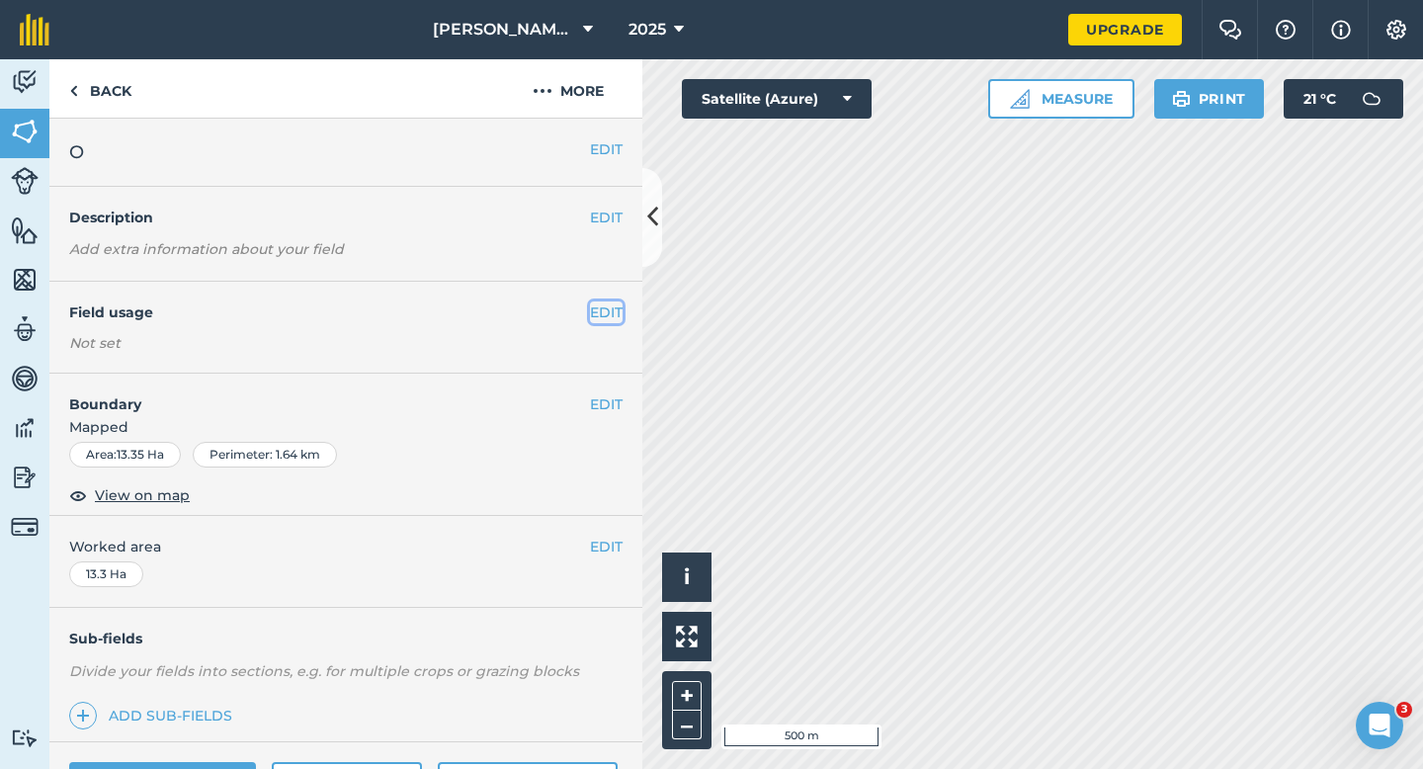
click at [615, 307] on button "EDIT" at bounding box center [606, 312] width 33 height 22
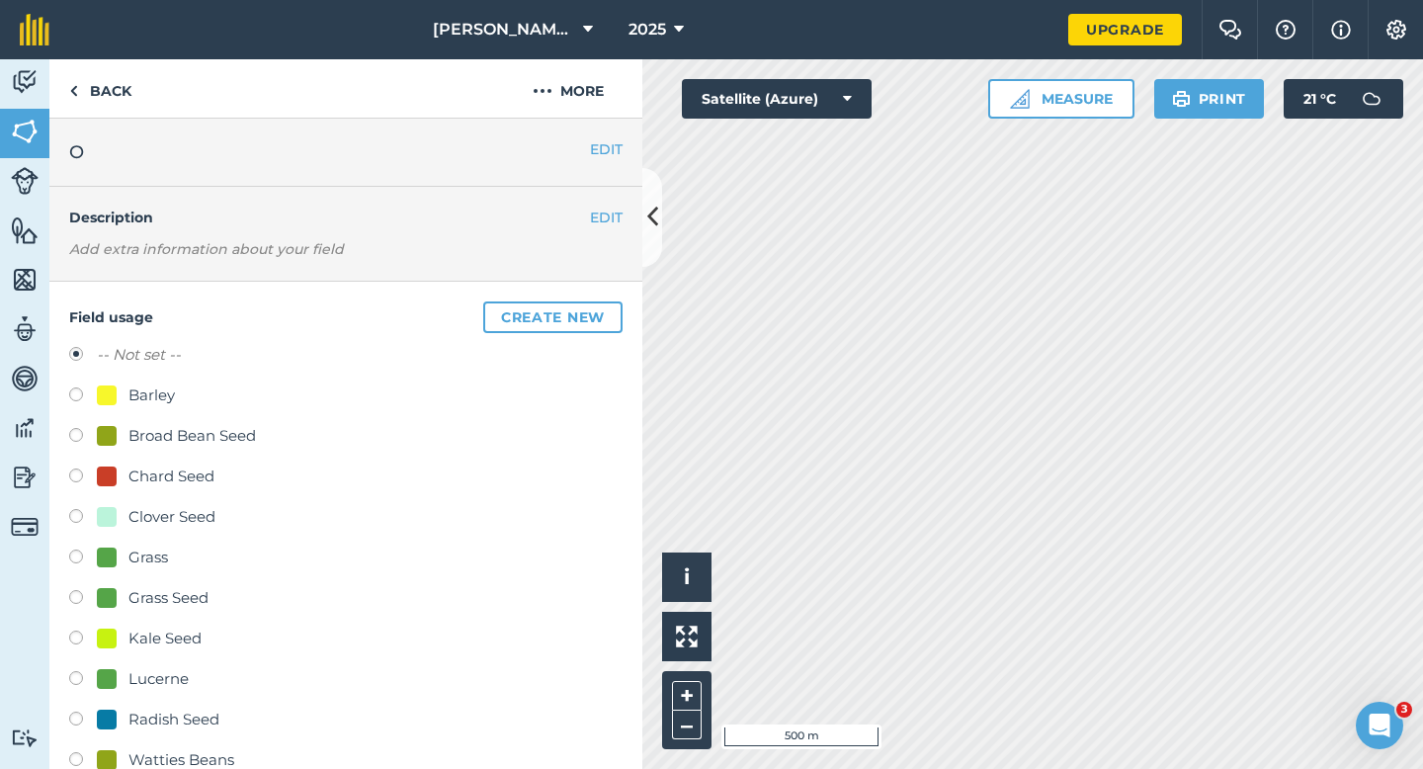
click at [87, 385] on div "Barley" at bounding box center [345, 397] width 553 height 29
click at [97, 400] on div at bounding box center [107, 395] width 20 height 20
radio input "true"
radio input "false"
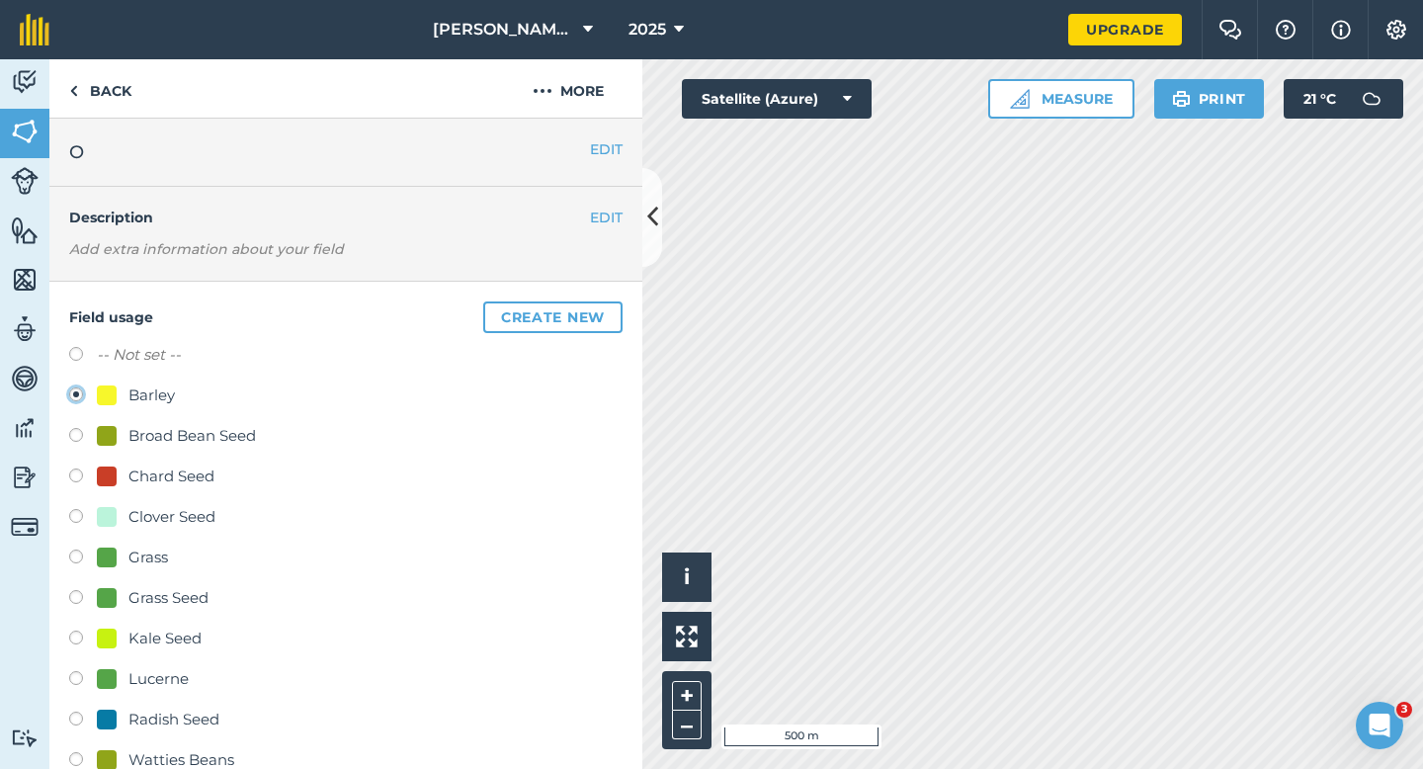
scroll to position [358, 0]
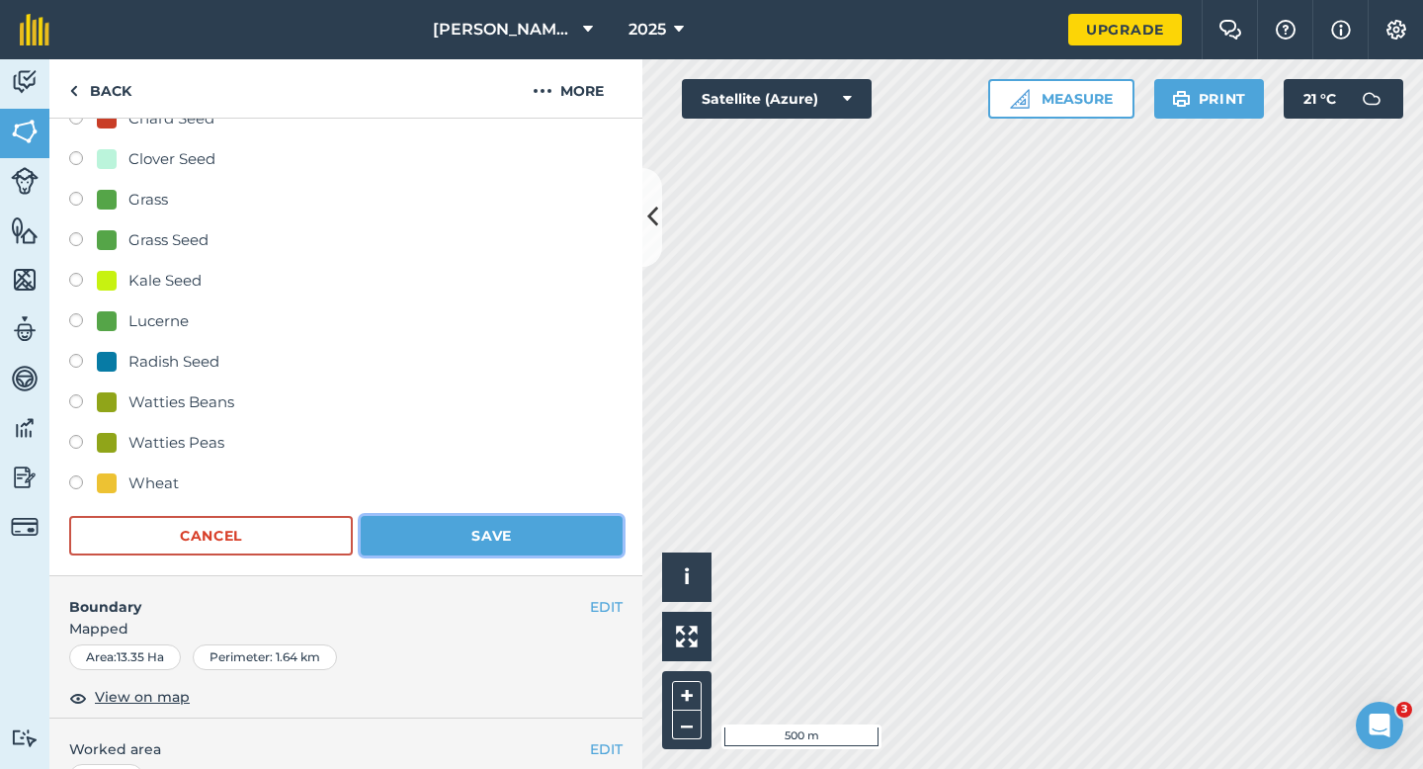
click at [461, 525] on button "Save" at bounding box center [492, 536] width 262 height 40
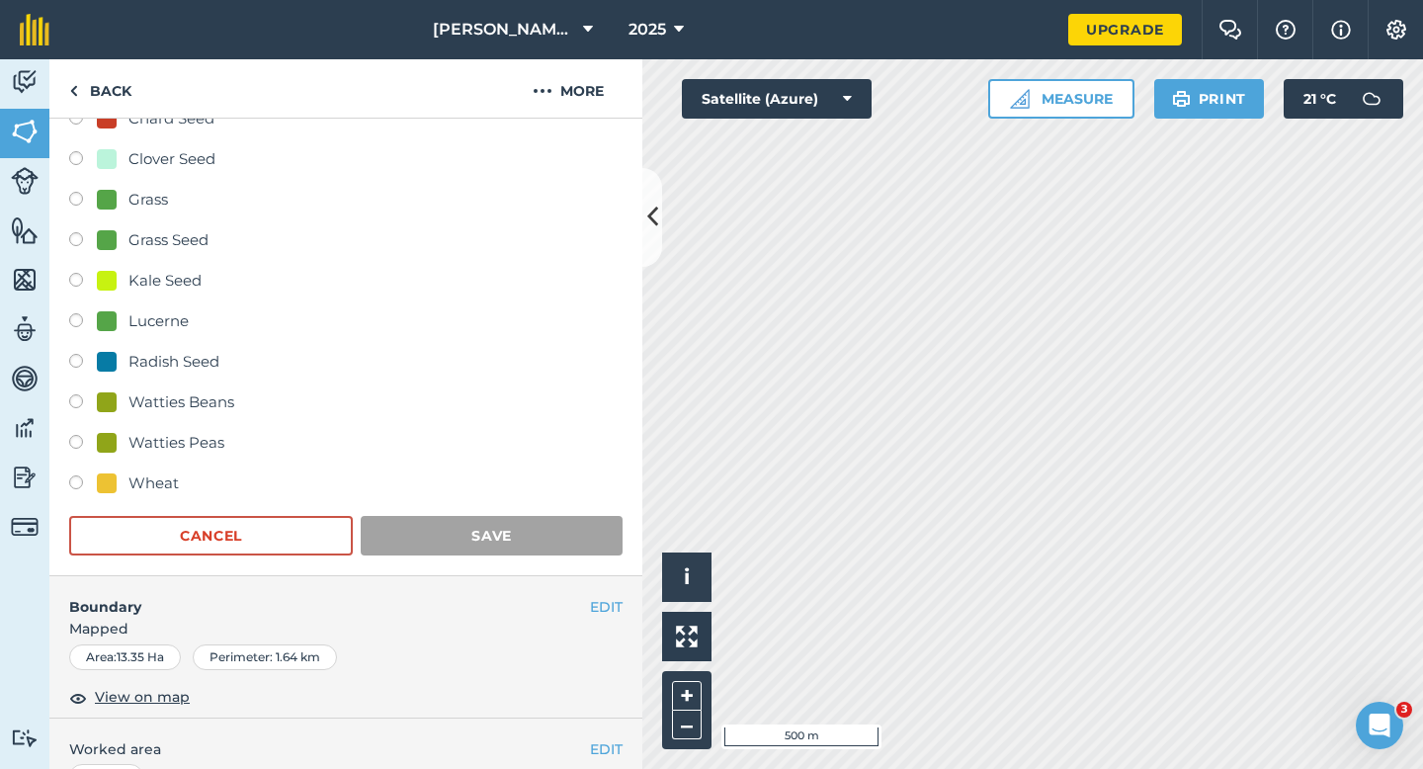
scroll to position [161, 0]
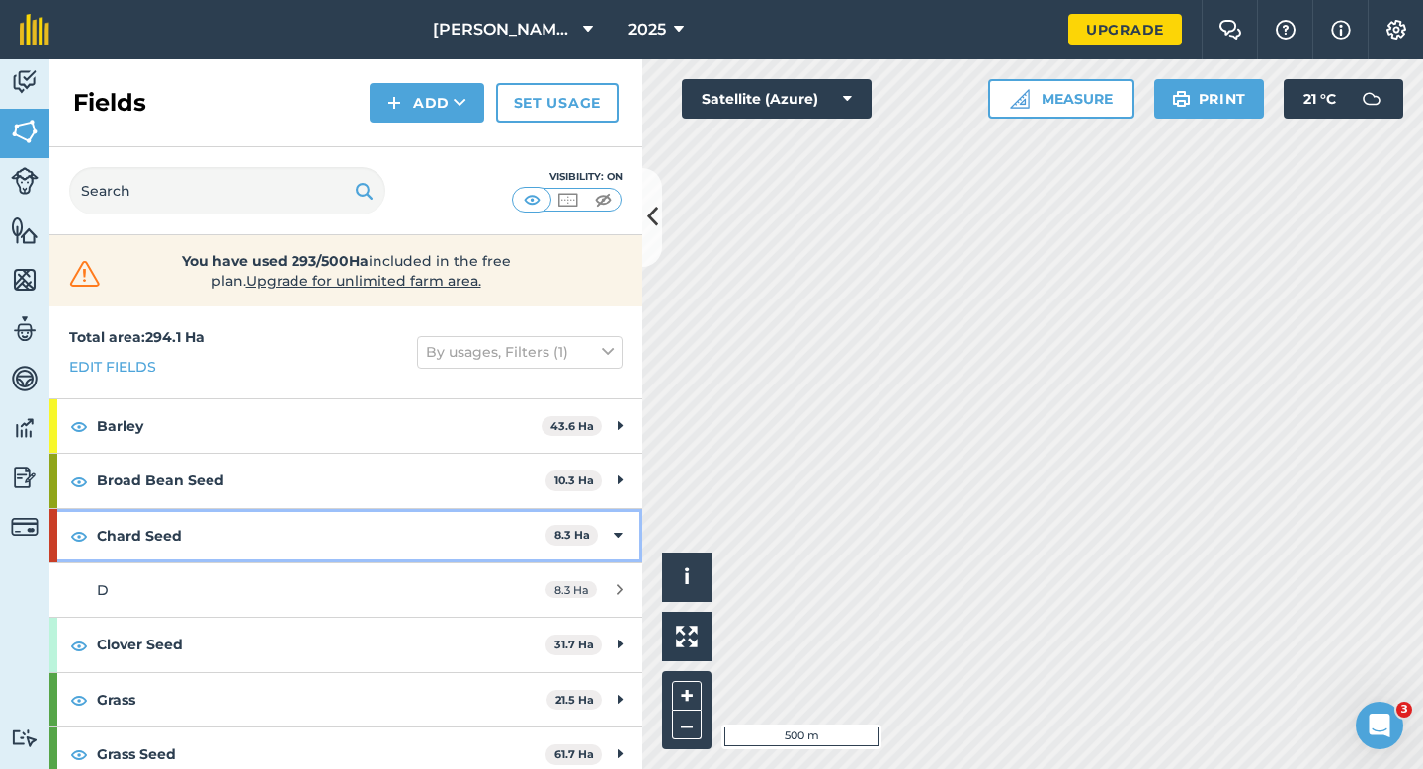
click at [571, 547] on div "Chard Seed 8.3 Ha" at bounding box center [345, 535] width 593 height 53
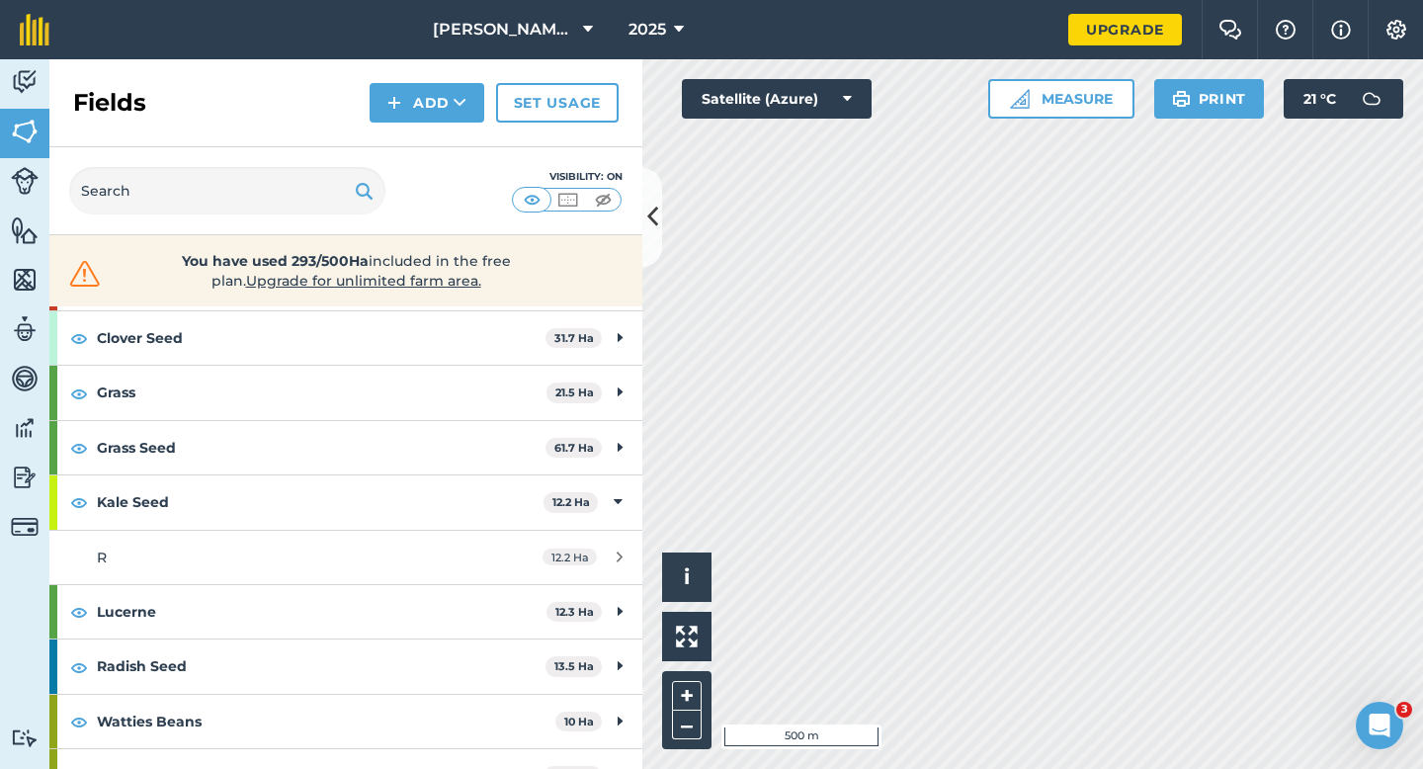
scroll to position [259, 0]
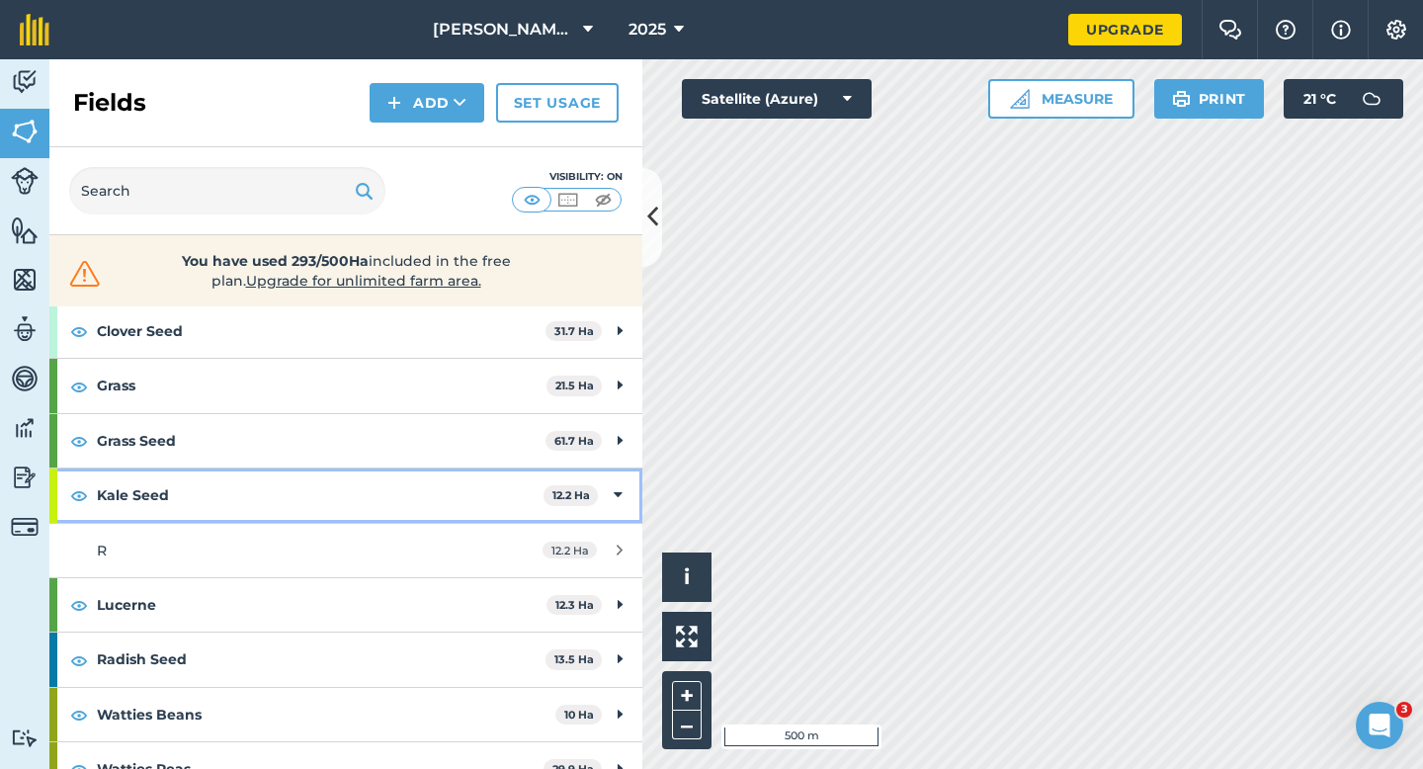
click at [609, 515] on div "Kale Seed 12.2 Ha" at bounding box center [345, 494] width 593 height 53
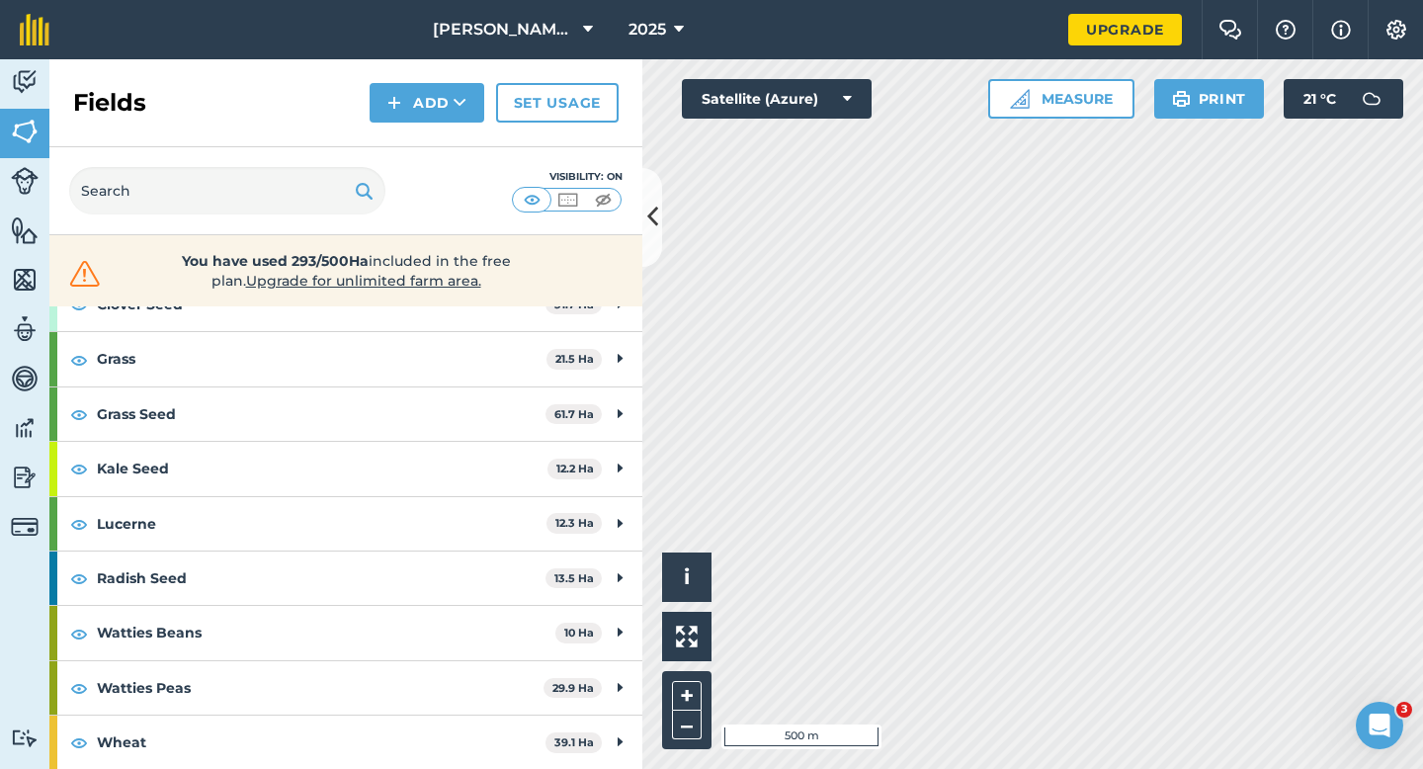
scroll to position [0, 0]
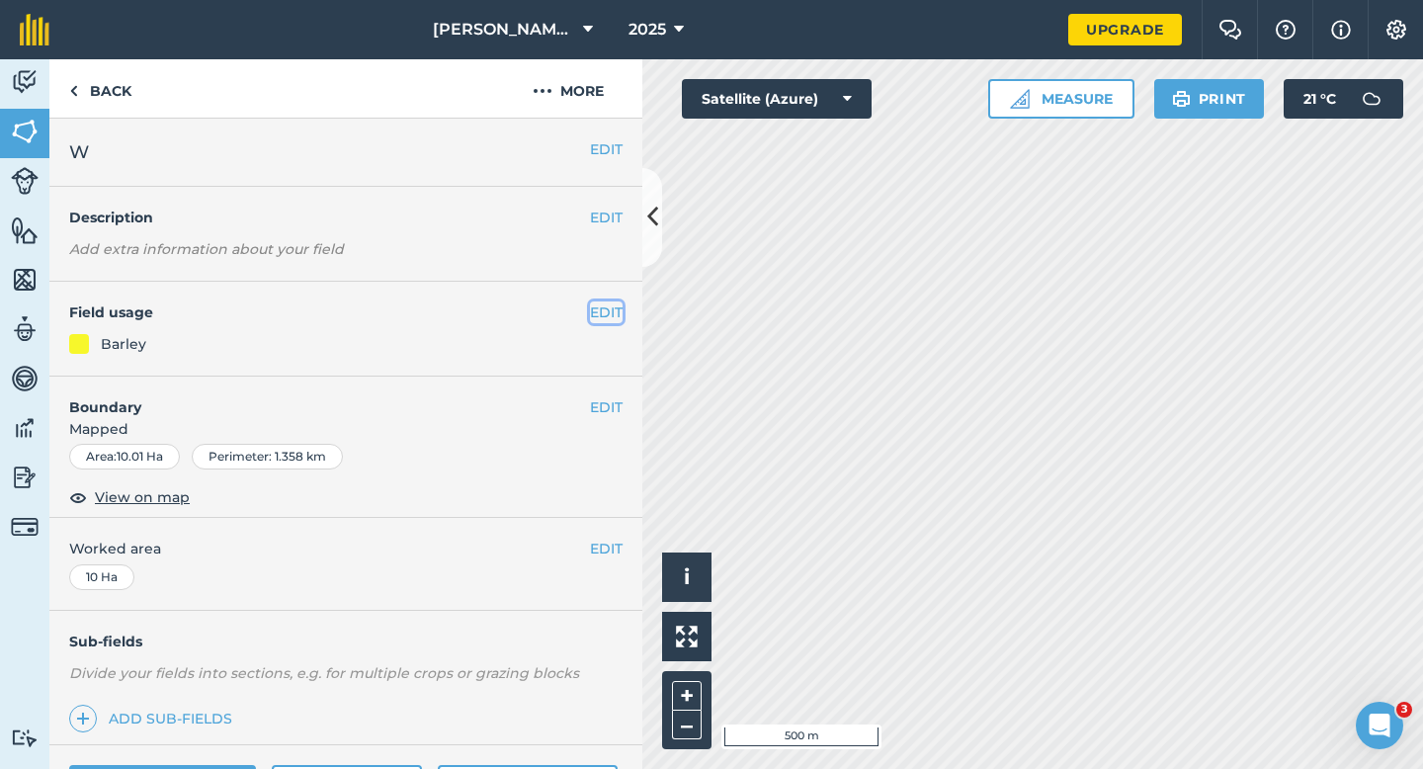
click at [610, 322] on button "EDIT" at bounding box center [606, 312] width 33 height 22
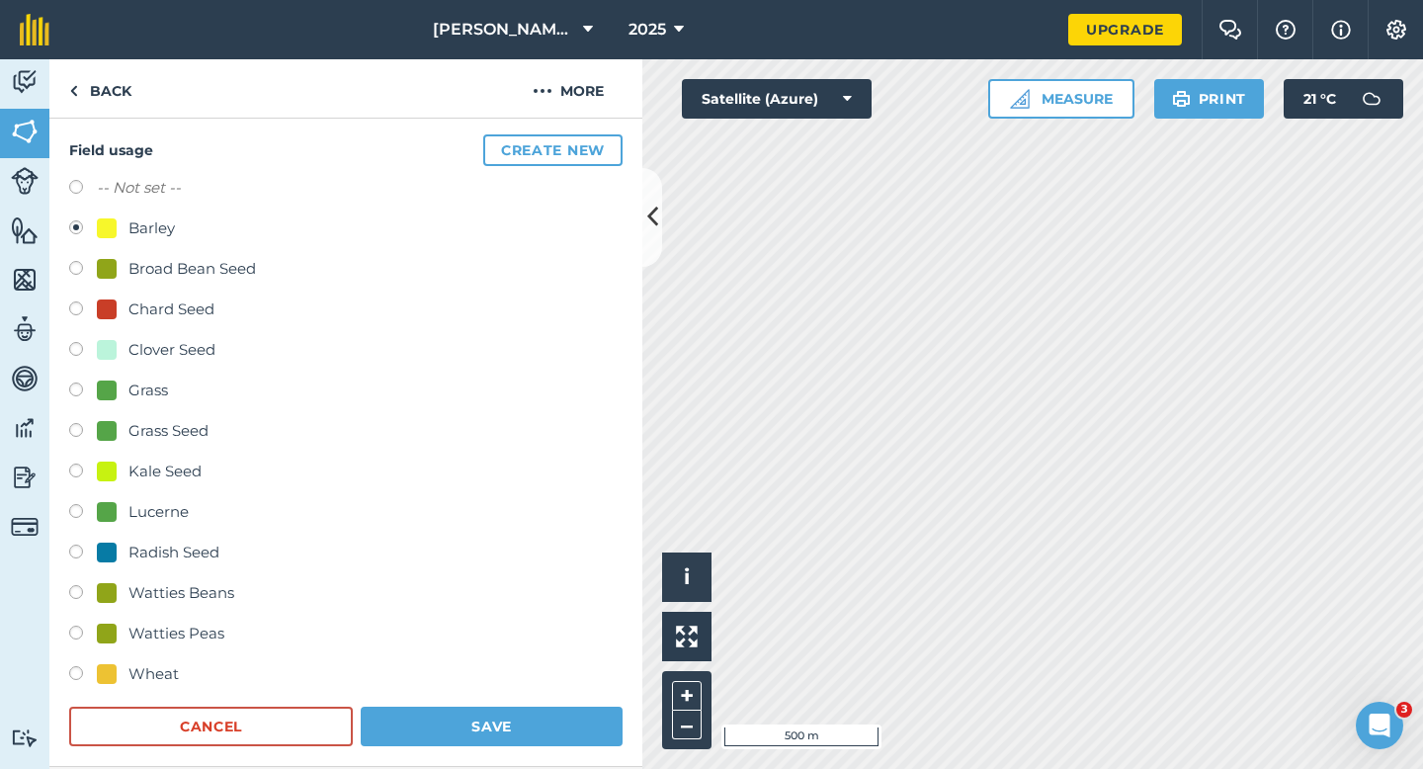
scroll to position [318, 0]
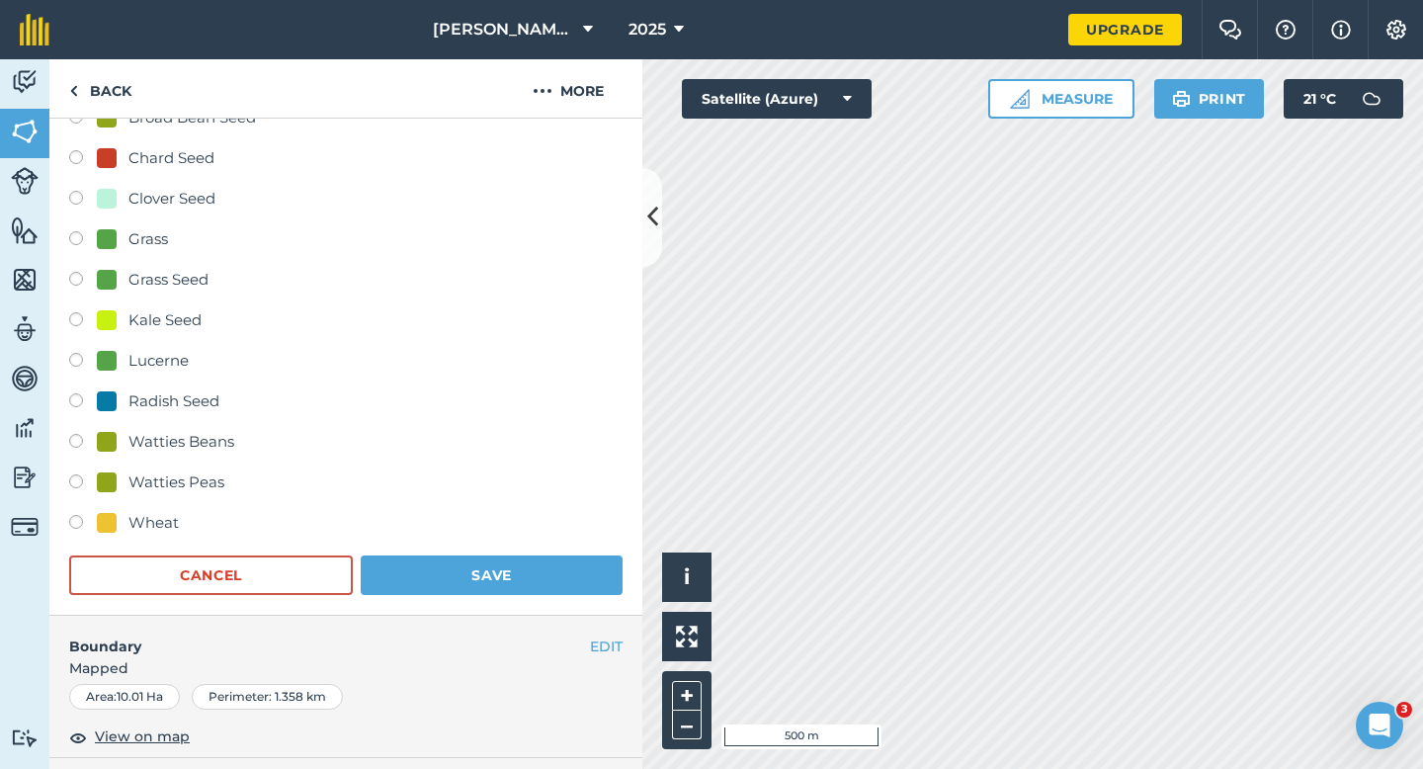
click at [136, 532] on div "Wheat" at bounding box center [153, 523] width 50 height 24
radio input "true"
radio input "false"
click at [420, 575] on button "Save" at bounding box center [492, 575] width 262 height 40
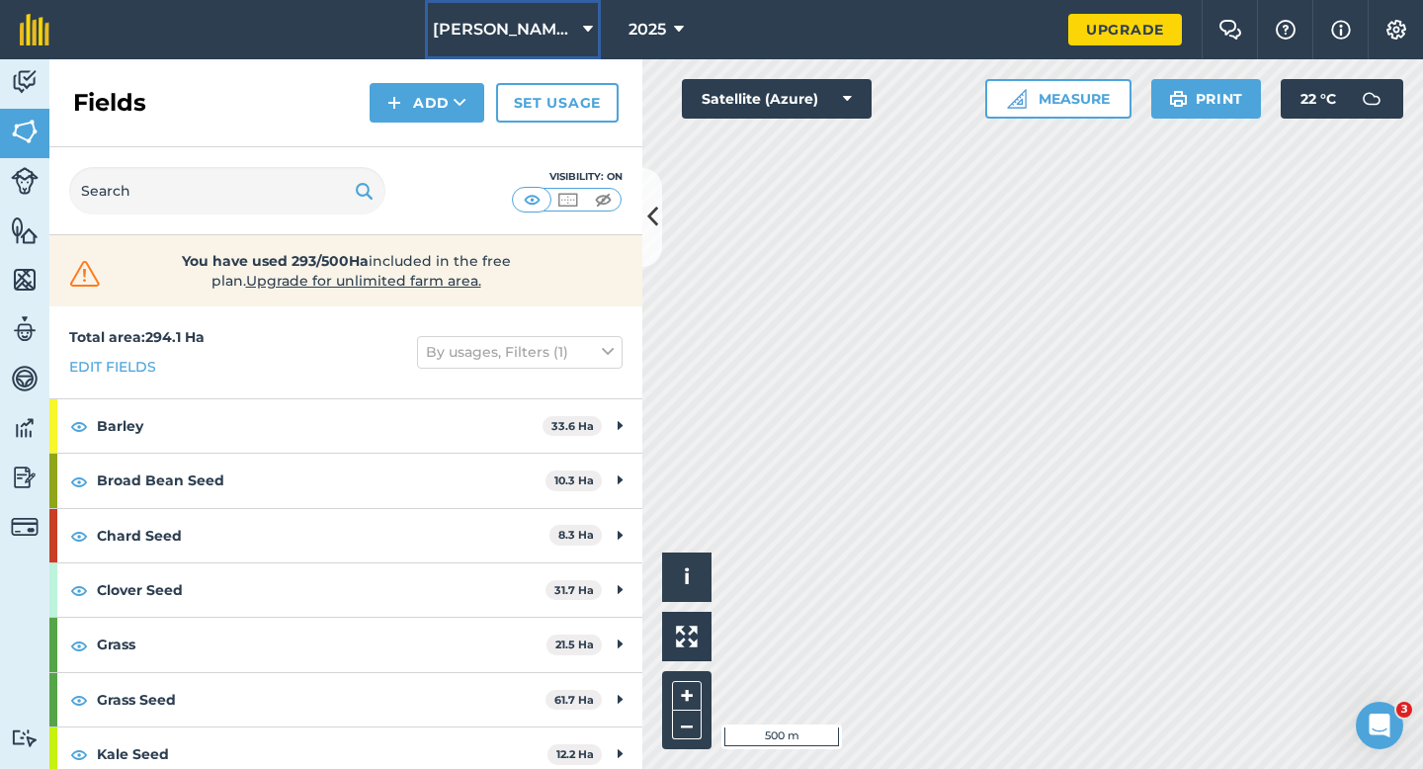
click at [545, 42] on button "[PERSON_NAME] & Sons" at bounding box center [513, 29] width 176 height 59
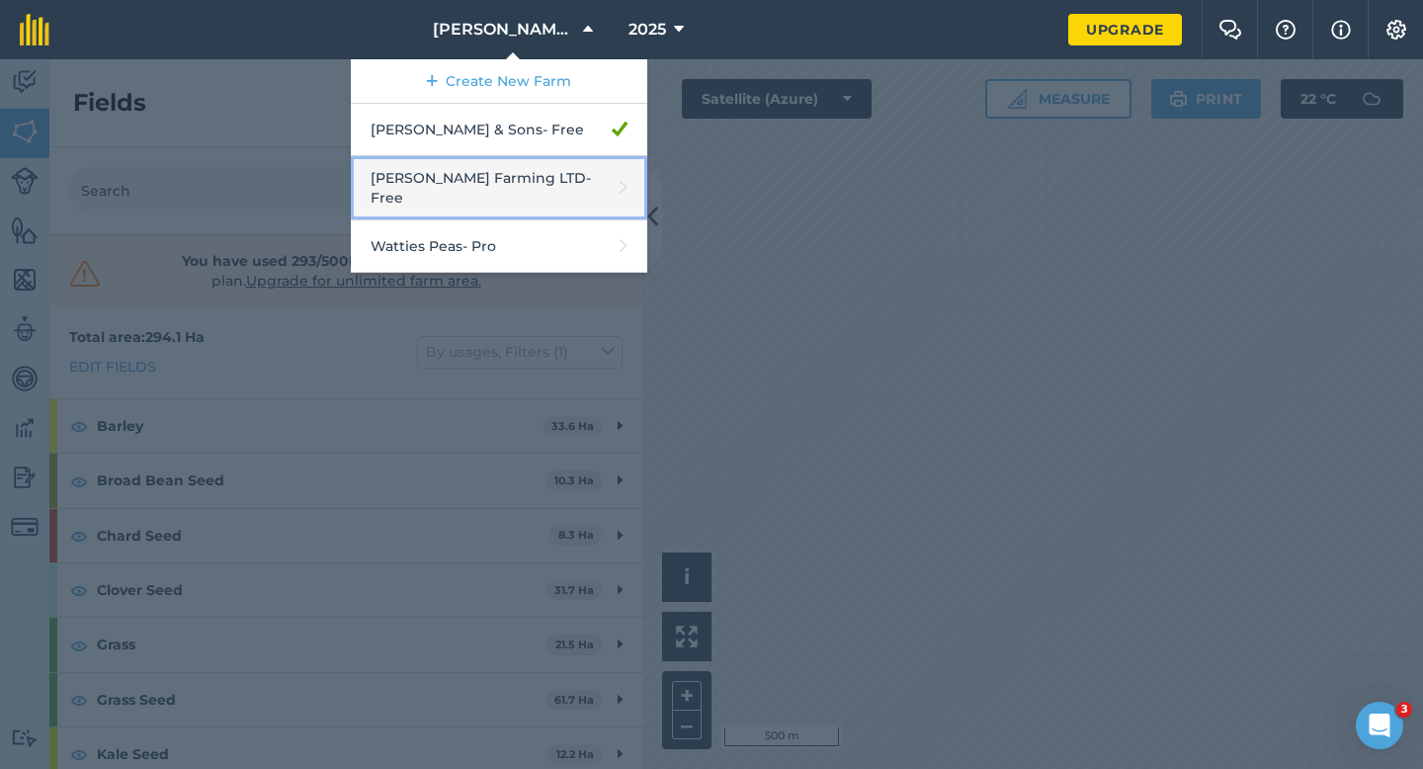
click at [541, 159] on link "[PERSON_NAME] Farming LTD - Free" at bounding box center [499, 188] width 296 height 64
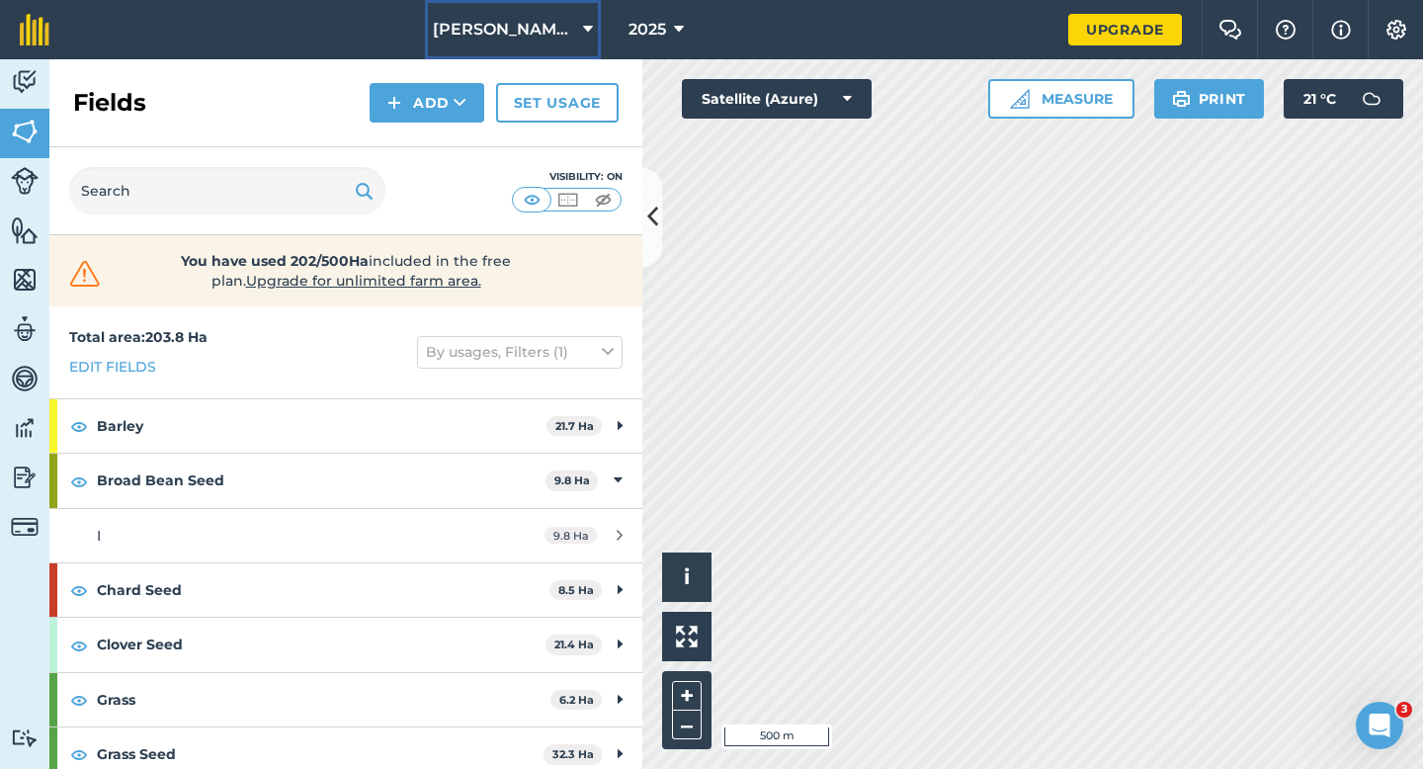
click at [505, 42] on button "[PERSON_NAME] Farming LTD" at bounding box center [513, 29] width 176 height 59
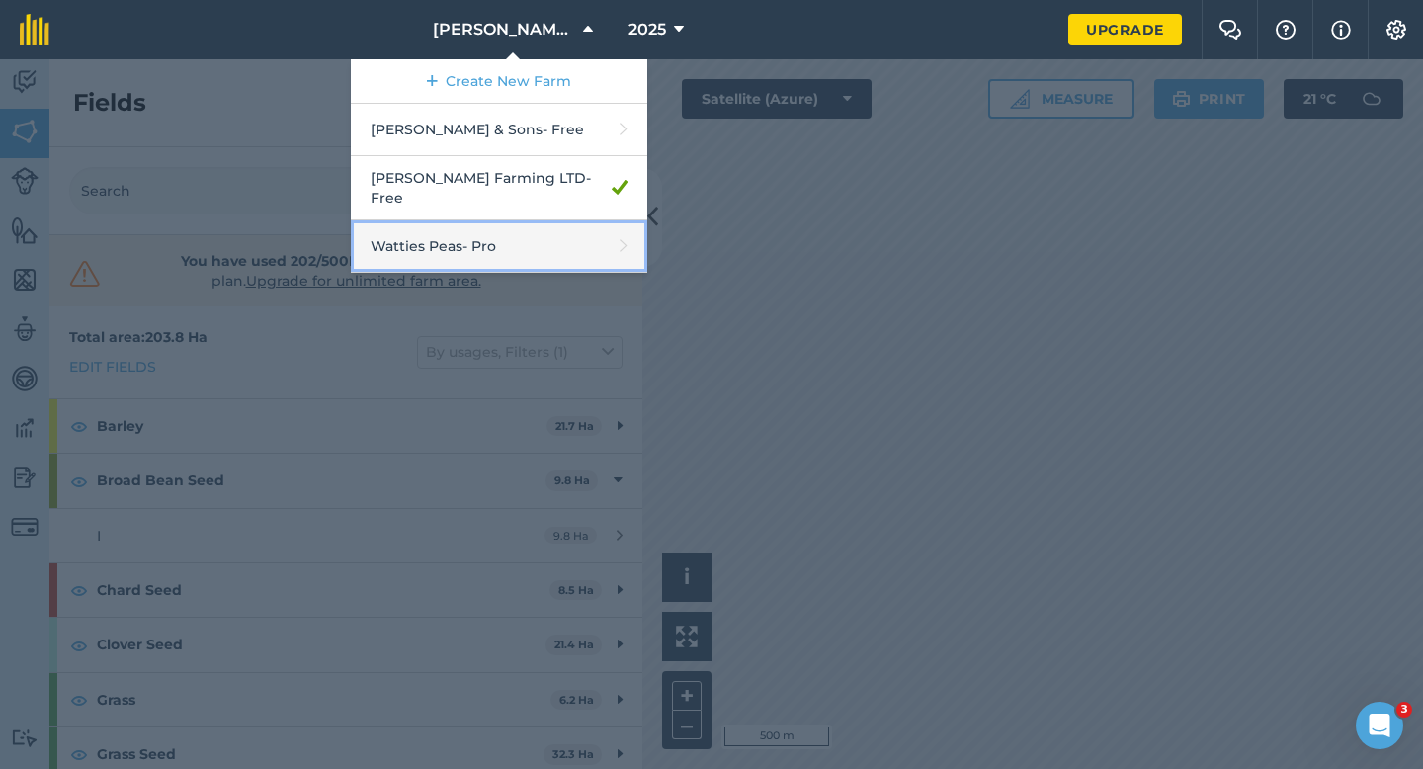
click at [501, 239] on link "Watties Peas - Pro" at bounding box center [499, 246] width 296 height 52
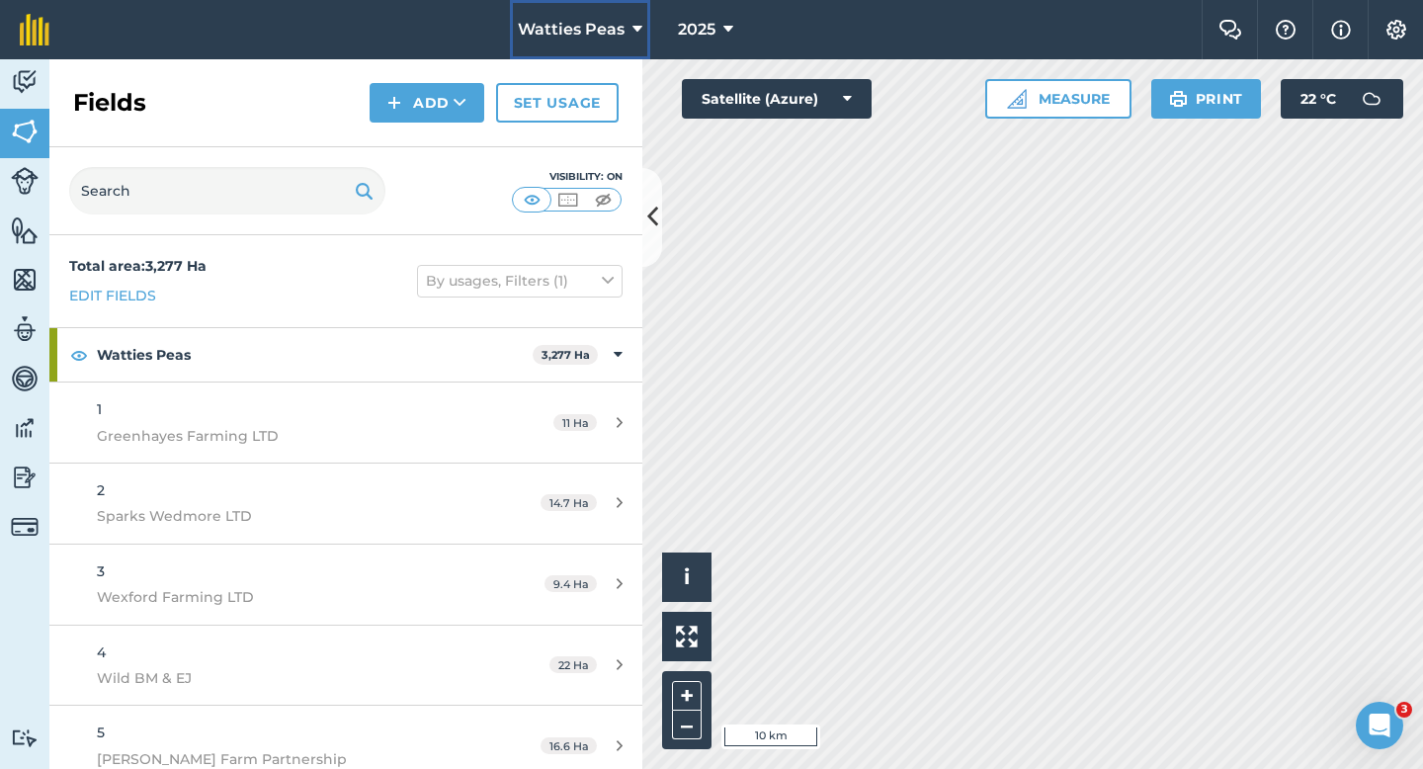
click at [587, 21] on span "Watties Peas" at bounding box center [571, 30] width 107 height 24
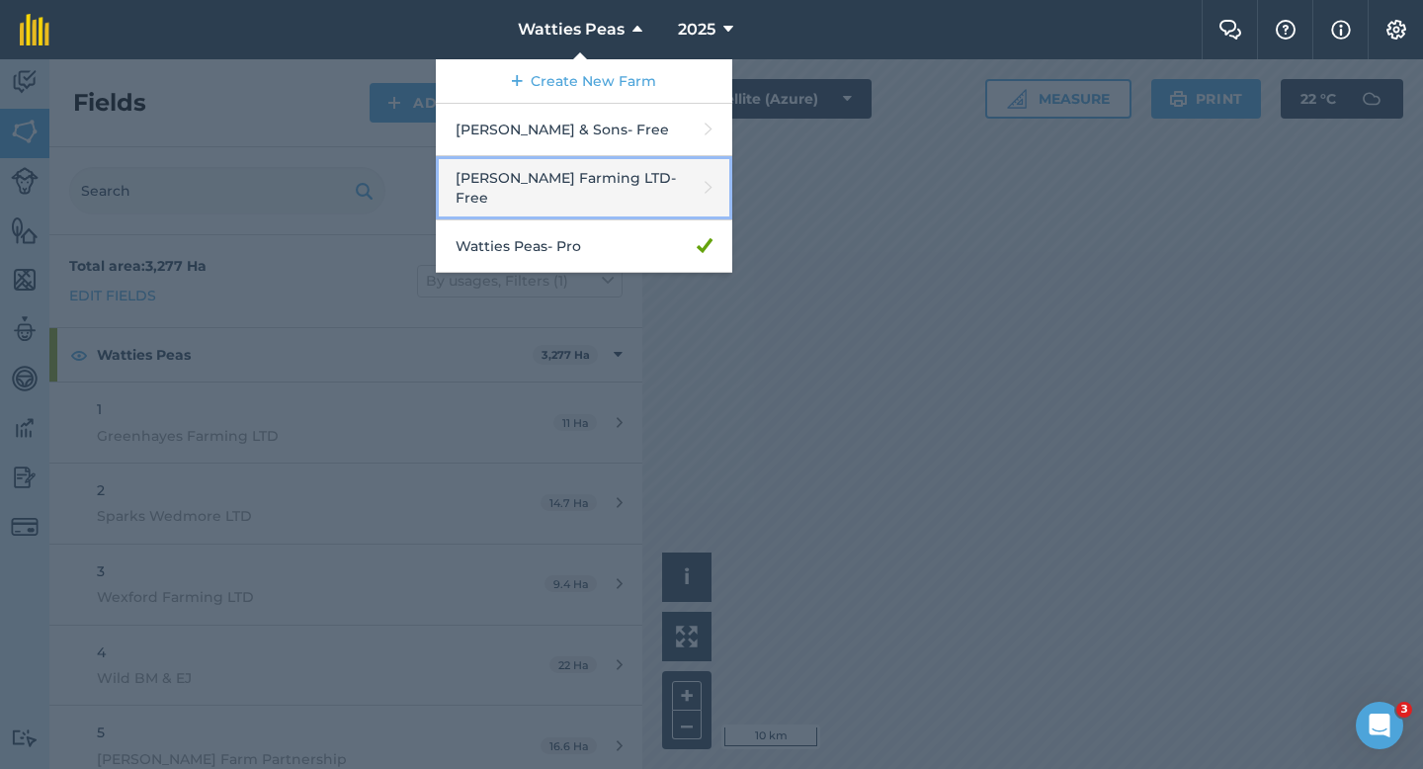
click at [602, 177] on link "[PERSON_NAME] Farming LTD - Free" at bounding box center [584, 188] width 296 height 64
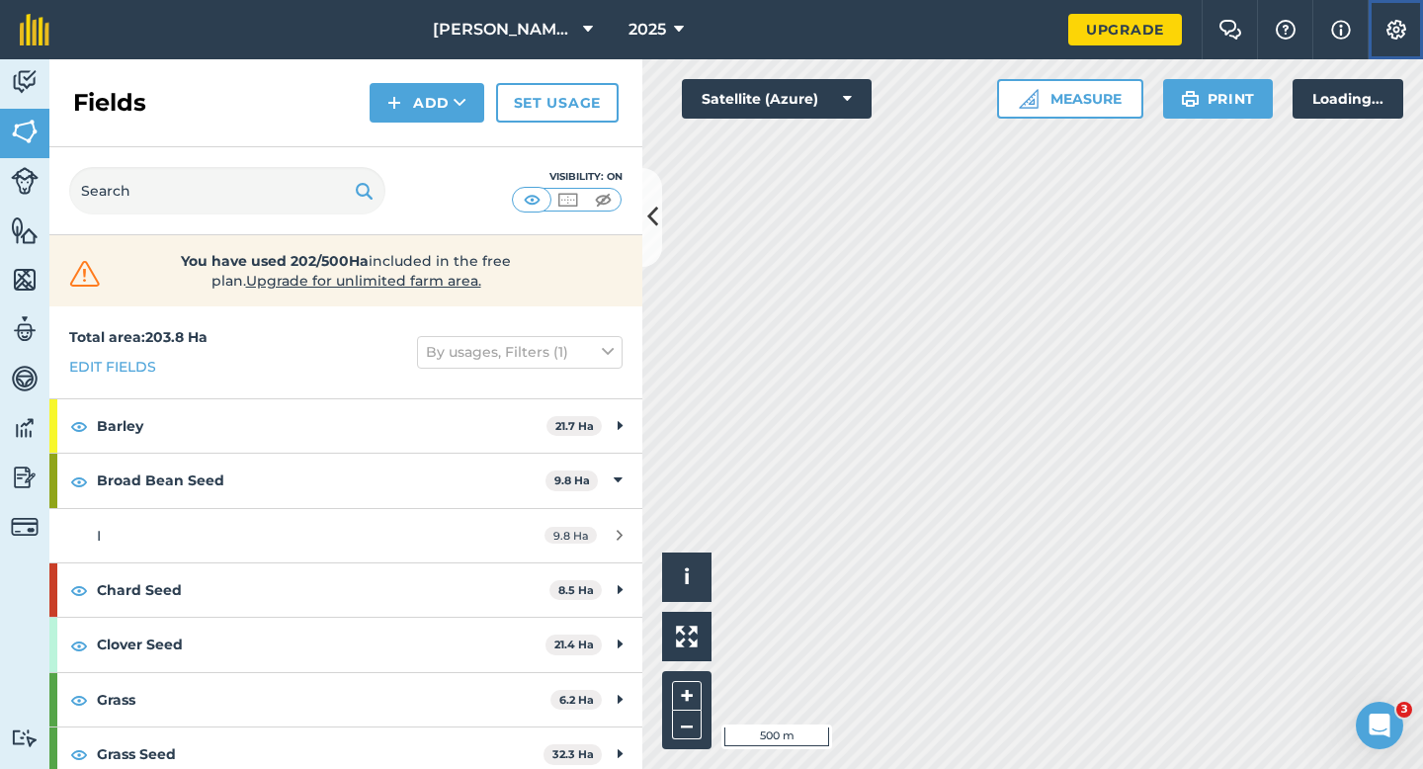
click at [1406, 21] on img at bounding box center [1396, 30] width 24 height 20
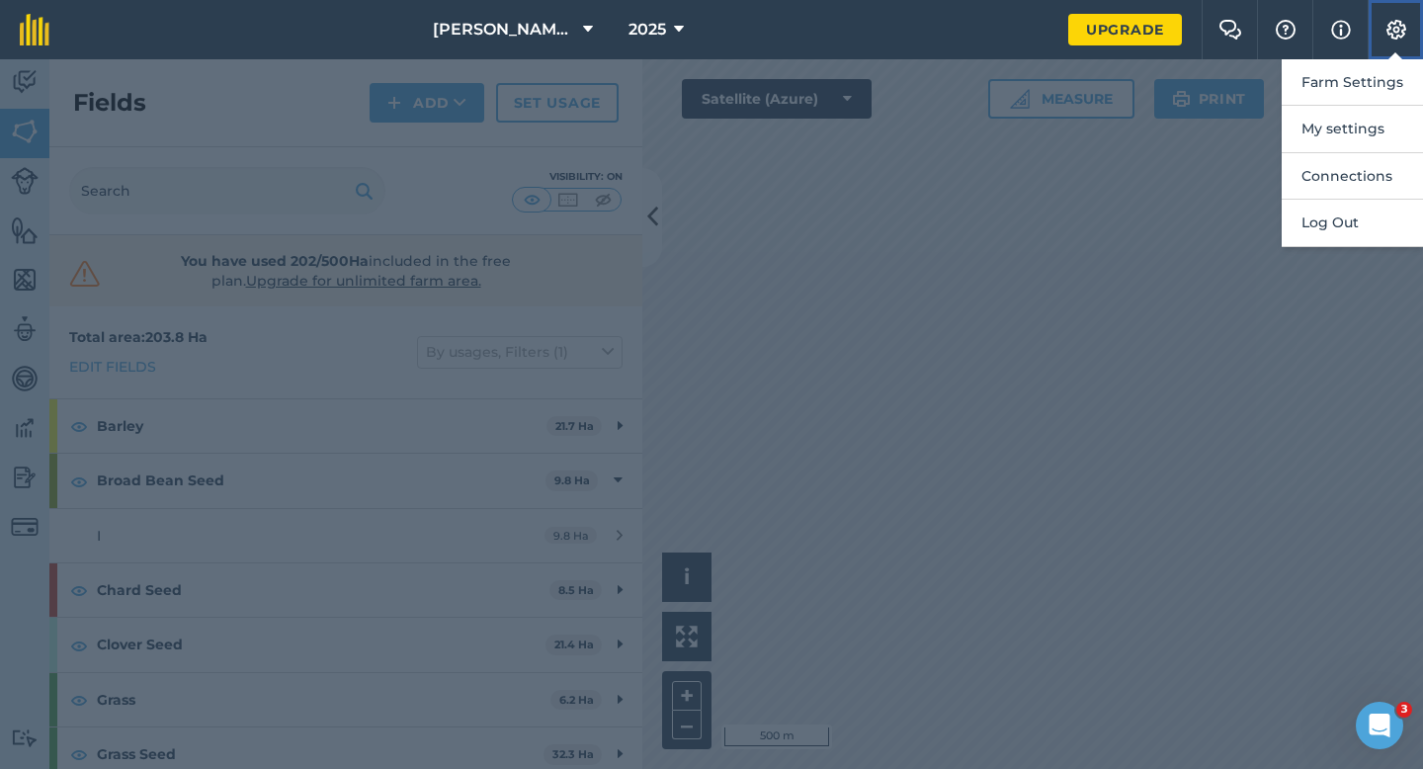
click at [1394, 49] on button "Settings" at bounding box center [1395, 29] width 55 height 59
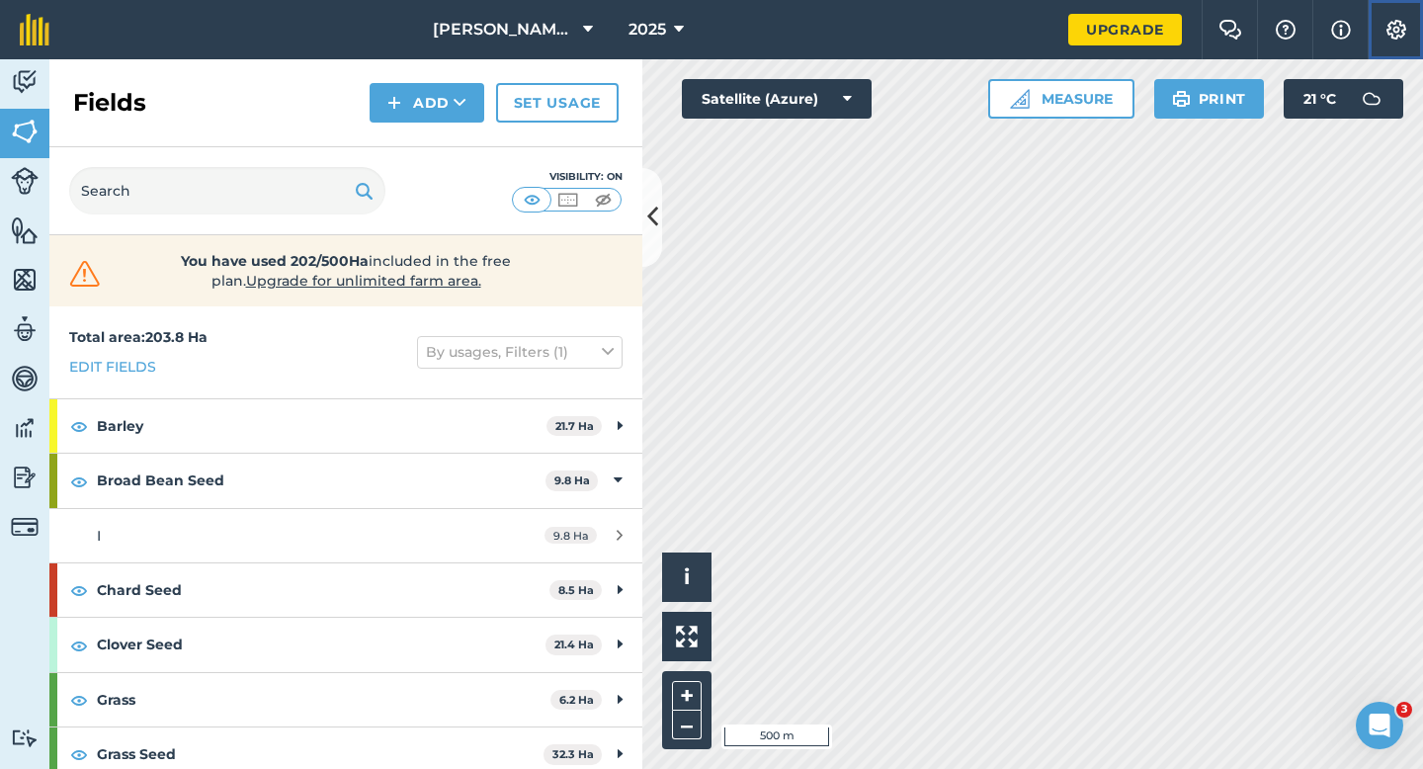
click at [1386, 31] on img at bounding box center [1396, 30] width 24 height 20
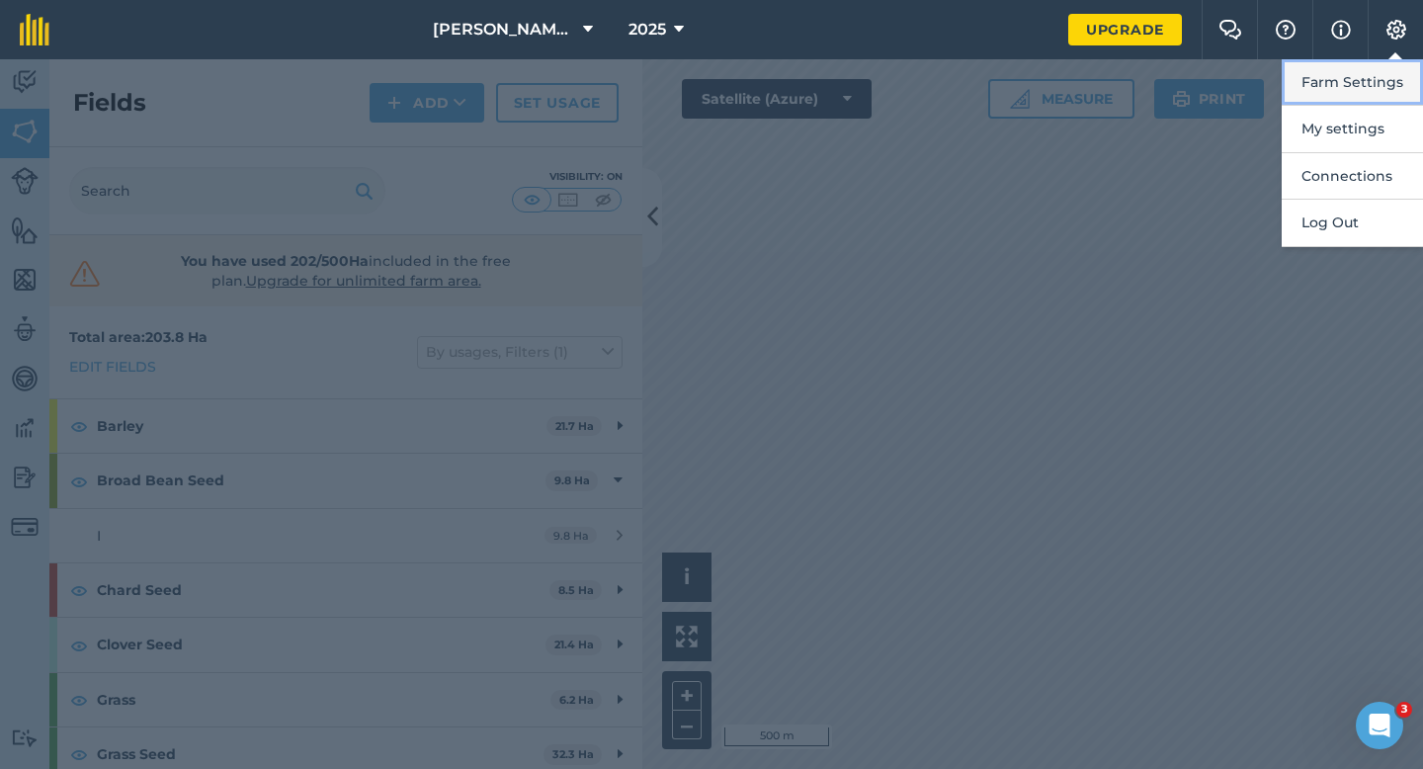
click at [1386, 75] on button "Farm Settings" at bounding box center [1352, 82] width 141 height 46
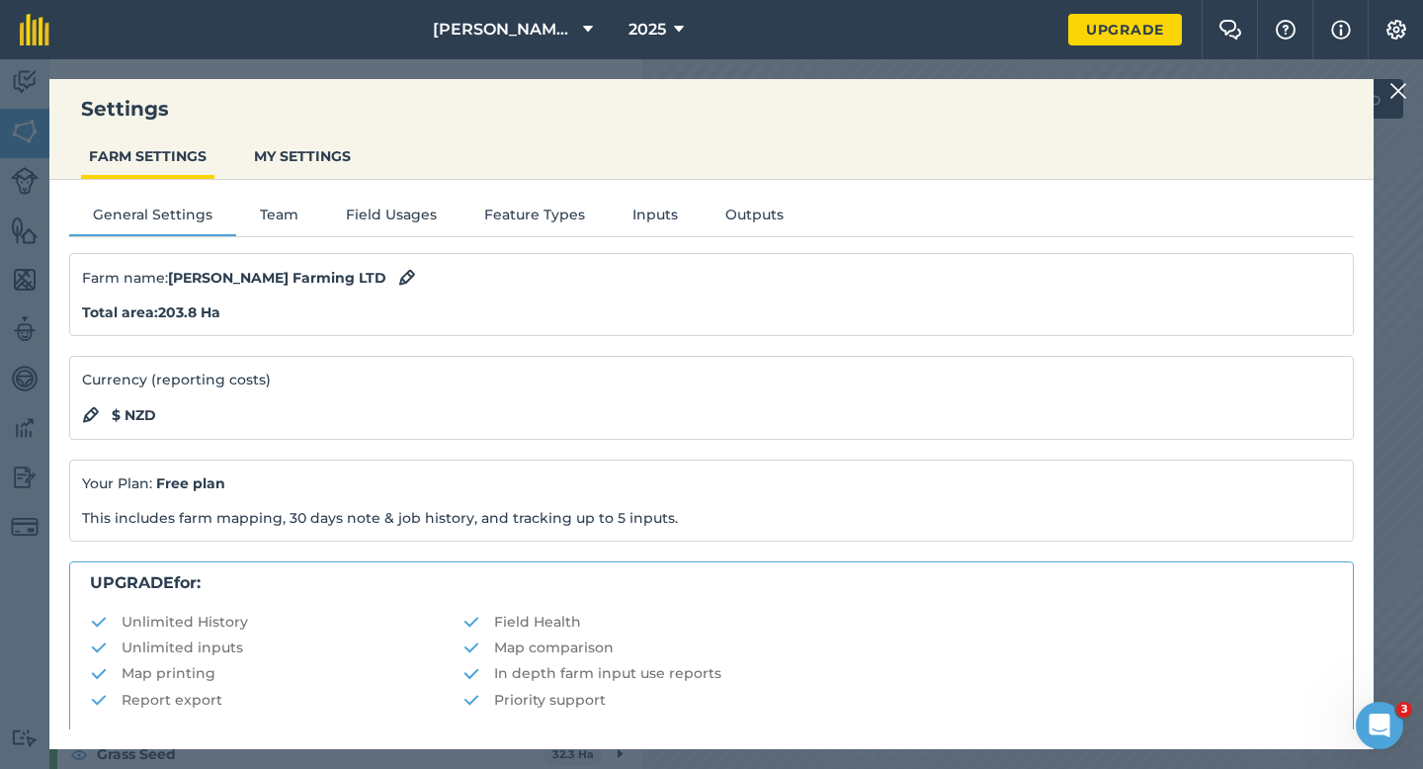
scroll to position [379, 0]
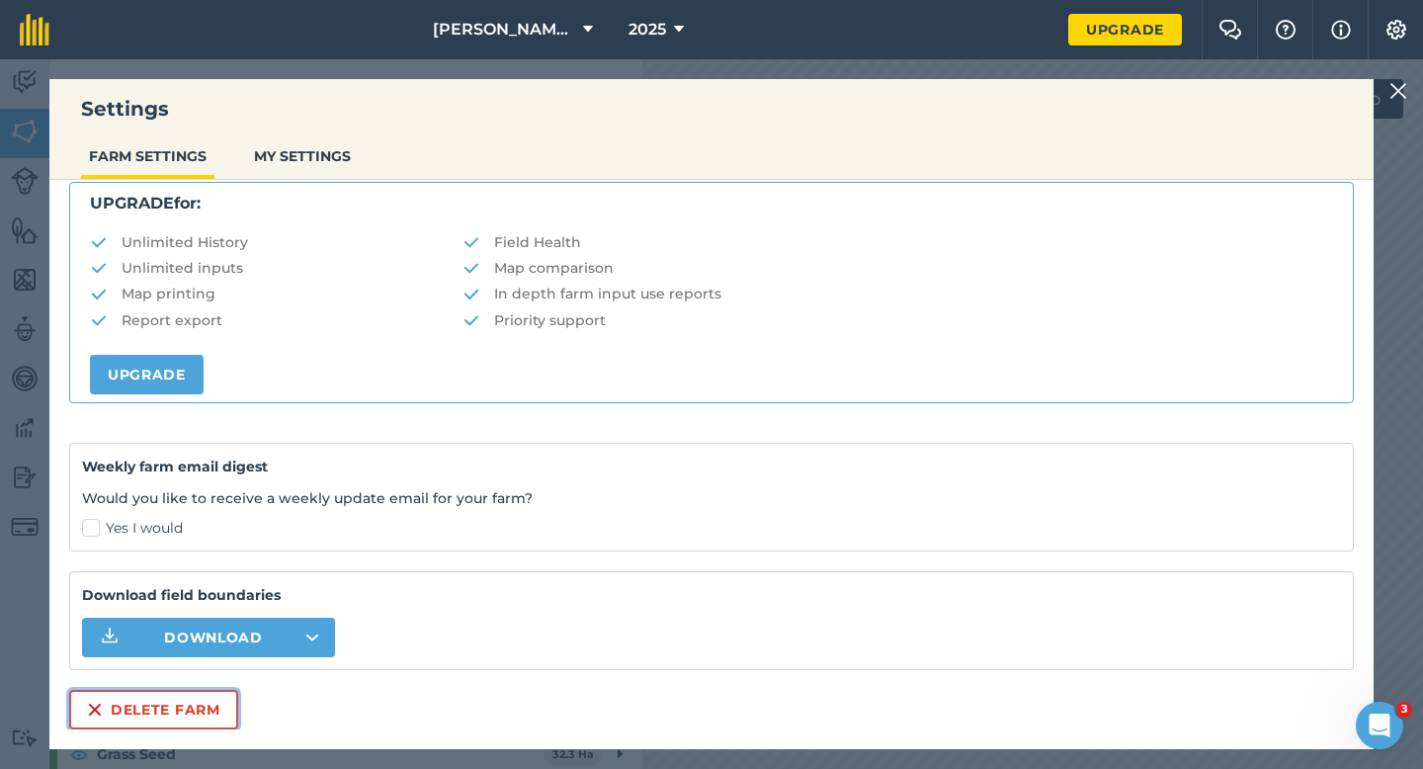
click at [231, 698] on button "Delete farm" at bounding box center [153, 710] width 169 height 40
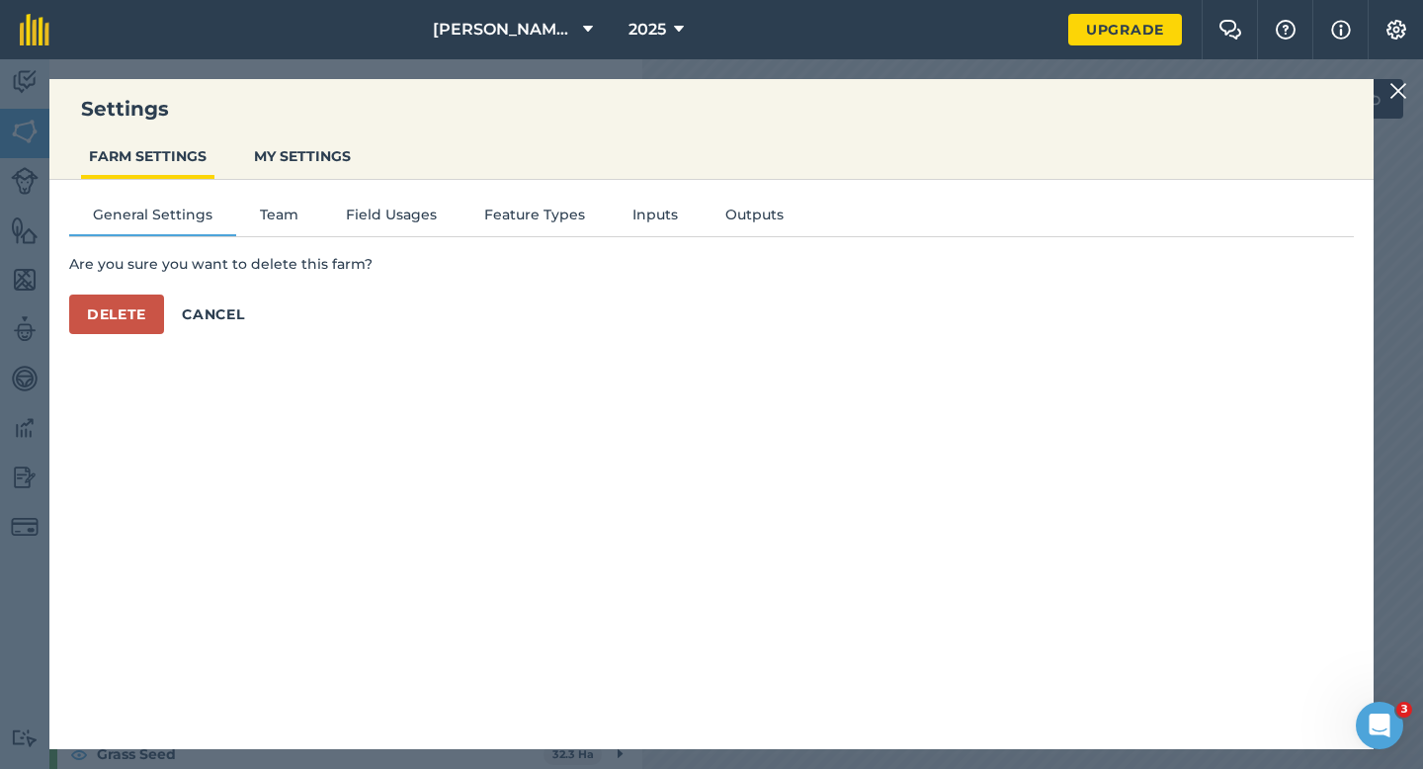
scroll to position [0, 0]
click at [121, 326] on button "Delete" at bounding box center [116, 314] width 95 height 40
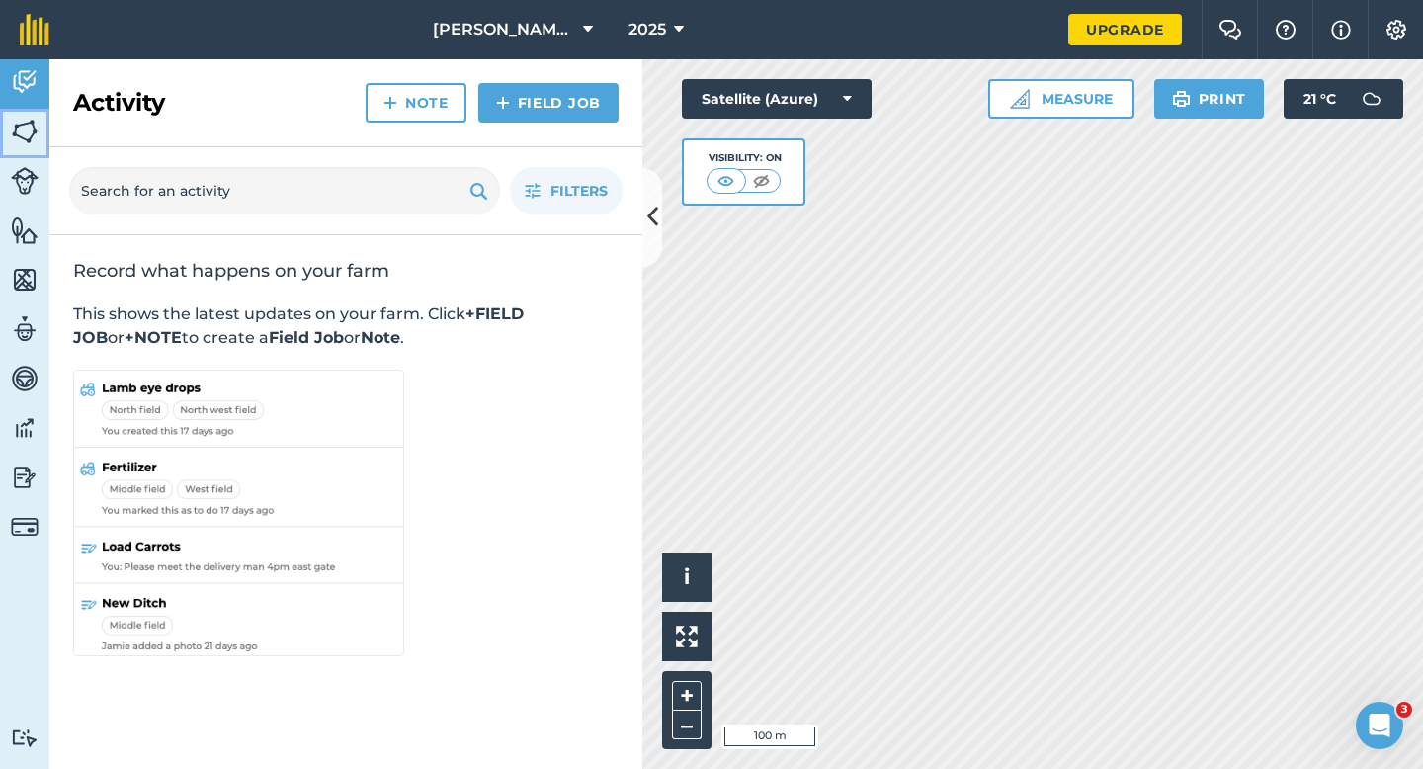
click at [13, 129] on img at bounding box center [25, 132] width 28 height 30
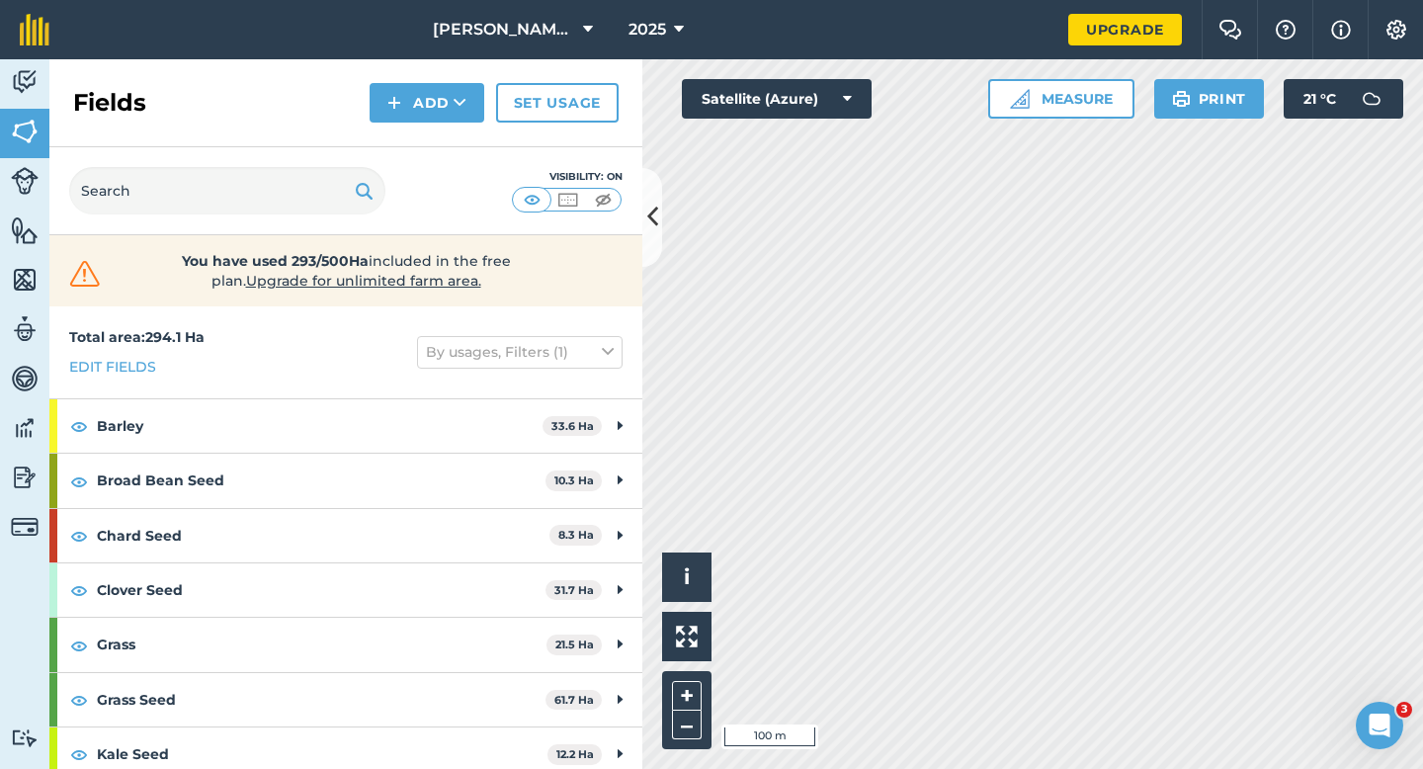
click at [464, 125] on div "Fields Add Set usage" at bounding box center [345, 103] width 593 height 88
click at [434, 101] on button "Add" at bounding box center [427, 103] width 115 height 40
click at [434, 132] on link "Draw" at bounding box center [427, 146] width 109 height 43
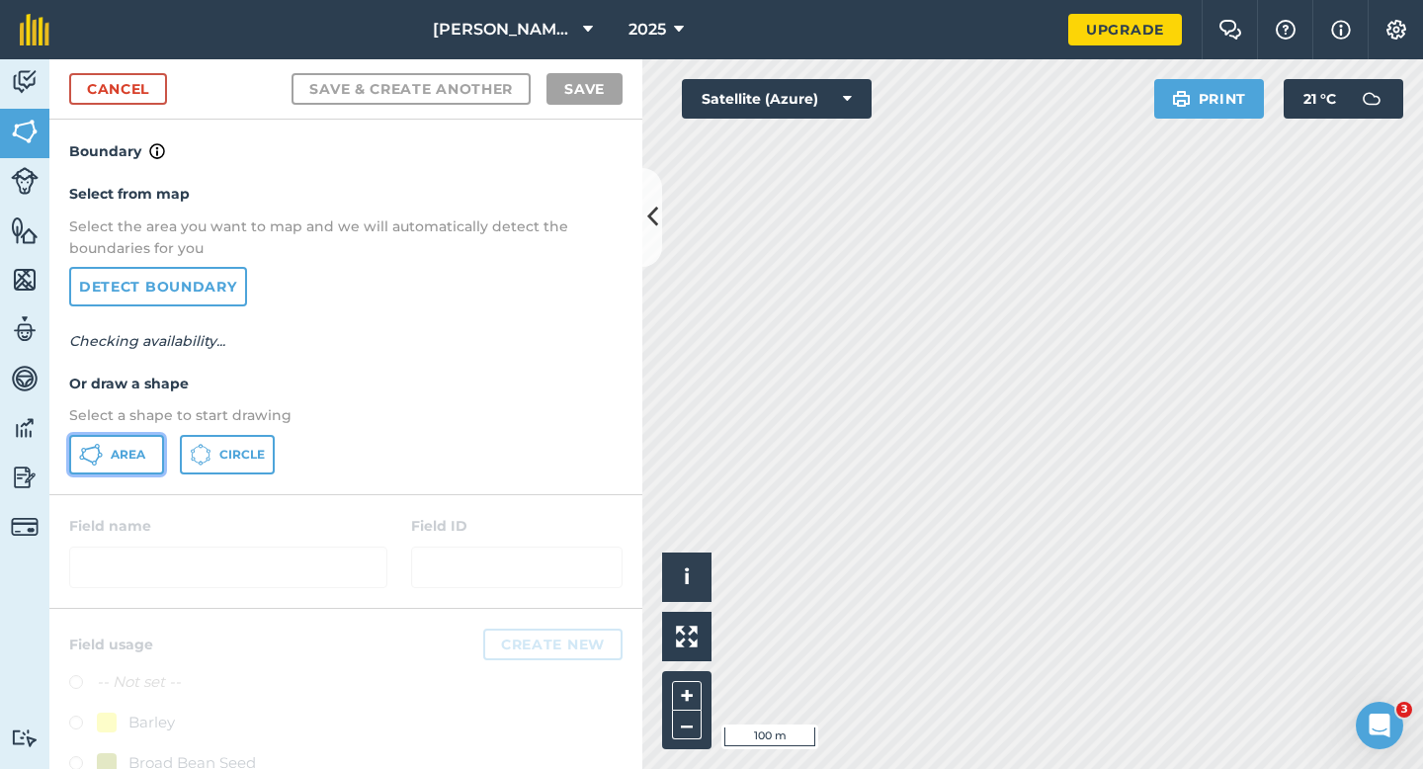
click at [102, 462] on icon at bounding box center [91, 455] width 24 height 24
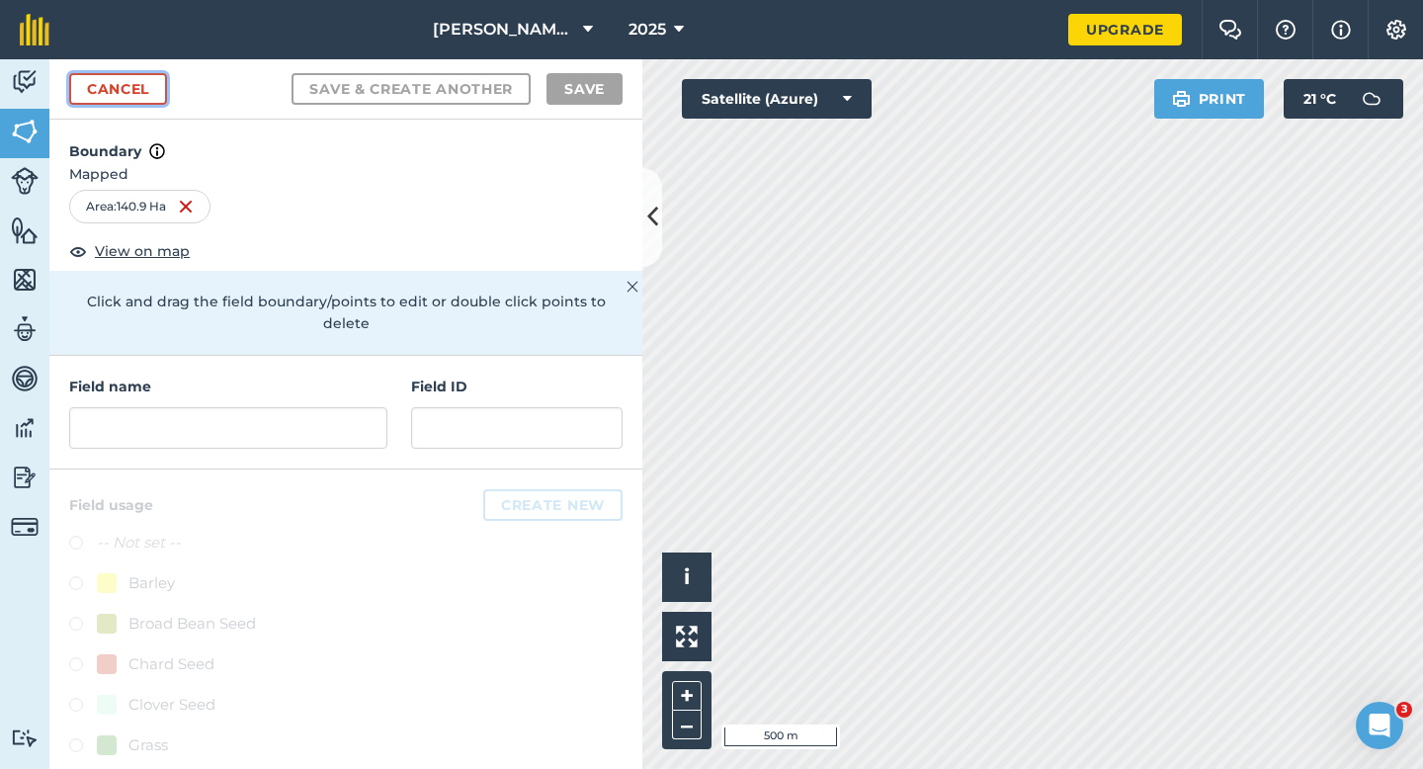
click at [100, 88] on link "Cancel" at bounding box center [118, 89] width 98 height 32
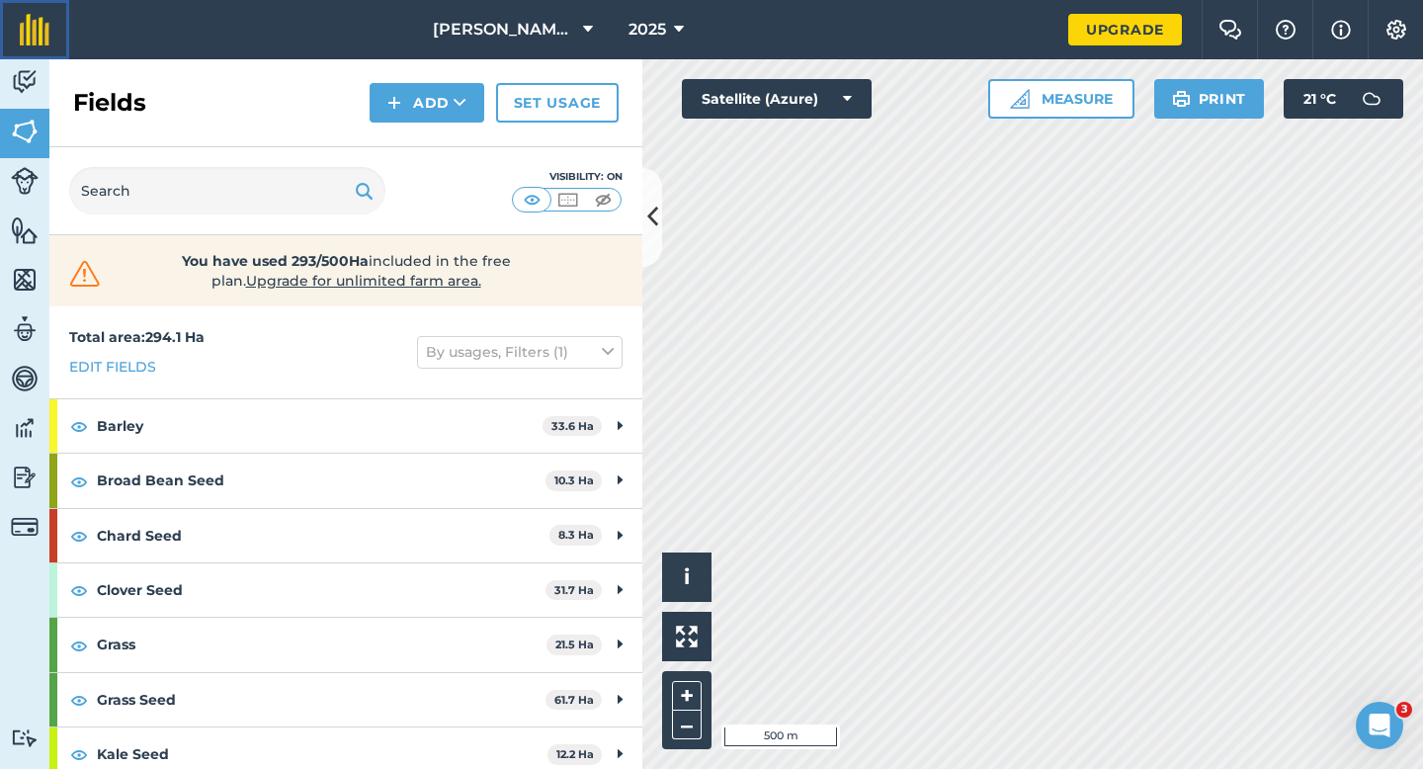
click at [31, 29] on img at bounding box center [35, 30] width 30 height 32
